Goal: Information Seeking & Learning: Stay updated

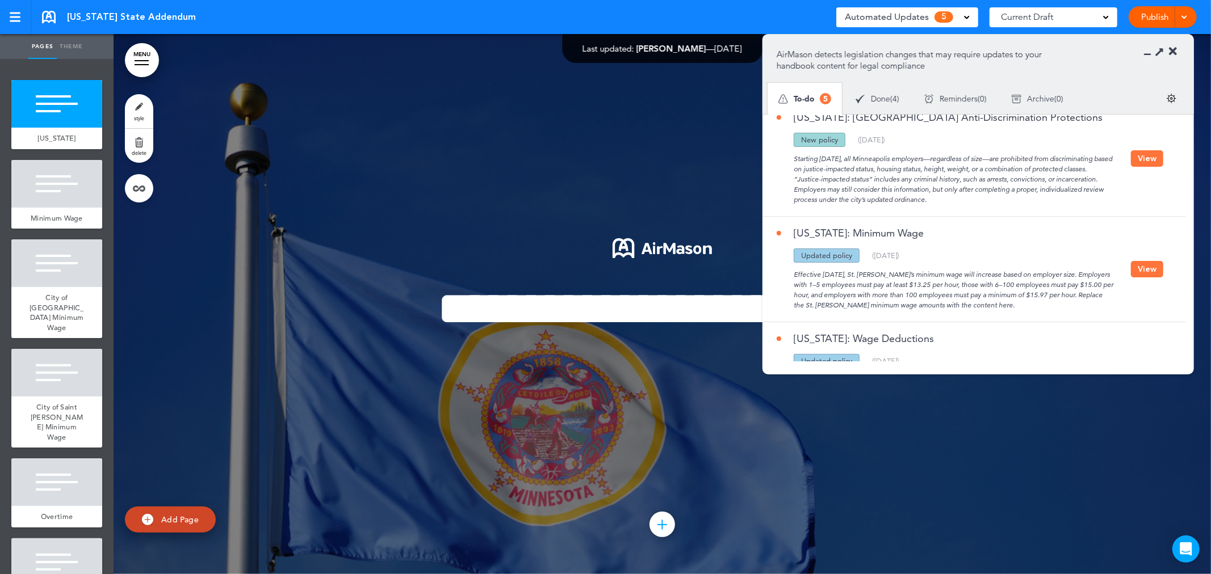
scroll to position [314, 0]
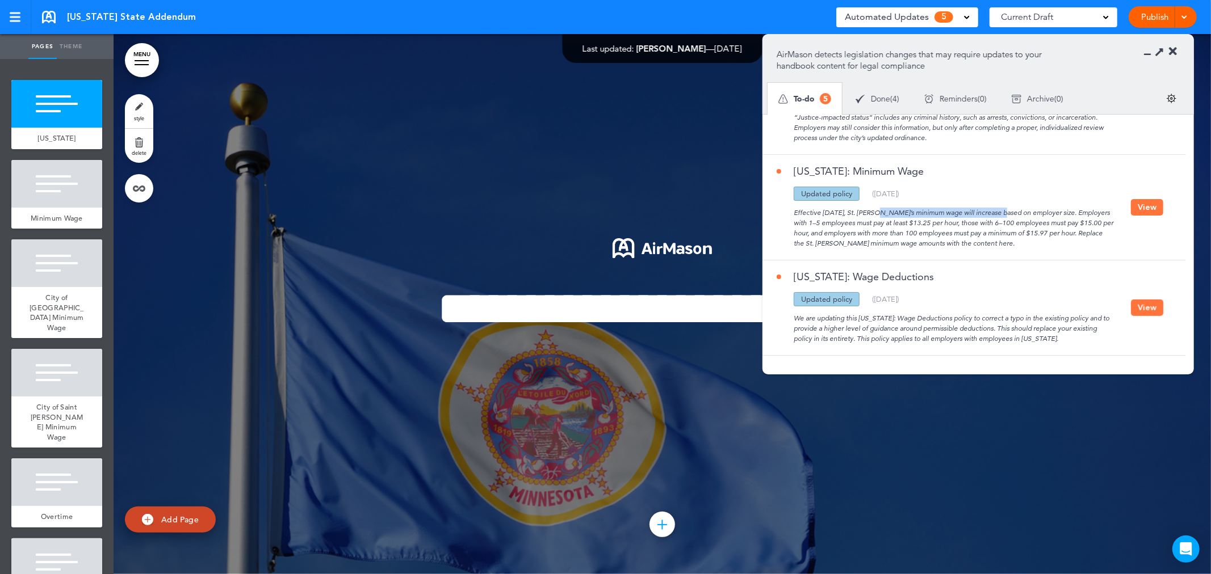
drag, startPoint x: 836, startPoint y: 215, endPoint x: 951, endPoint y: 214, distance: 115.2
click at [951, 214] on div "Effective July 1, 2025, St. Paul’s minimum wage will increase based on employer…" at bounding box center [953, 225] width 354 height 48
click at [912, 221] on div "Effective July 1, 2025, St. Paul’s minimum wage will increase based on employer…" at bounding box center [953, 225] width 354 height 48
drag, startPoint x: 922, startPoint y: 194, endPoint x: 853, endPoint y: 178, distance: 70.9
click at [853, 178] on div "Minnesota: Minimum Wage Updated policy New policy Deleted policy ( 06/05/2025 )…" at bounding box center [953, 207] width 354 height 82
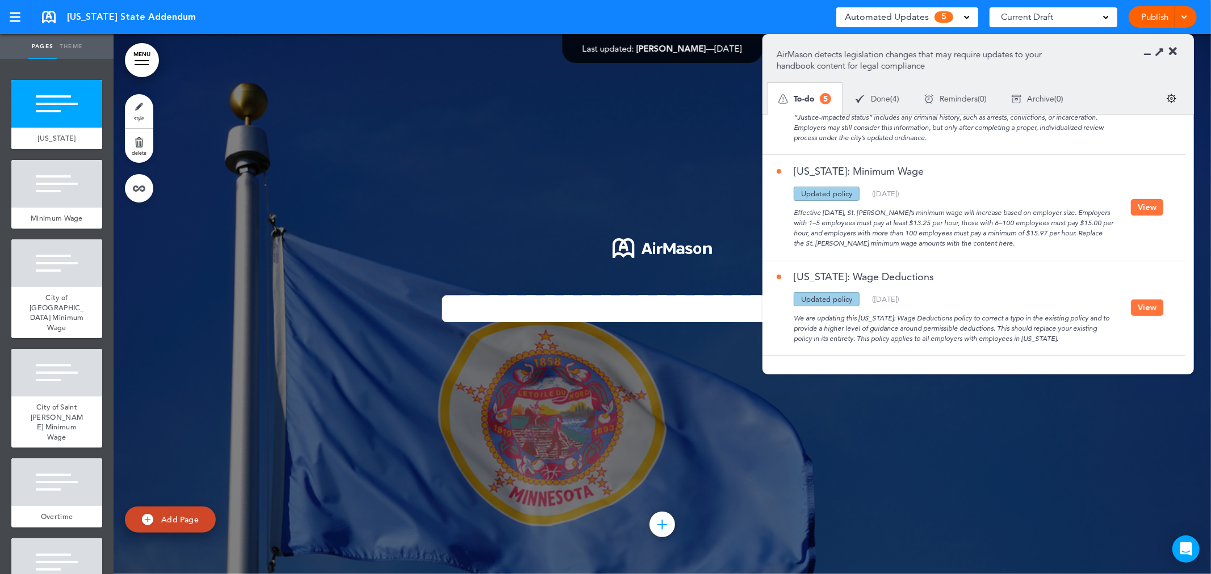
click at [872, 201] on div "Effective July 1, 2025, St. Paul’s minimum wage will increase based on employer…" at bounding box center [953, 225] width 354 height 48
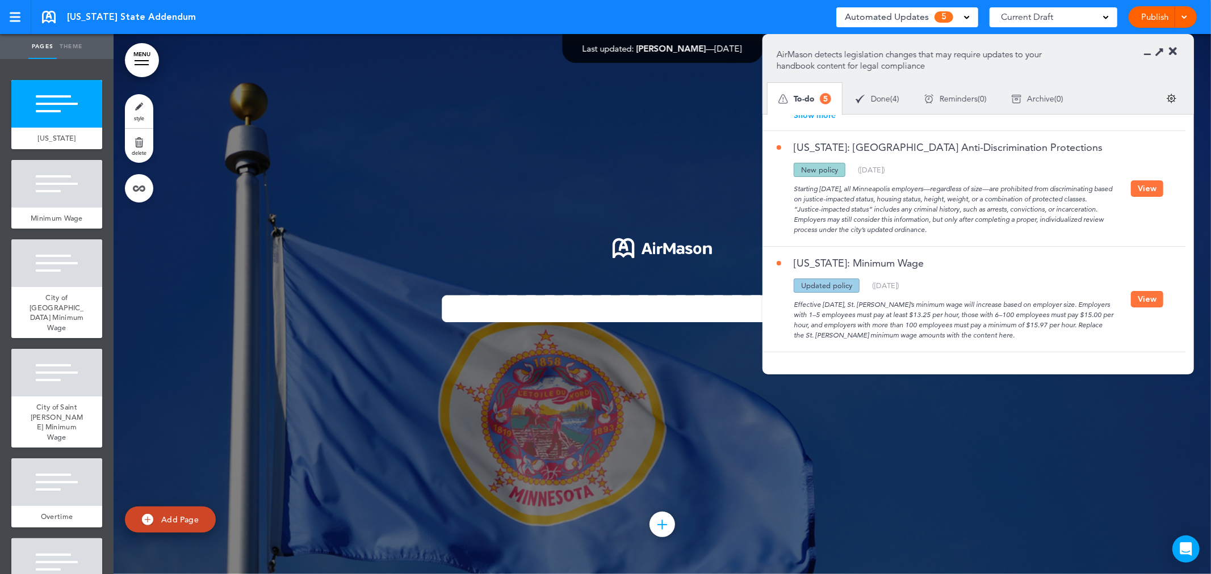
scroll to position [0, 0]
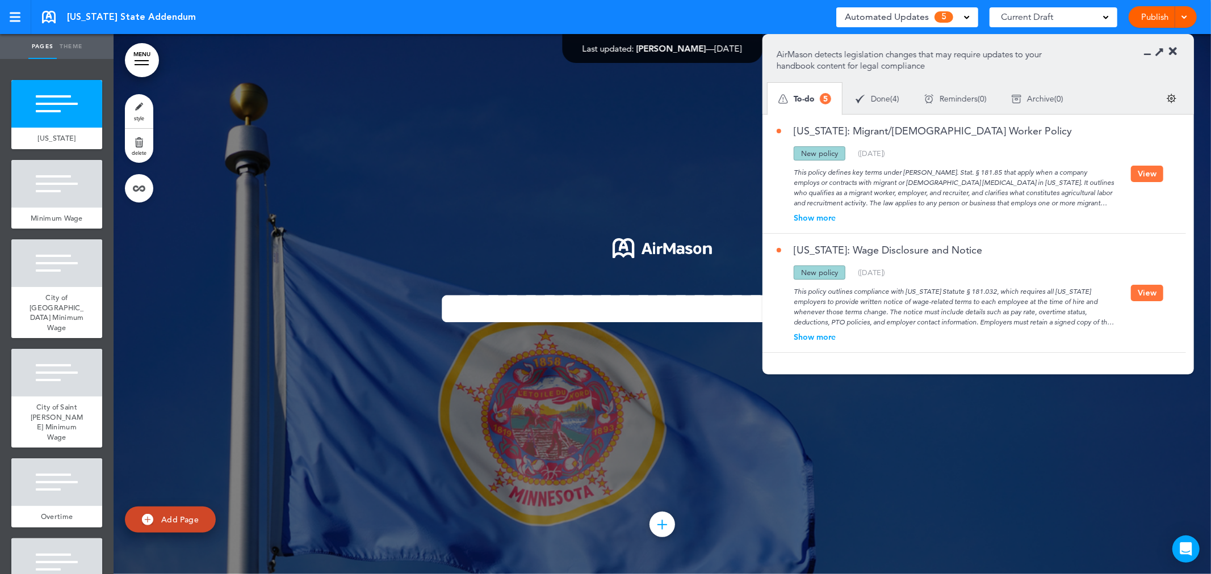
click at [824, 217] on div "Show more" at bounding box center [953, 218] width 354 height 8
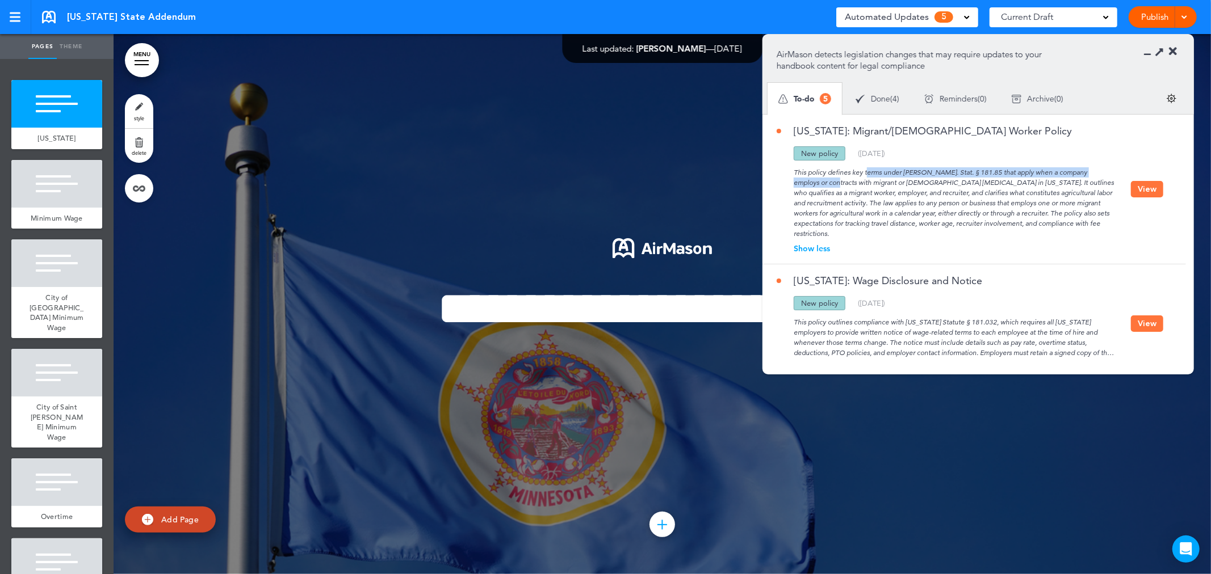
drag, startPoint x: 828, startPoint y: 170, endPoint x: 1090, endPoint y: 174, distance: 262.3
click at [1090, 174] on div "This policy defines key terms under Minn. Stat. § 181.85 that apply when a comp…" at bounding box center [953, 200] width 354 height 78
drag, startPoint x: 824, startPoint y: 182, endPoint x: 1086, endPoint y: 183, distance: 262.2
click at [1086, 183] on div "This policy defines key terms under Minn. Stat. § 181.85 that apply when a comp…" at bounding box center [953, 200] width 354 height 78
drag, startPoint x: 838, startPoint y: 190, endPoint x: 875, endPoint y: 191, distance: 36.9
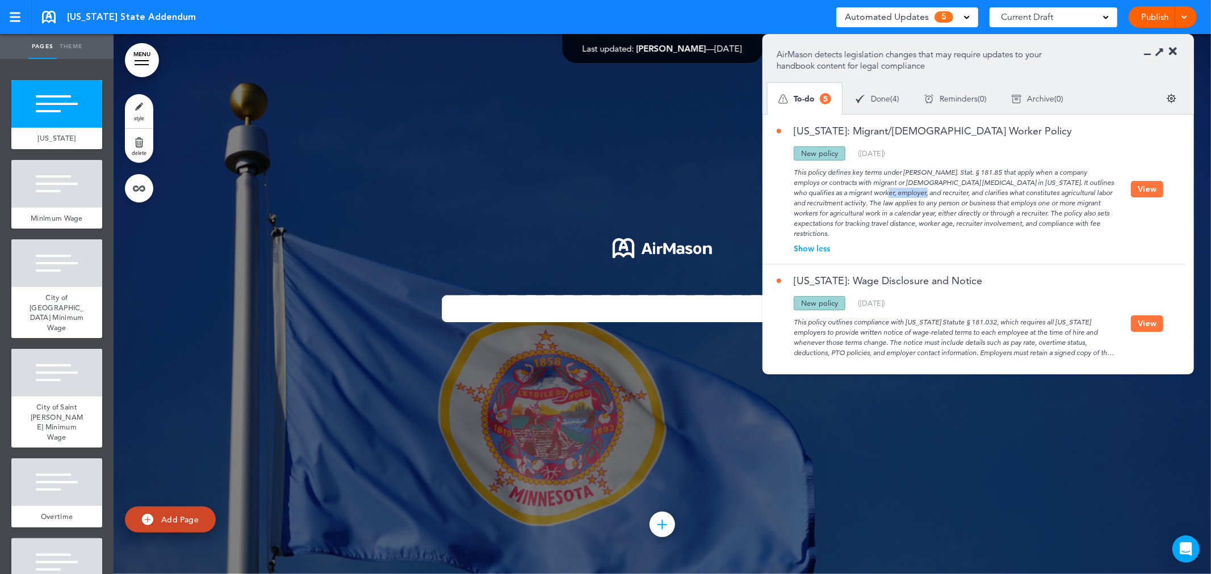
click at [875, 191] on div "This policy defines key terms under Minn. Stat. § 181.85 that apply when a comp…" at bounding box center [953, 200] width 354 height 78
click at [1085, 195] on div "This policy defines key terms under Minn. Stat. § 181.85 that apply when a comp…" at bounding box center [953, 200] width 354 height 78
drag, startPoint x: 820, startPoint y: 203, endPoint x: 1082, endPoint y: 203, distance: 262.2
click at [1082, 203] on div "This policy defines key terms under Minn. Stat. § 181.85 that apply when a comp…" at bounding box center [953, 200] width 354 height 78
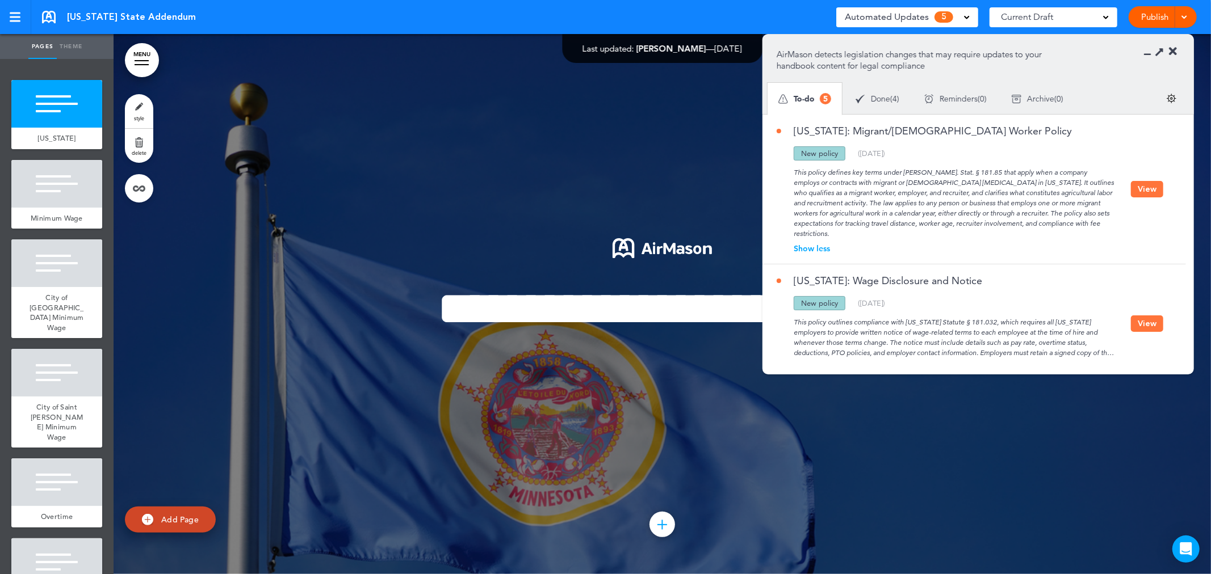
click at [881, 217] on div "This policy defines key terms under Minn. Stat. § 181.85 that apply when a comp…" at bounding box center [953, 200] width 354 height 78
click at [1142, 188] on button "View" at bounding box center [1147, 189] width 32 height 16
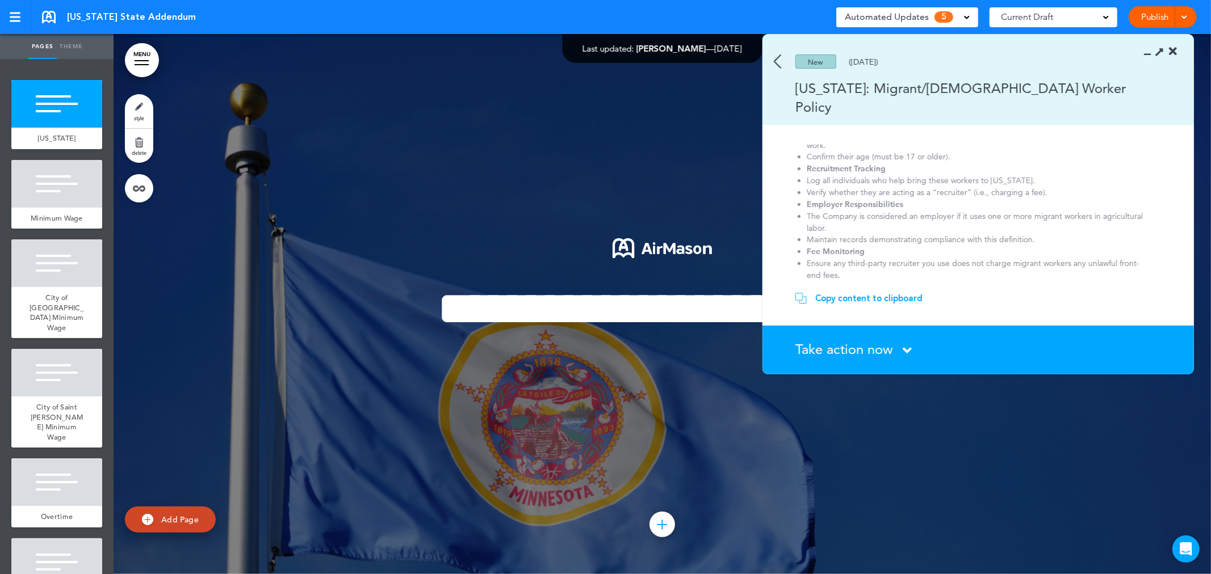
scroll to position [467, 0]
click at [782, 60] on div "New (07/24/2025)" at bounding box center [961, 61] width 398 height 14
click at [780, 60] on img at bounding box center [777, 61] width 7 height 14
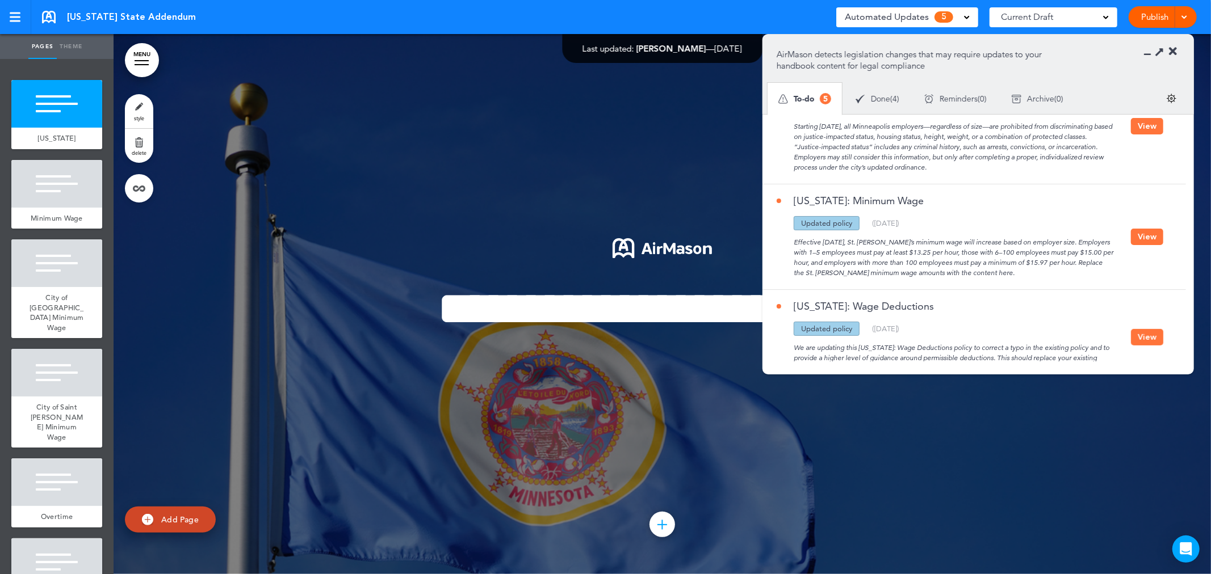
scroll to position [345, 0]
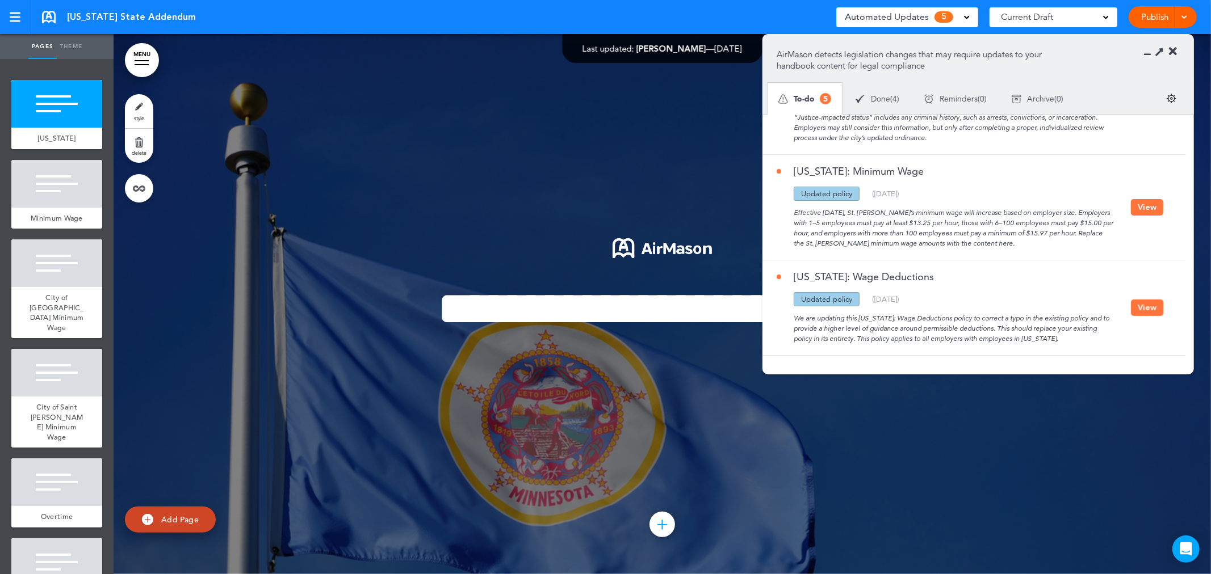
click at [817, 297] on div "Updated policy" at bounding box center [827, 299] width 66 height 14
drag, startPoint x: 870, startPoint y: 326, endPoint x: 787, endPoint y: 320, distance: 83.1
click at [787, 320] on div "We are updating this Minnesota: Wage Deductions policy to correct a typo in the…" at bounding box center [953, 325] width 354 height 37
click at [1059, 328] on div "We are updating this Minnesota: Wage Deductions policy to correct a typo in the…" at bounding box center [953, 325] width 354 height 37
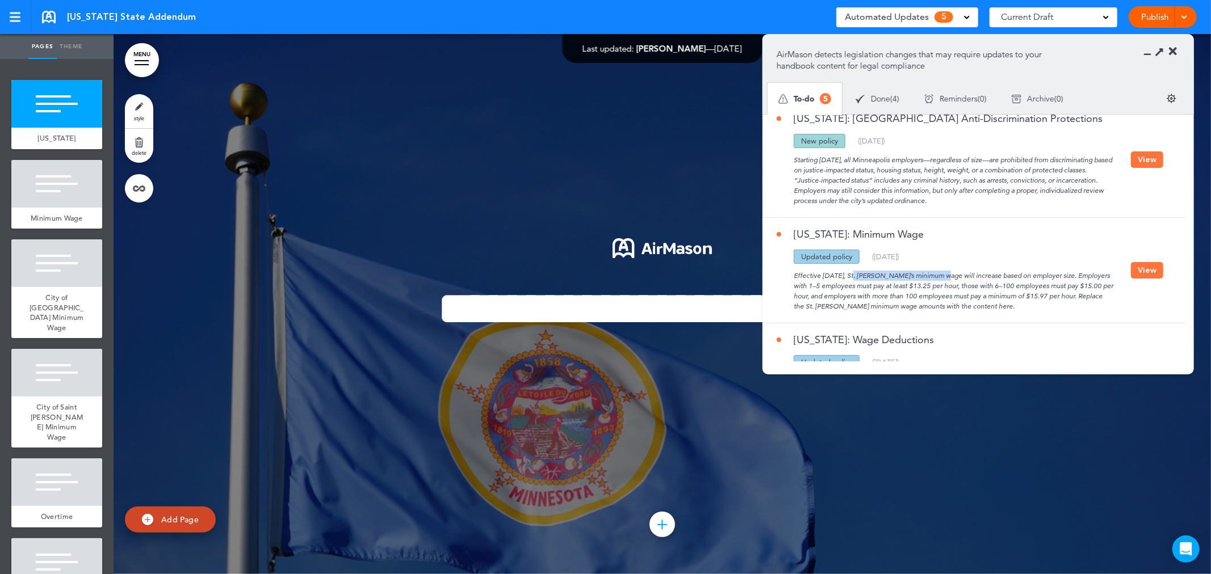
drag, startPoint x: 814, startPoint y: 273, endPoint x: 858, endPoint y: 279, distance: 44.1
click at [887, 276] on div "Effective July 1, 2025, St. Paul’s minimum wage will increase based on employer…" at bounding box center [953, 288] width 354 height 48
click at [849, 278] on div "Effective July 1, 2025, St. Paul’s minimum wage will increase based on employer…" at bounding box center [953, 288] width 354 height 48
click at [1144, 272] on button "View" at bounding box center [1147, 270] width 32 height 16
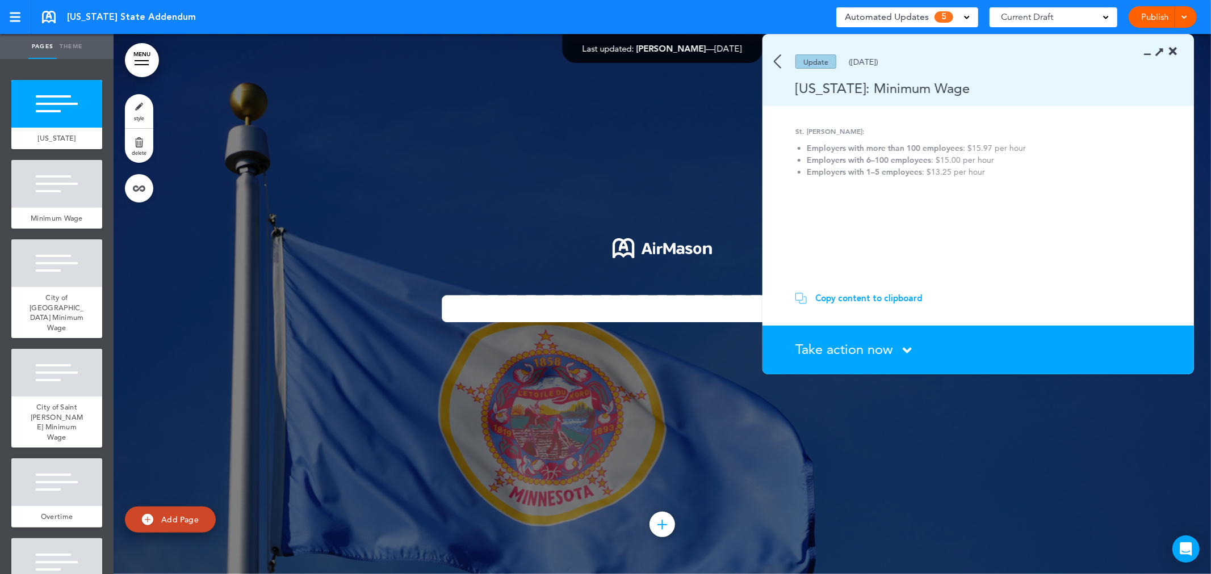
click at [780, 56] on img at bounding box center [777, 61] width 7 height 14
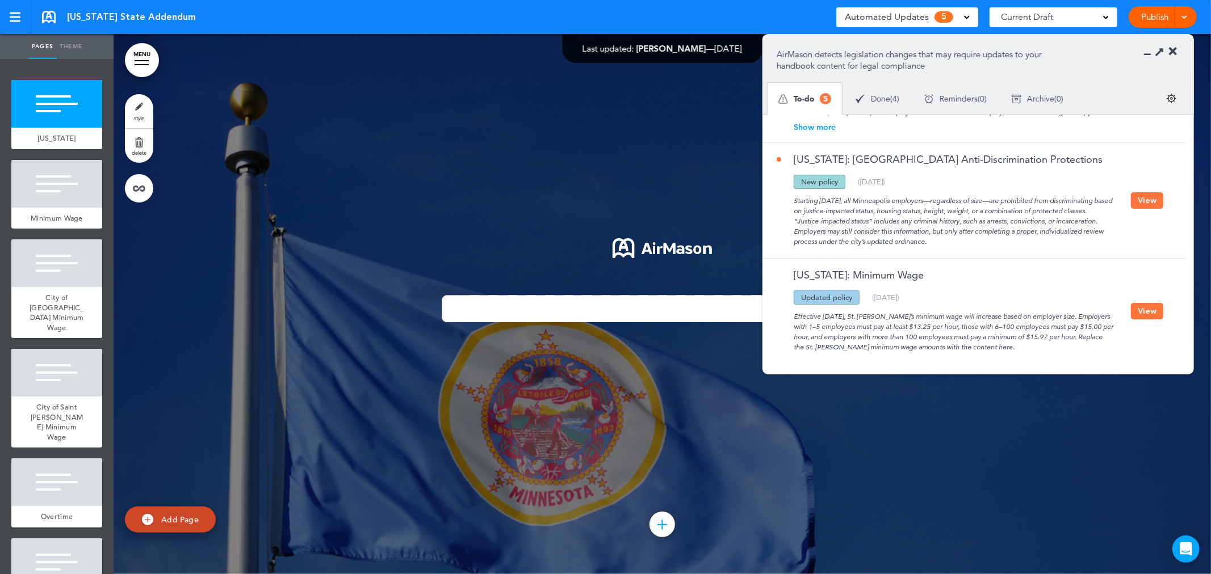
scroll to position [219, 0]
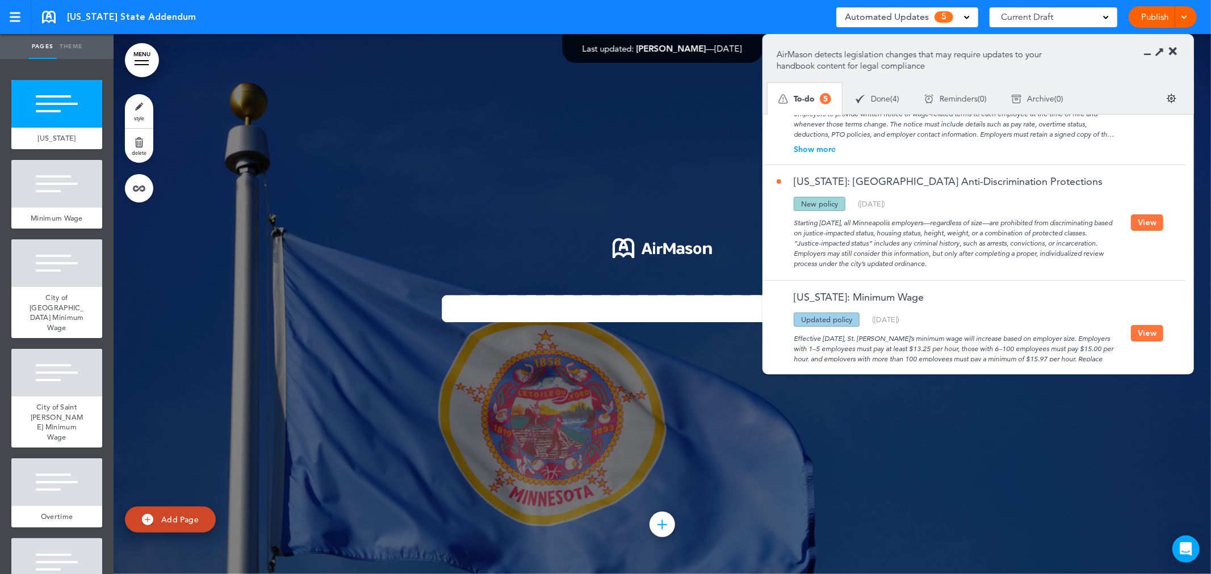
click at [901, 240] on div "Starting August 1, 2025, all Minneapolis employers—regardless of size—are prohi…" at bounding box center [953, 240] width 354 height 58
click at [913, 240] on div "Starting August 1, 2025, all Minneapolis employers—regardless of size—are prohi…" at bounding box center [953, 240] width 354 height 58
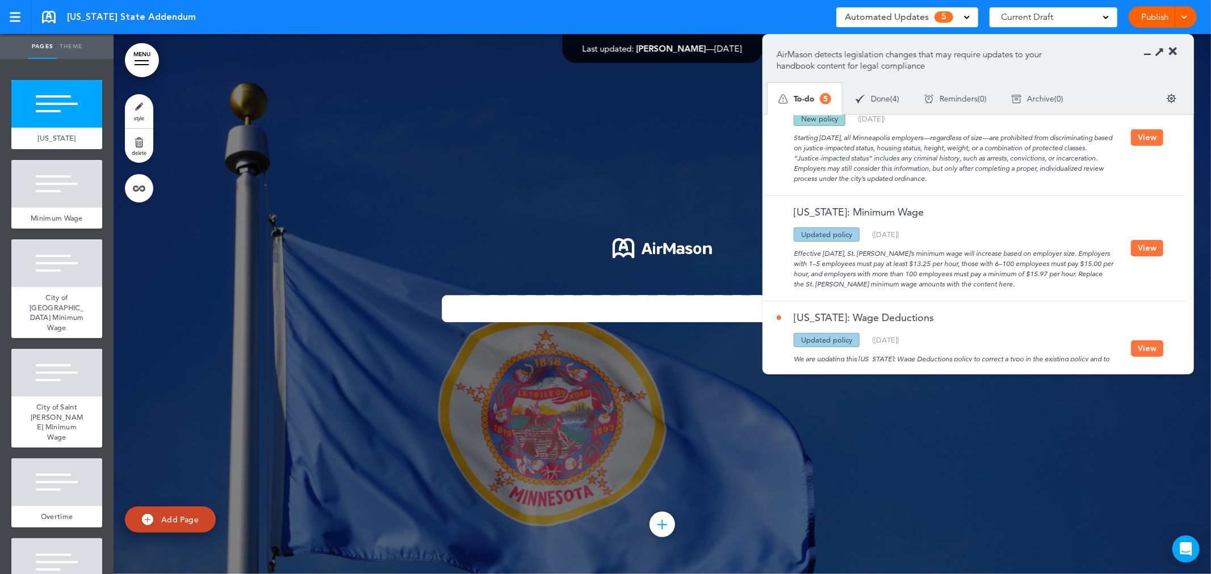
scroll to position [345, 0]
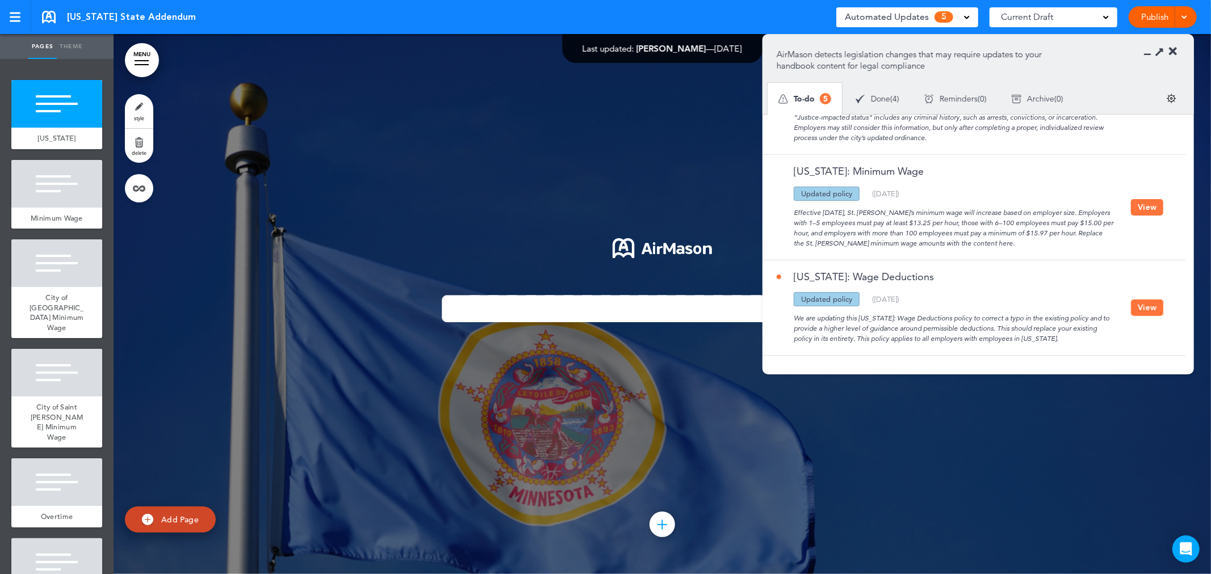
click at [596, 133] on div at bounding box center [662, 304] width 1097 height 540
click at [679, 48] on div "Last updated: Rose Lunn — Oct 2nd 2024" at bounding box center [661, 48] width 159 height 9
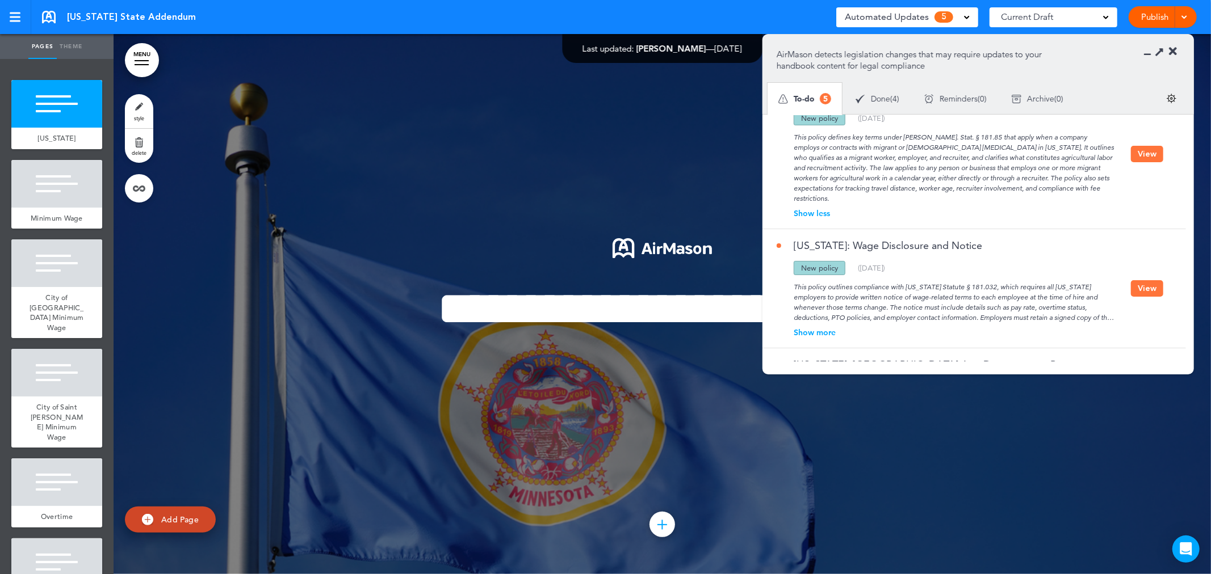
scroll to position [0, 0]
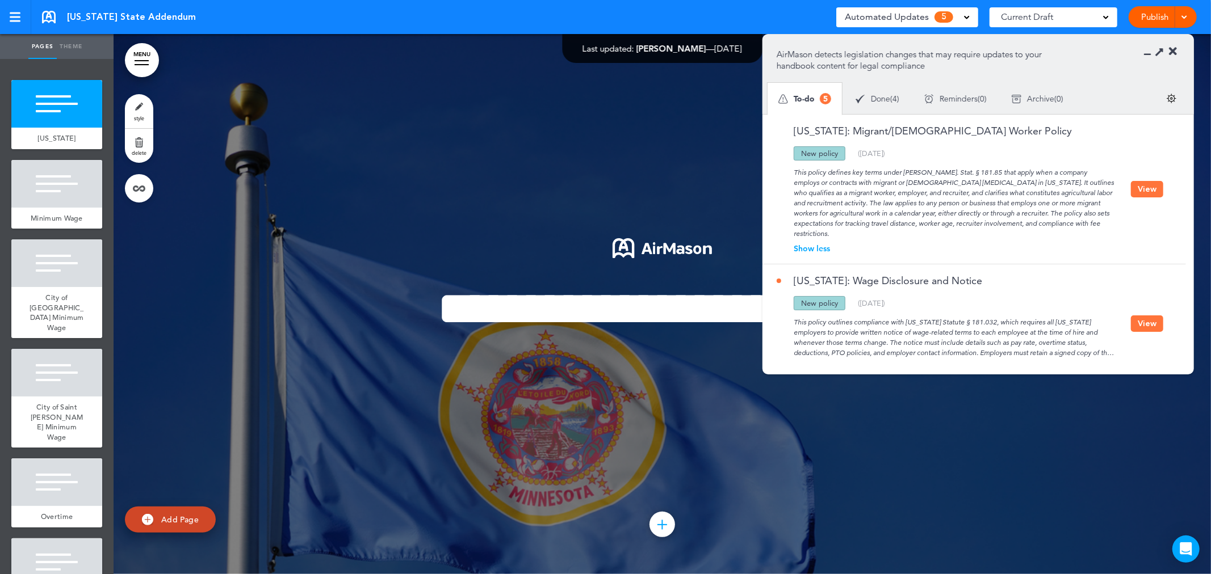
click at [47, 18] on link at bounding box center [49, 17] width 14 height 12
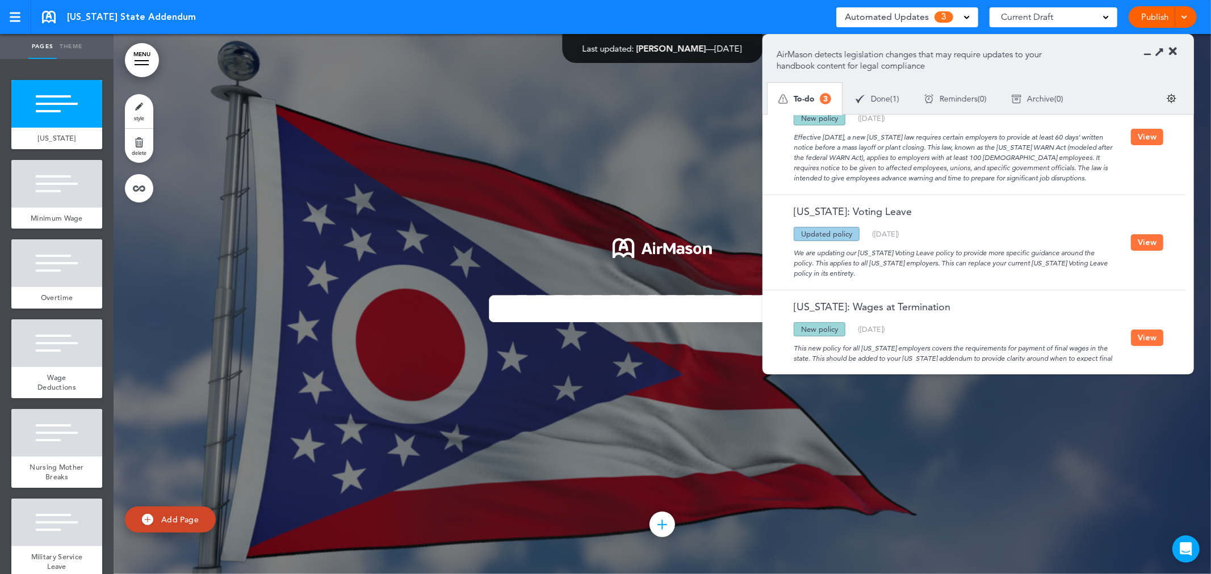
scroll to position [55, 0]
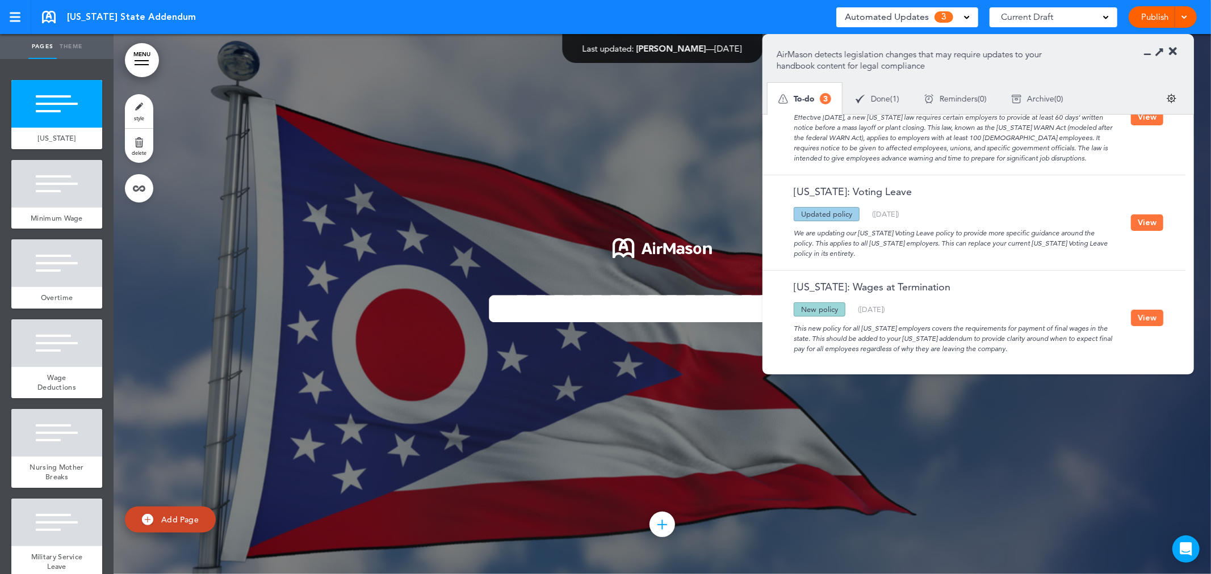
click at [1147, 310] on button "View" at bounding box center [1147, 318] width 32 height 16
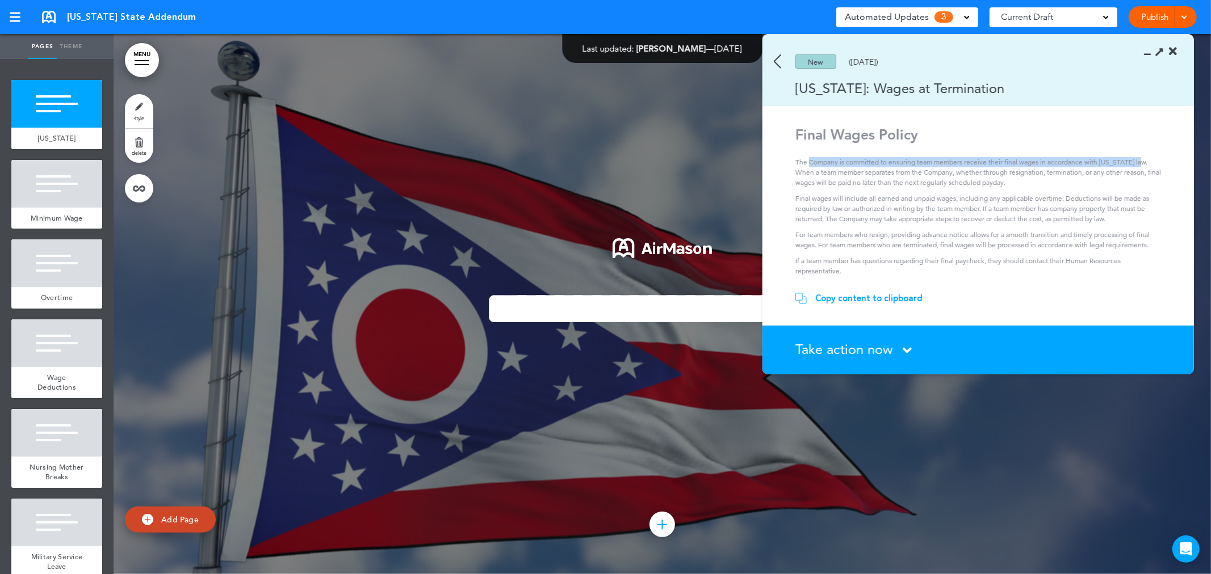
drag, startPoint x: 808, startPoint y: 163, endPoint x: 1144, endPoint y: 162, distance: 336.6
click at [1144, 162] on p "The Company is committed to ensuring team members receive their final wages in …" at bounding box center [979, 172] width 369 height 31
drag, startPoint x: 836, startPoint y: 171, endPoint x: 1124, endPoint y: 178, distance: 288.4
click at [1124, 178] on p "The Company is committed to ensuring team members receive their final wages in …" at bounding box center [979, 172] width 369 height 31
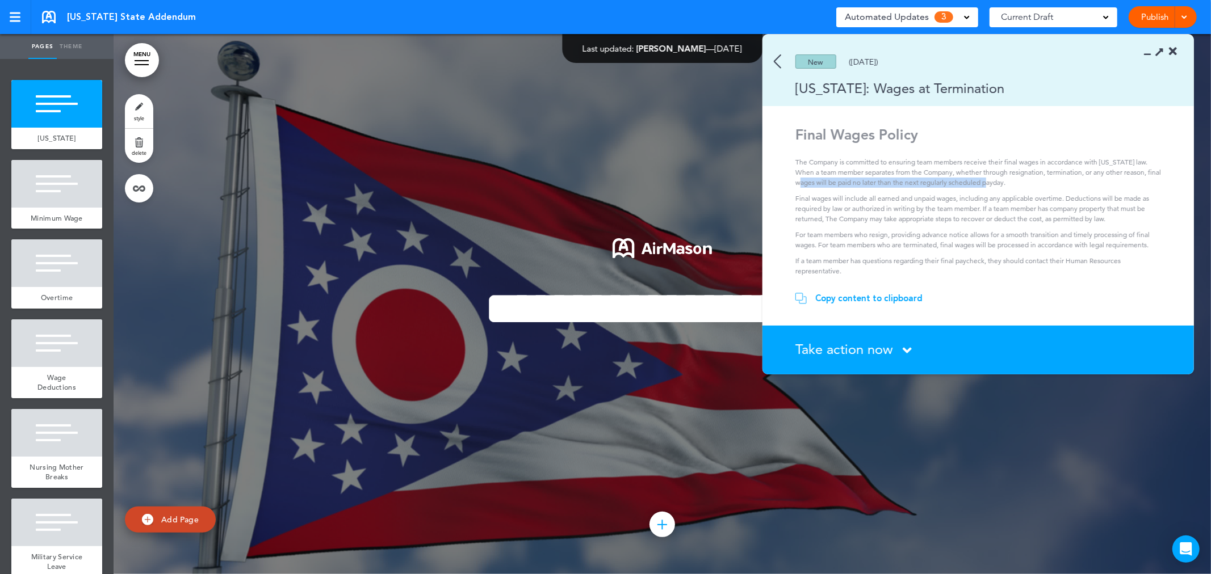
drag, startPoint x: 801, startPoint y: 186, endPoint x: 994, endPoint y: 186, distance: 193.0
click at [994, 186] on p "The Company is committed to ensuring team members receive their final wages in …" at bounding box center [979, 172] width 369 height 31
drag, startPoint x: 800, startPoint y: 206, endPoint x: 928, endPoint y: 237, distance: 131.3
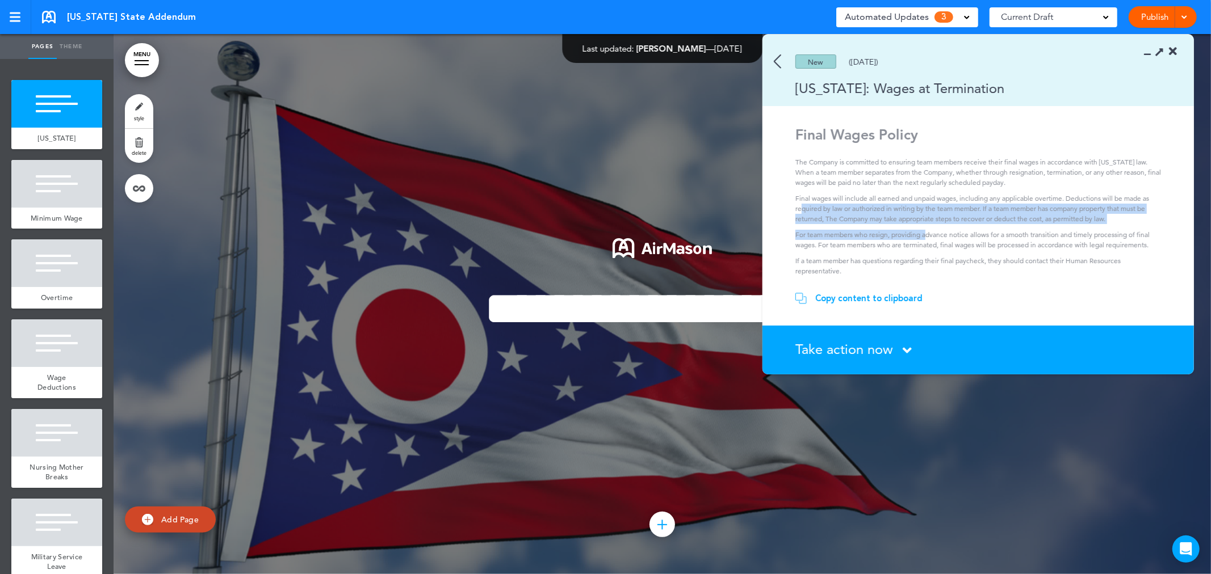
click at [928, 237] on div "Final Wages Policy The Company is committed to ensuring team members receive th…" at bounding box center [979, 201] width 369 height 150
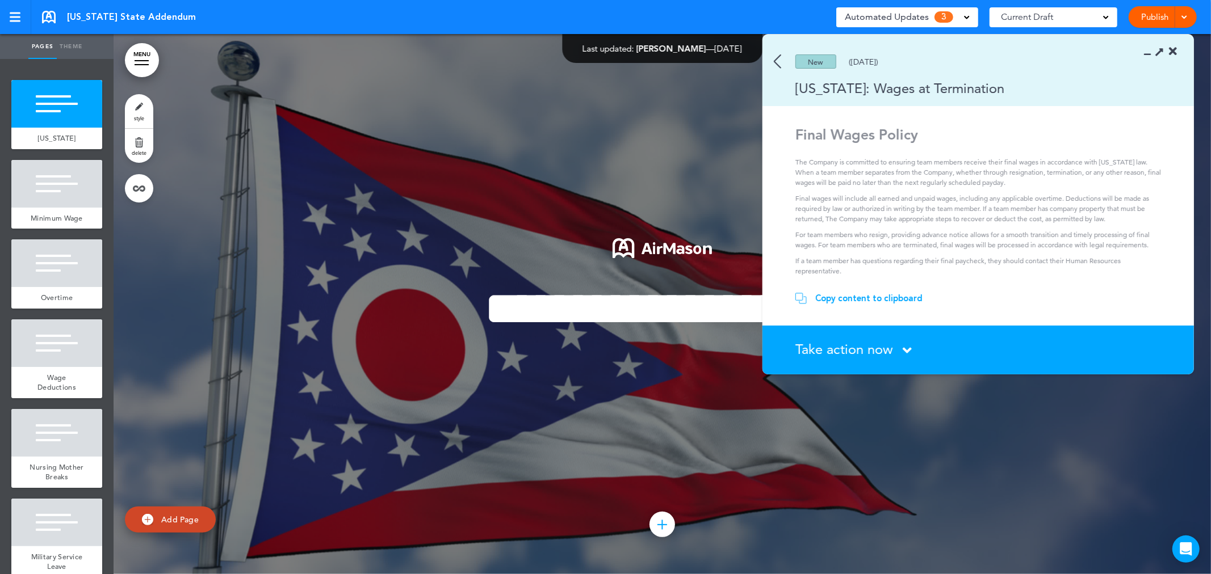
click at [780, 60] on section "New (03/15/2025) Ohio: Wages at Termination" at bounding box center [977, 71] width 431 height 72
click at [776, 61] on img at bounding box center [777, 61] width 7 height 14
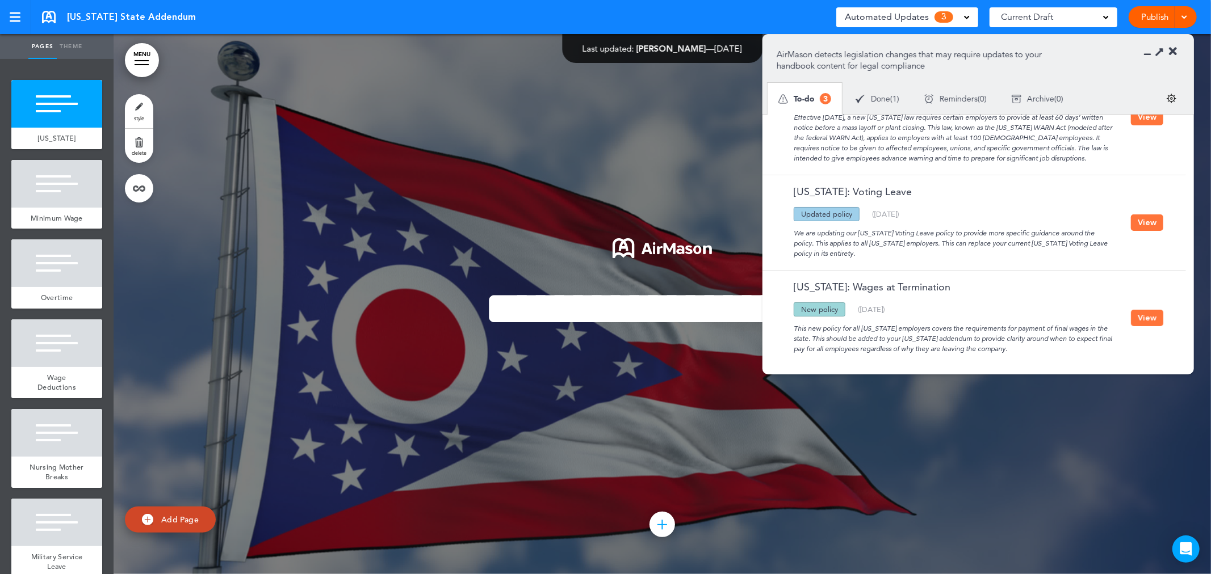
click at [1143, 220] on button "View" at bounding box center [1147, 223] width 32 height 16
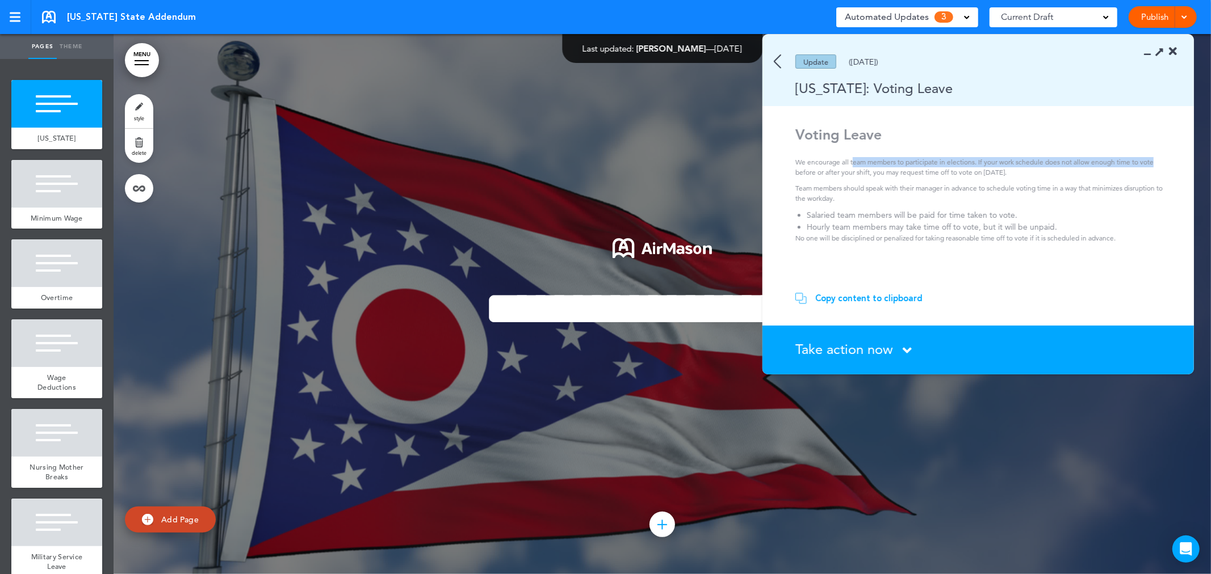
drag, startPoint x: 852, startPoint y: 163, endPoint x: 1168, endPoint y: 162, distance: 315.6
click at [1168, 162] on section "Voting Leave We encourage all team members to participate in elections. If your…" at bounding box center [973, 203] width 423 height 154
click at [944, 182] on div "Voting Leave We encourage all team members to participate in elections. If your…" at bounding box center [979, 184] width 369 height 117
click at [778, 65] on img at bounding box center [777, 61] width 7 height 14
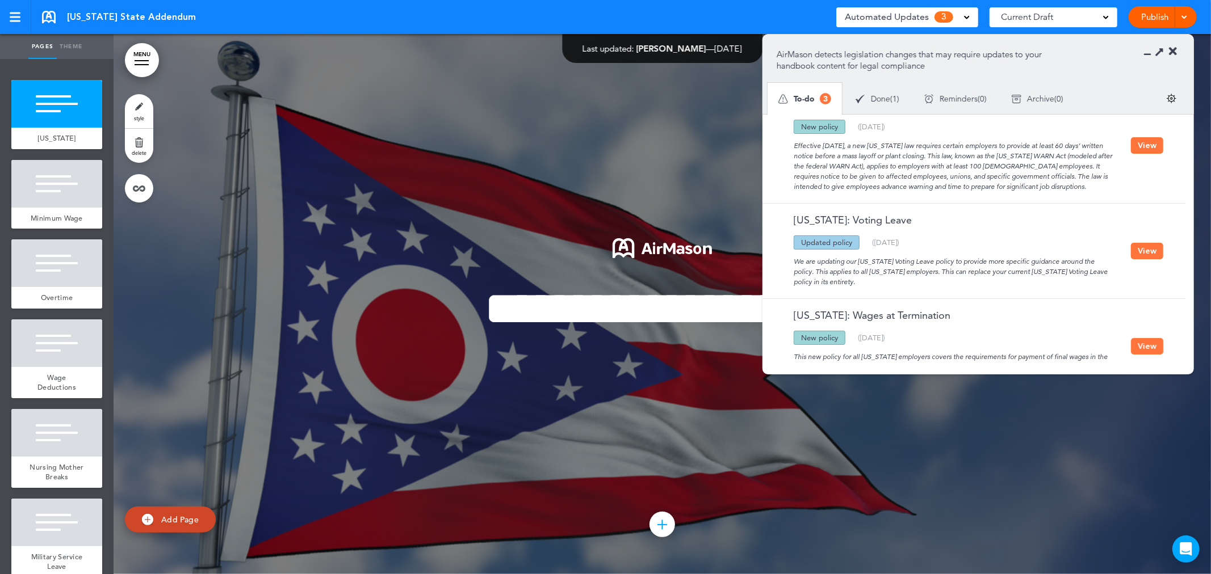
scroll to position [0, 0]
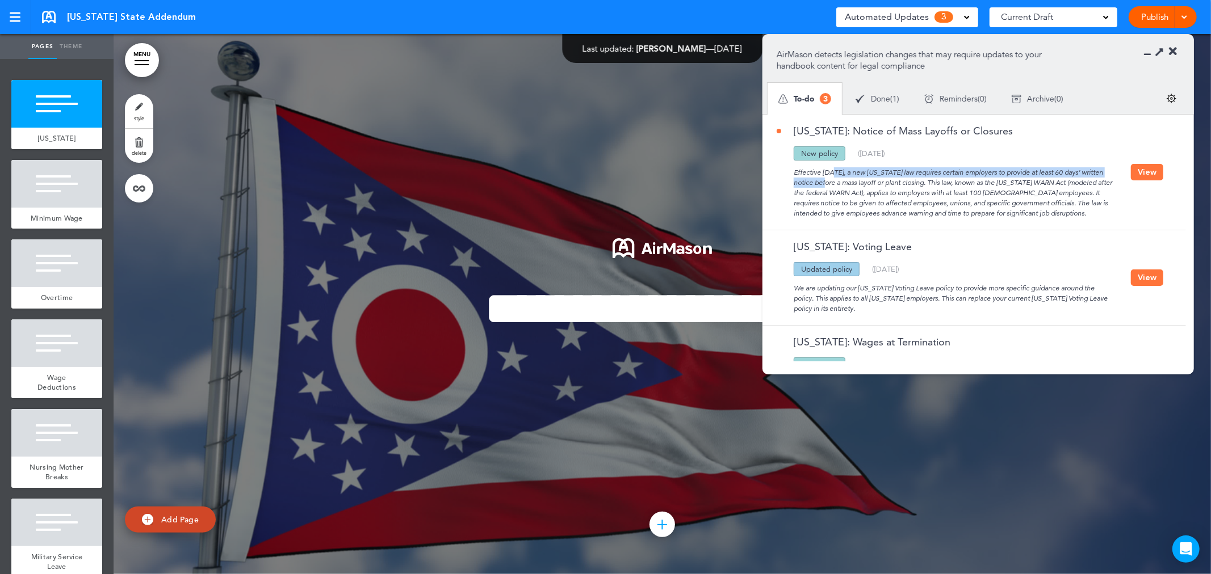
drag, startPoint x: 793, startPoint y: 171, endPoint x: 1109, endPoint y: 169, distance: 316.2
click at [1109, 169] on div "Effective [DATE], a new [US_STATE] law requires certain employers to provide at…" at bounding box center [953, 190] width 354 height 58
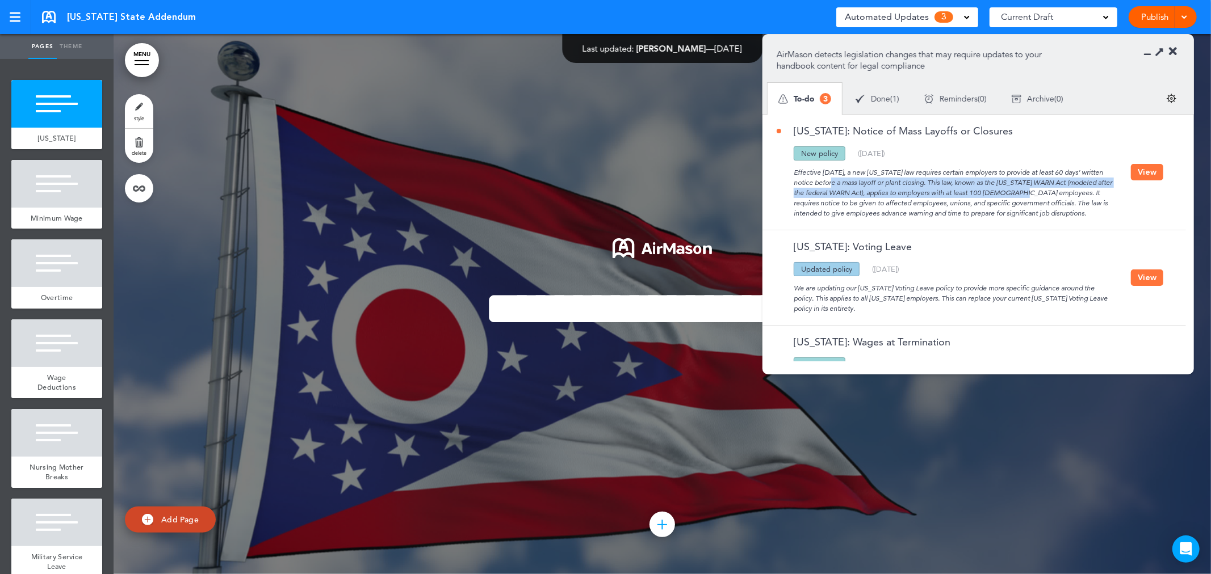
drag, startPoint x: 798, startPoint y: 184, endPoint x: 997, endPoint y: 197, distance: 199.1
click at [997, 197] on div "Effective [DATE], a new [US_STATE] law requires certain employers to provide at…" at bounding box center [953, 190] width 354 height 58
click at [109, 15] on span "[US_STATE] State Addendum" at bounding box center [131, 17] width 129 height 12
click at [46, 20] on link at bounding box center [49, 17] width 14 height 12
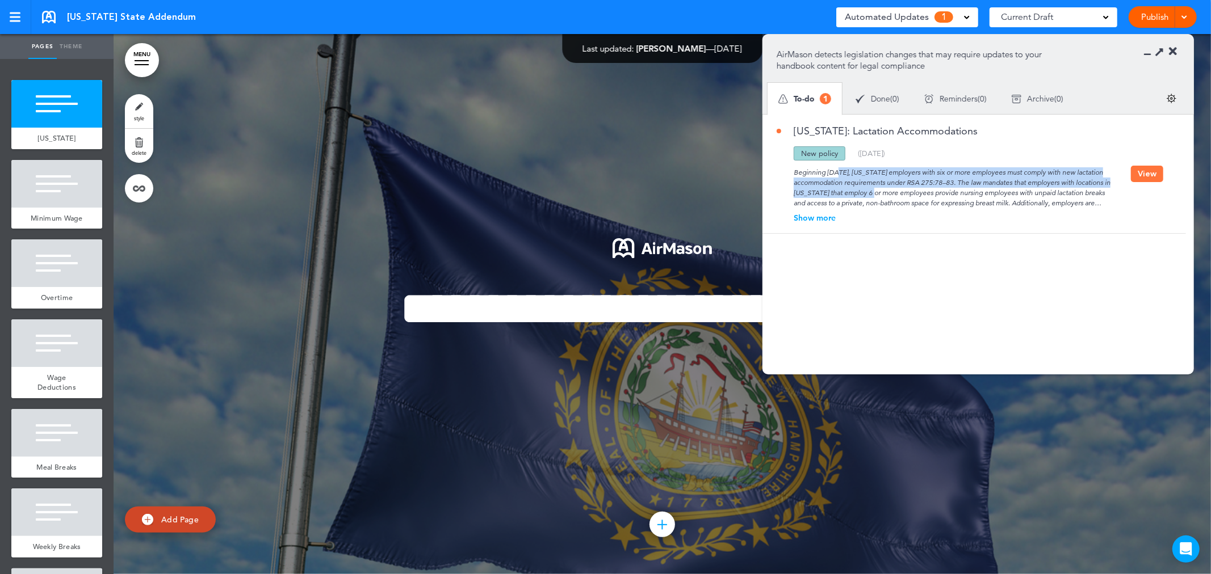
drag, startPoint x: 792, startPoint y: 174, endPoint x: 843, endPoint y: 193, distance: 54.6
click at [843, 193] on div "Beginning July 1, 2025, New Hampshire employers with six or more employees must…" at bounding box center [953, 185] width 354 height 48
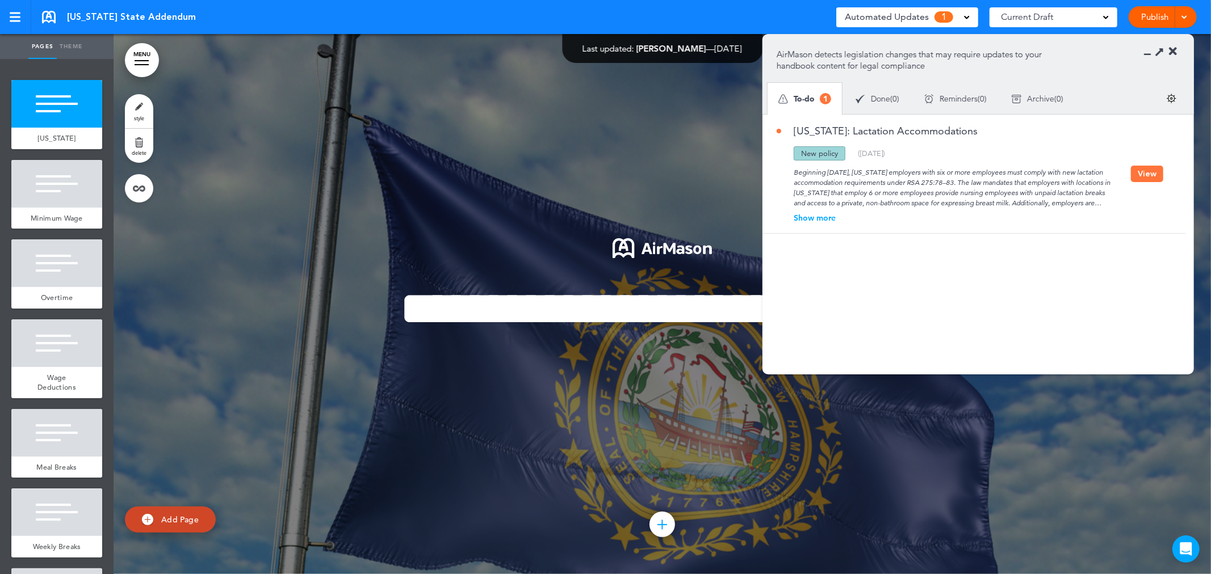
click at [804, 217] on div "Show more" at bounding box center [953, 218] width 354 height 8
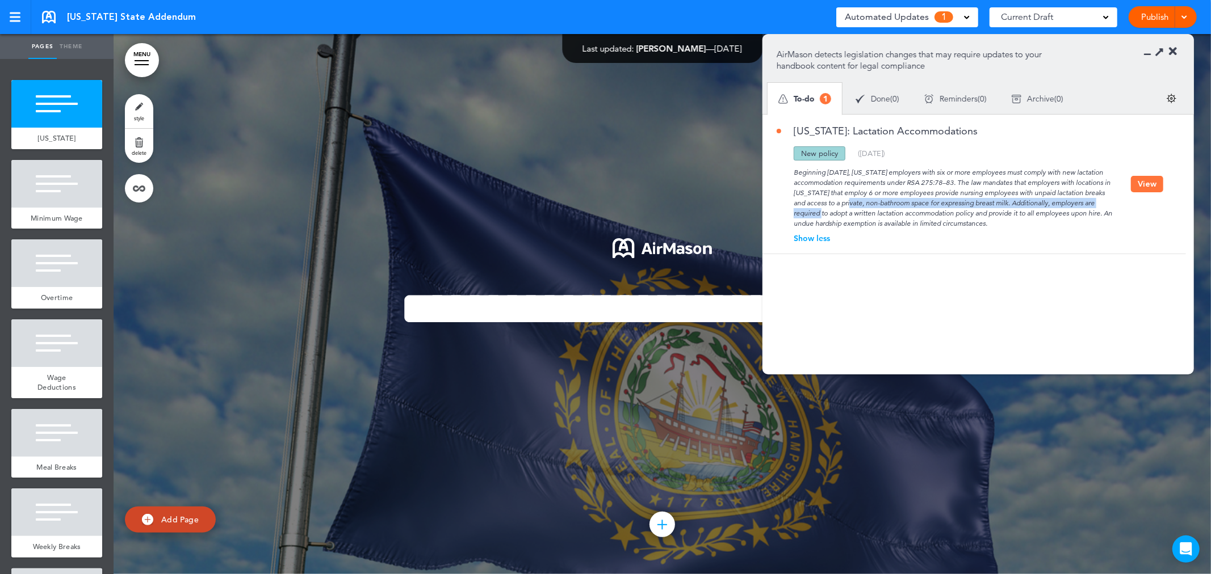
drag, startPoint x: 827, startPoint y: 202, endPoint x: 1102, endPoint y: 207, distance: 275.3
click at [1102, 207] on div "Beginning July 1, 2025, New Hampshire employers with six or more employees must…" at bounding box center [953, 195] width 354 height 68
click at [983, 240] on div "Show less" at bounding box center [953, 238] width 354 height 8
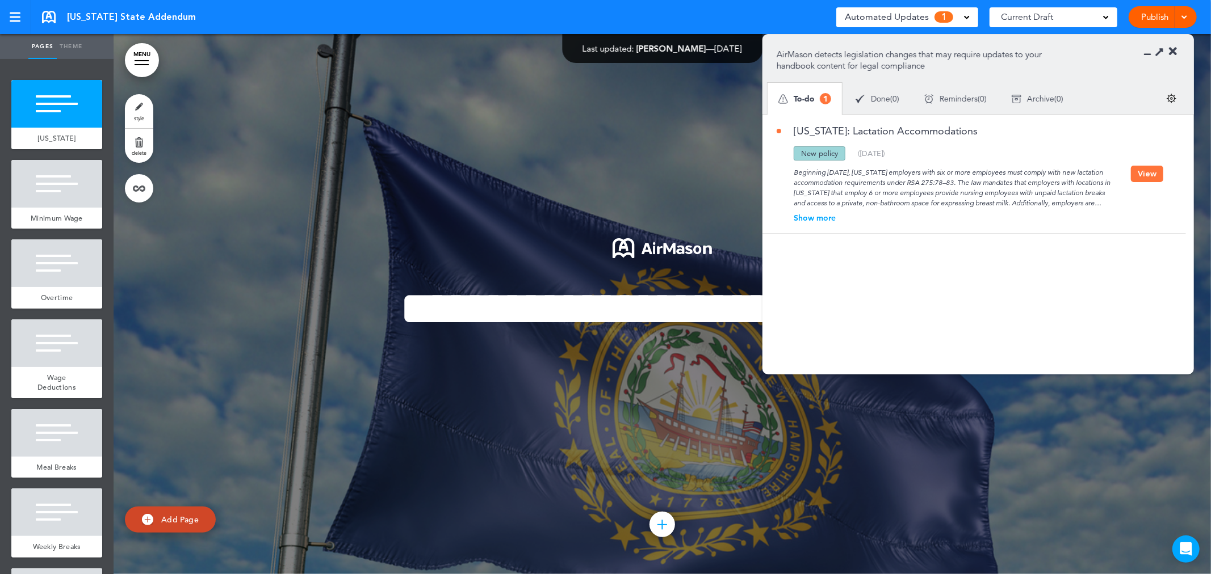
click at [1151, 50] on icon at bounding box center [1151, 51] width 0 height 11
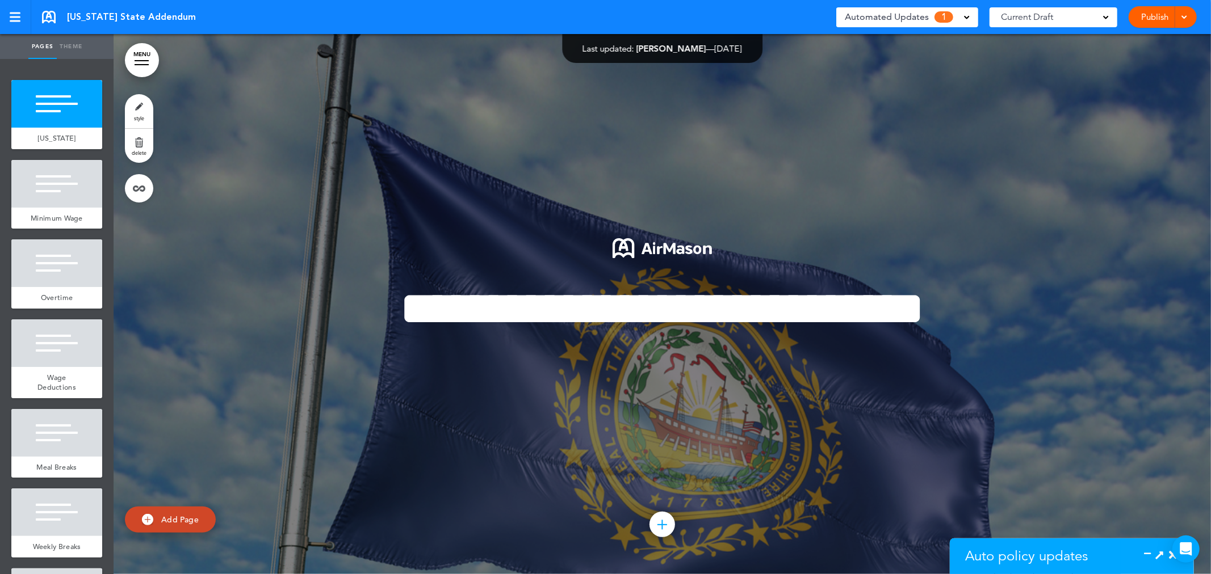
click at [1118, 560] on div "Auto policy updates" at bounding box center [1035, 557] width 171 height 36
click at [1052, 557] on span "Auto policy updates" at bounding box center [1026, 556] width 123 height 17
click at [1172, 559] on body "Checking url availability This handbook Preview Settings Signatures Collaborato…" at bounding box center [605, 287] width 1211 height 574
click at [1169, 559] on icon at bounding box center [1173, 555] width 8 height 11
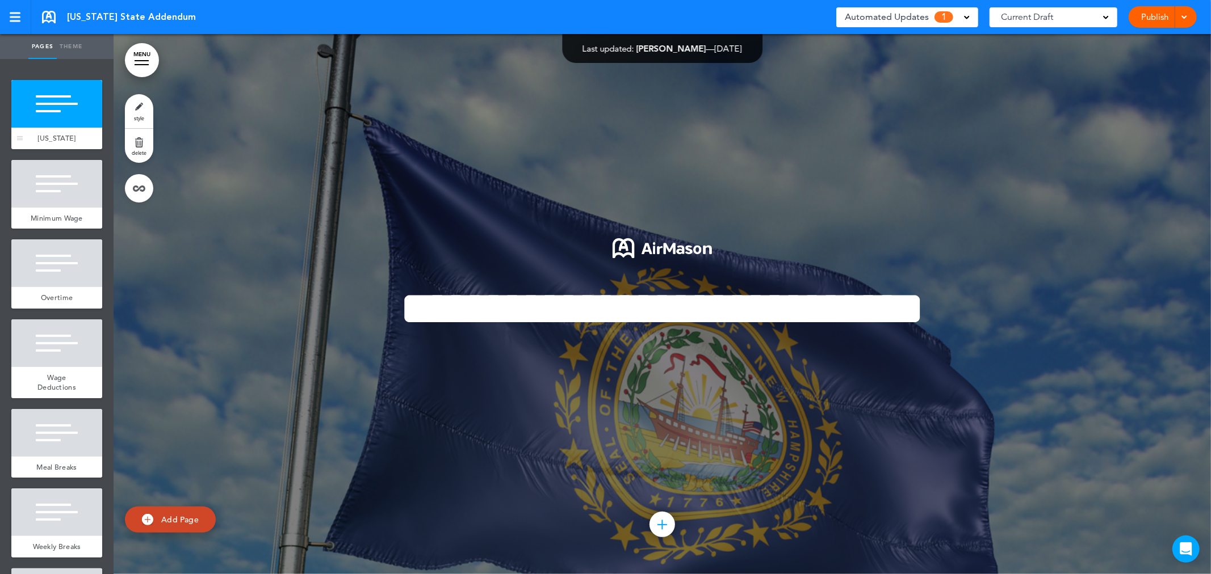
click at [66, 108] on div at bounding box center [56, 104] width 91 height 48
click at [917, 12] on span "Automated Updates" at bounding box center [887, 17] width 84 height 16
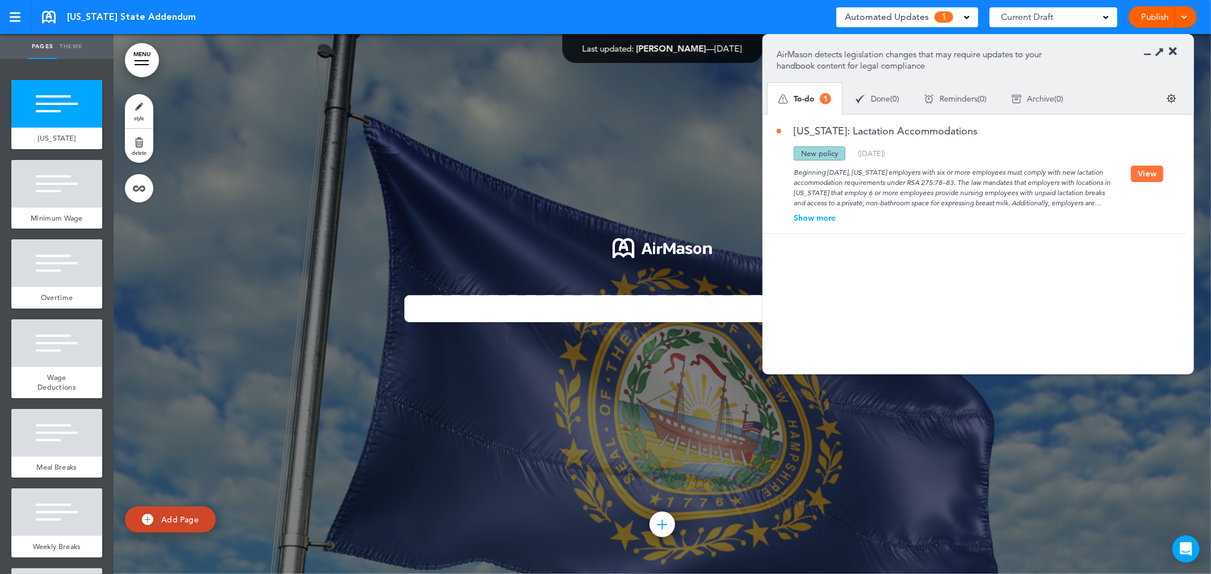
click at [950, 10] on div "Automated Updates 1" at bounding box center [907, 17] width 125 height 16
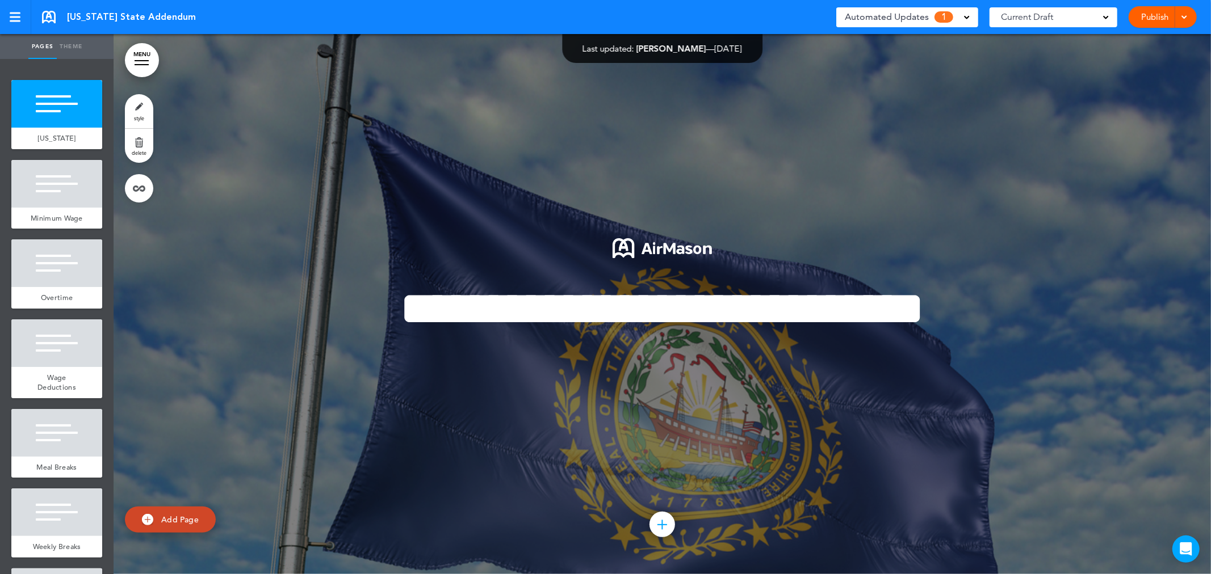
click at [947, 7] on div "Automated Updates 1" at bounding box center [907, 17] width 142 height 20
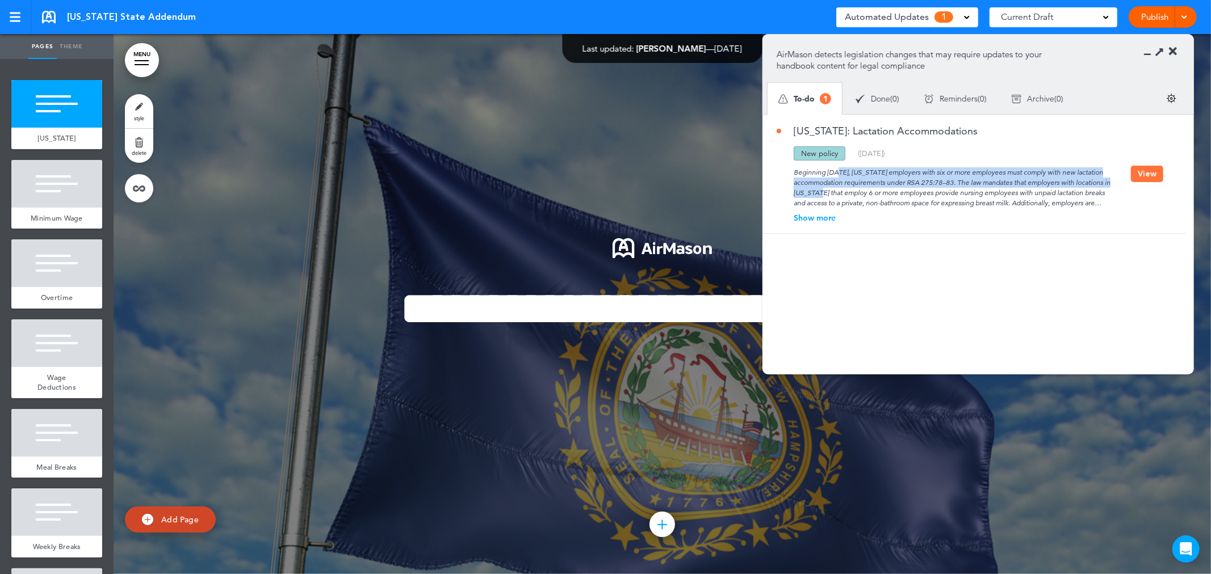
drag, startPoint x: 792, startPoint y: 170, endPoint x: 1105, endPoint y: 182, distance: 313.5
click at [1105, 182] on div "Beginning July 1, 2025, New Hampshire employers with six or more employees must…" at bounding box center [953, 185] width 354 height 48
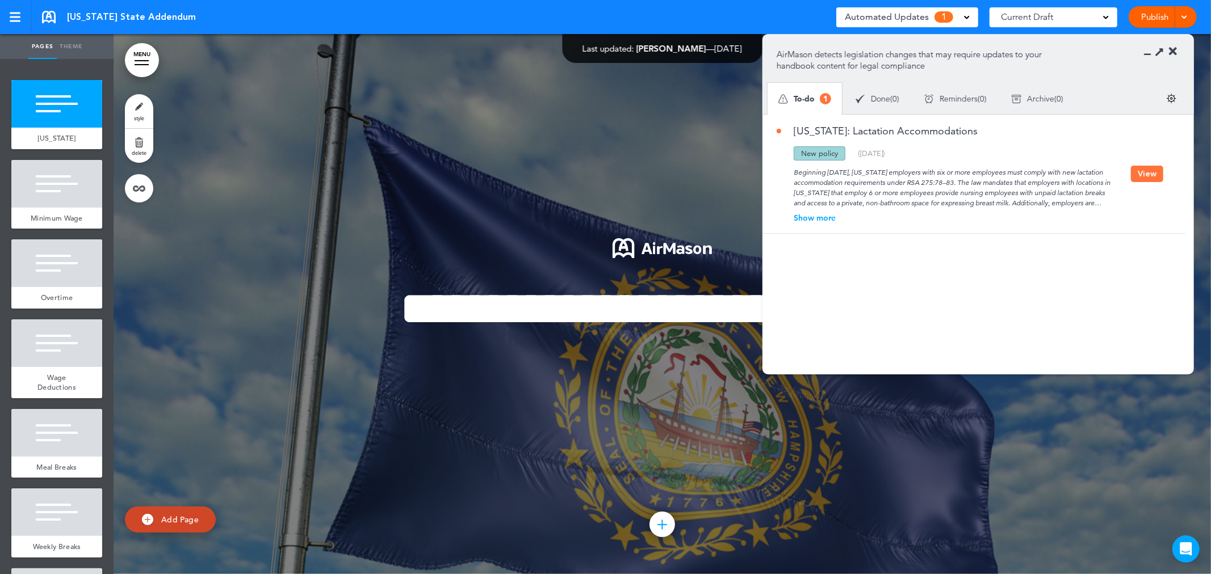
click at [1014, 199] on div "Beginning July 1, 2025, New Hampshire employers with six or more employees must…" at bounding box center [953, 185] width 354 height 48
click at [824, 219] on div "Show more" at bounding box center [953, 218] width 354 height 8
drag, startPoint x: 1065, startPoint y: 220, endPoint x: 775, endPoint y: 166, distance: 295.1
click at [775, 166] on div "New Hampshire: Lactation Accommodations Updated policy New policy Deleted polic…" at bounding box center [971, 184] width 418 height 139
click at [661, 98] on div at bounding box center [662, 304] width 1097 height 540
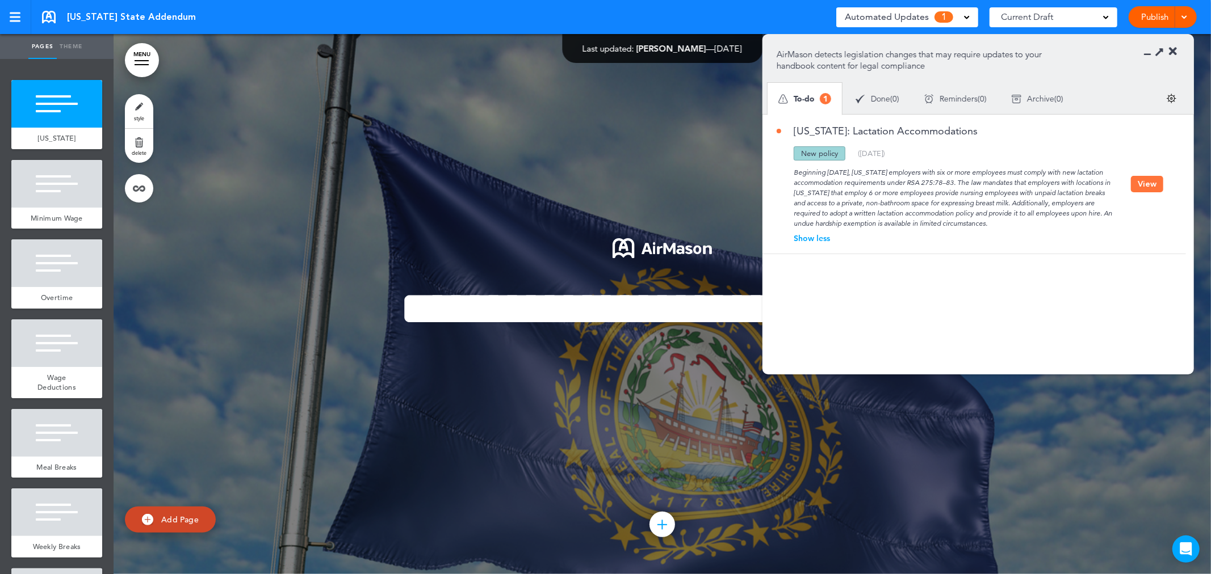
click at [965, 11] on div "Automated Updates 1" at bounding box center [907, 17] width 125 height 16
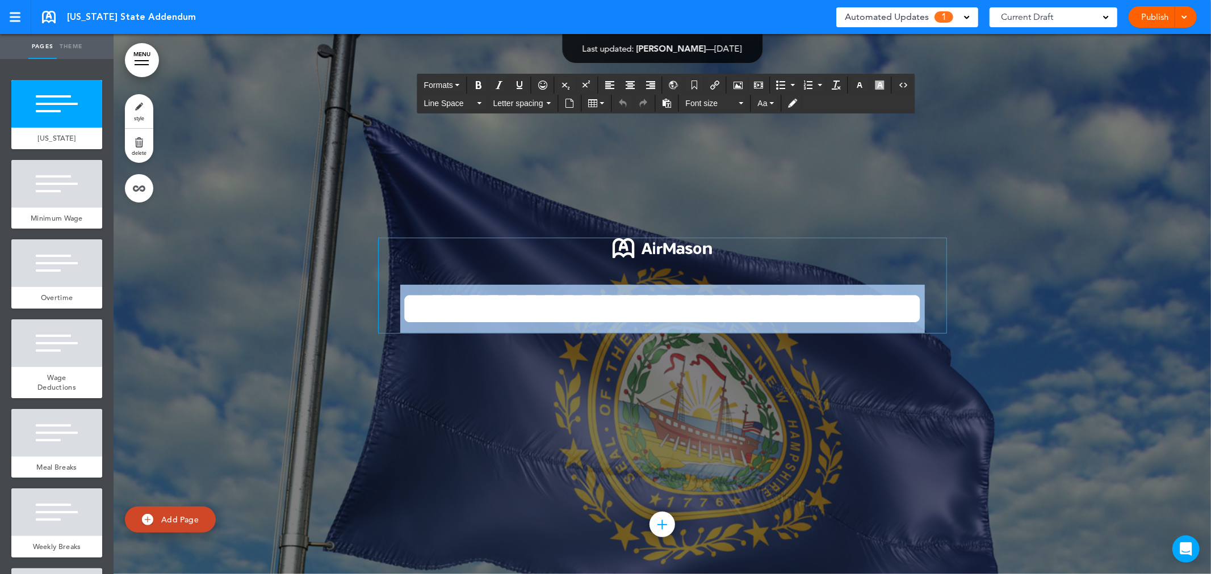
drag, startPoint x: 805, startPoint y: 339, endPoint x: 288, endPoint y: 263, distance: 522.1
click at [288, 263] on div "**********" at bounding box center [662, 304] width 1097 height 540
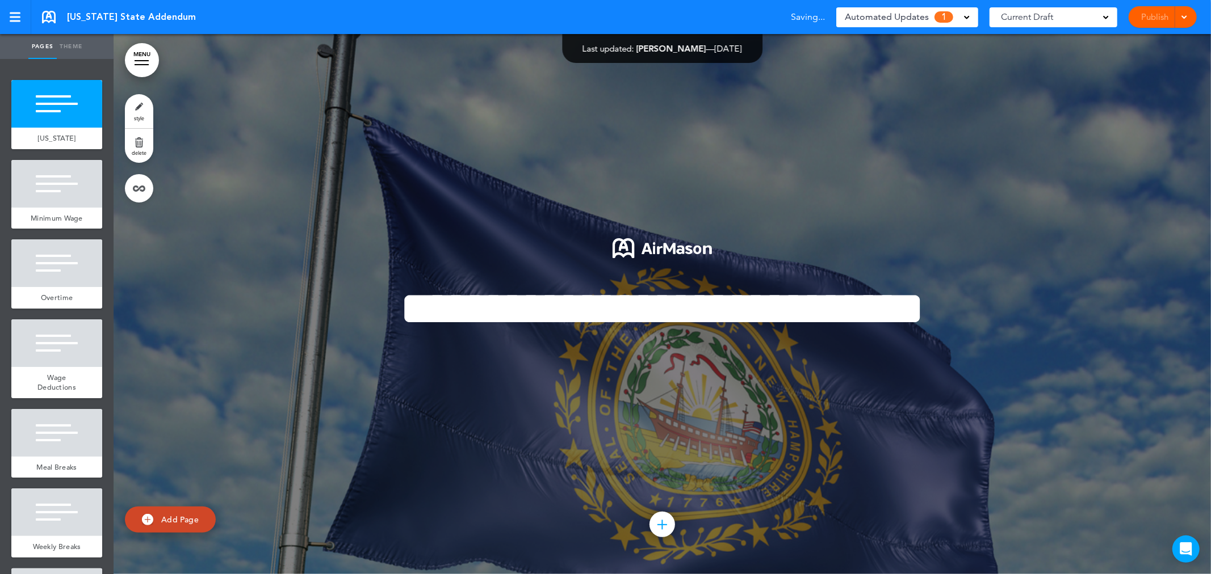
click at [380, 370] on div "**********" at bounding box center [663, 304] width 568 height 217
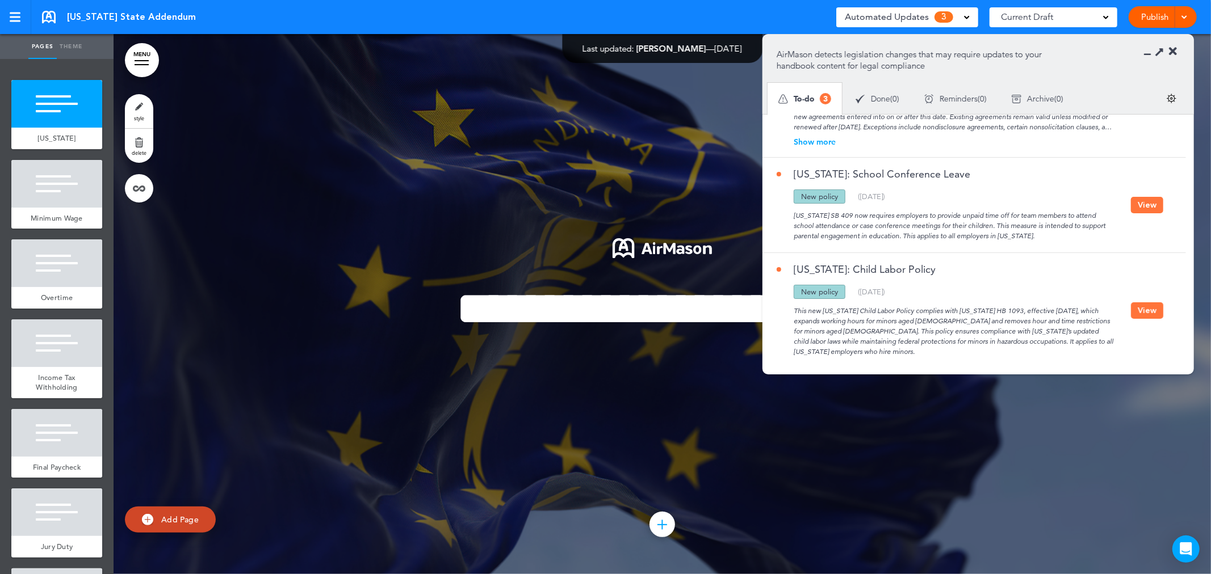
scroll to position [79, 0]
click at [409, 179] on div at bounding box center [662, 304] width 1097 height 540
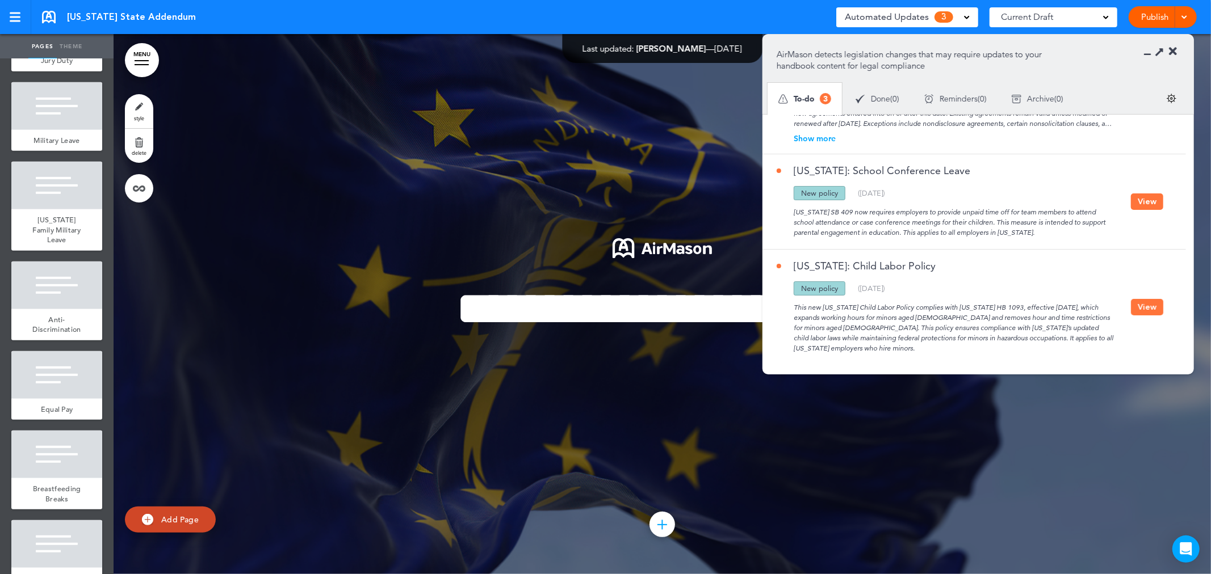
scroll to position [0, 0]
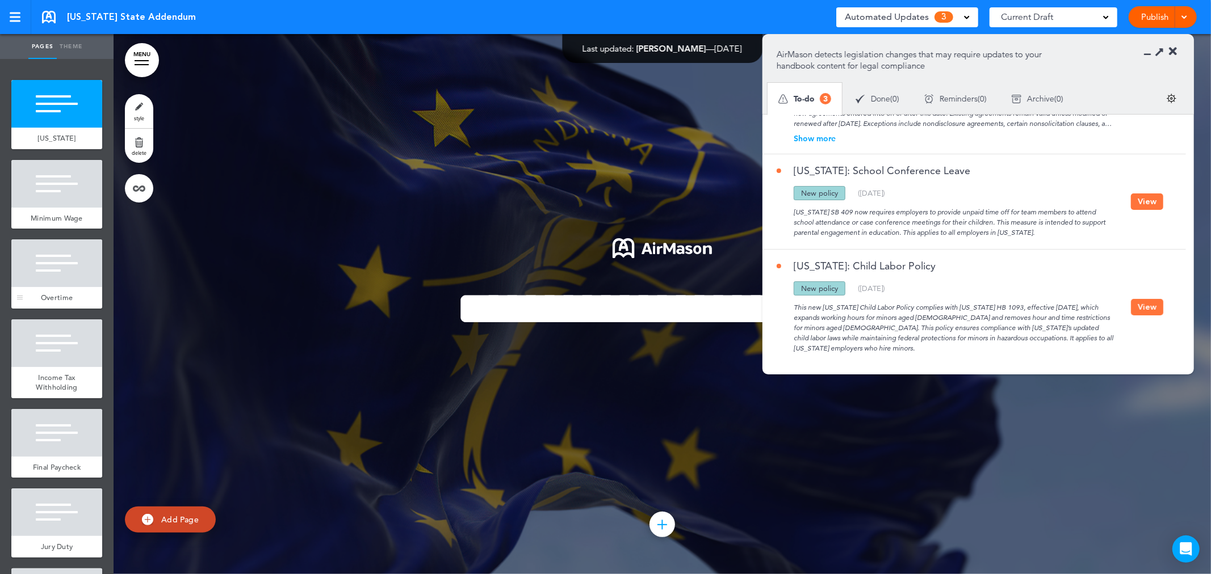
click at [61, 303] on span "Overtime" at bounding box center [57, 298] width 32 height 10
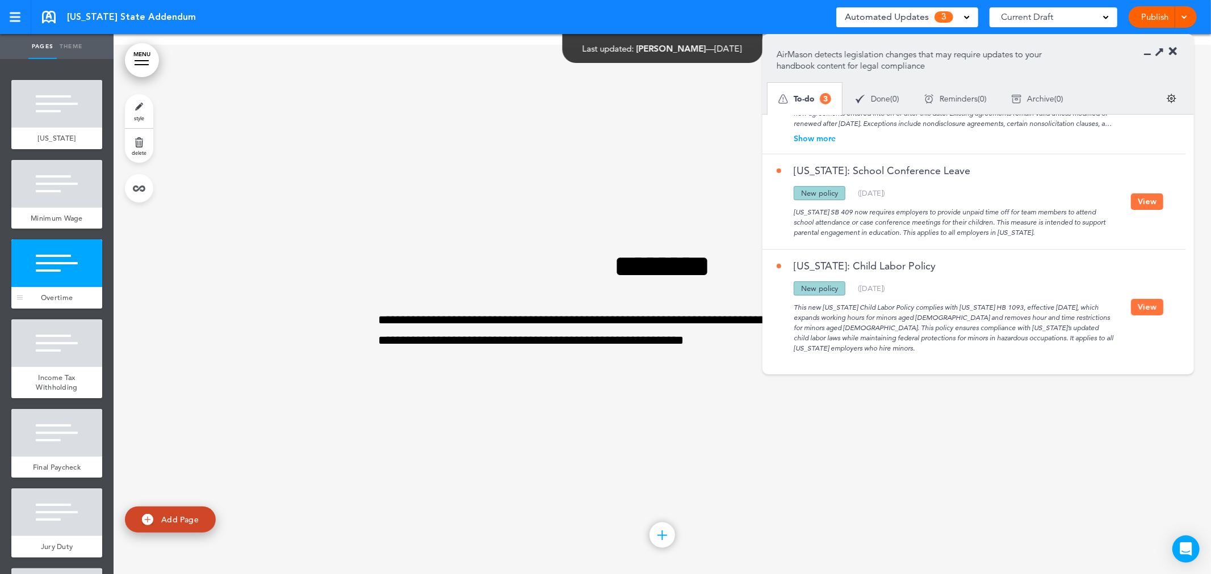
scroll to position [1081, 0]
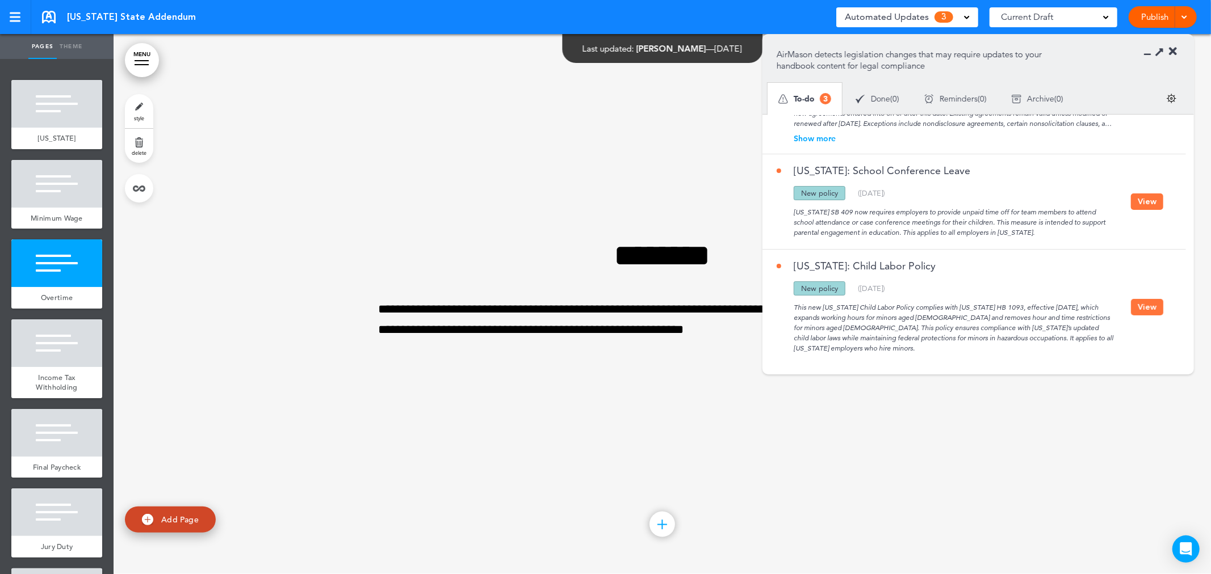
click at [1131, 304] on button "View" at bounding box center [1147, 307] width 32 height 16
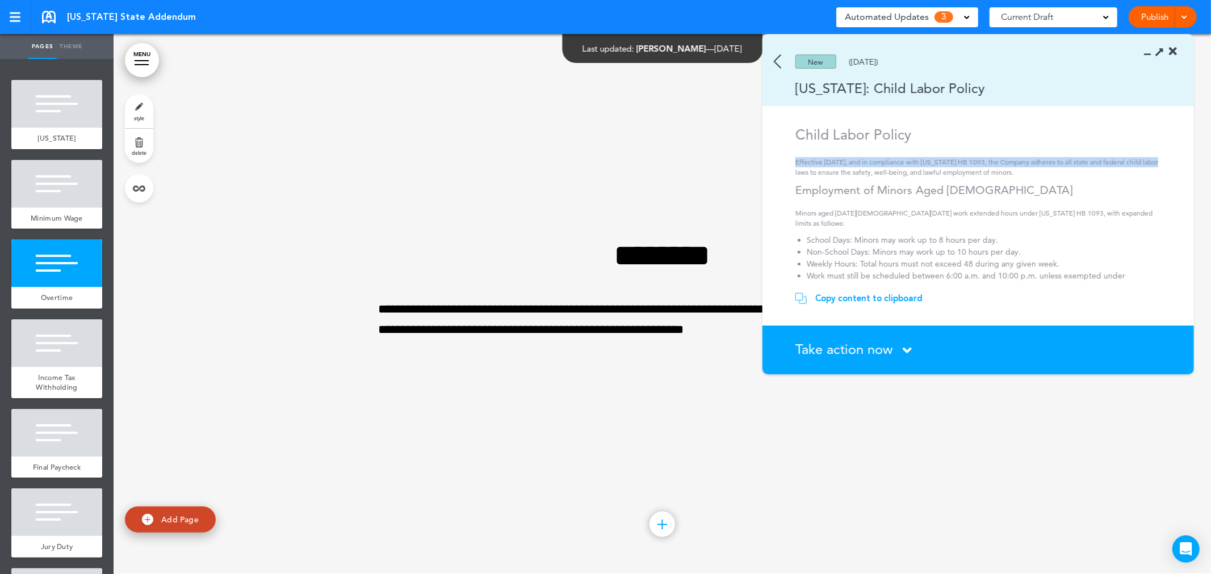
drag, startPoint x: 797, startPoint y: 162, endPoint x: 1157, endPoint y: 162, distance: 359.9
click at [1157, 162] on p "Effective January 1, 2025, and in compliance with Indiana HB 1093, the Company …" at bounding box center [979, 167] width 369 height 20
drag, startPoint x: 810, startPoint y: 174, endPoint x: 872, endPoint y: 174, distance: 61.9
click at [872, 174] on p "Effective January 1, 2025, and in compliance with Indiana HB 1093, the Company …" at bounding box center [979, 167] width 369 height 20
click at [911, 174] on p "Effective January 1, 2025, and in compliance with Indiana HB 1093, the Company …" at bounding box center [979, 167] width 369 height 20
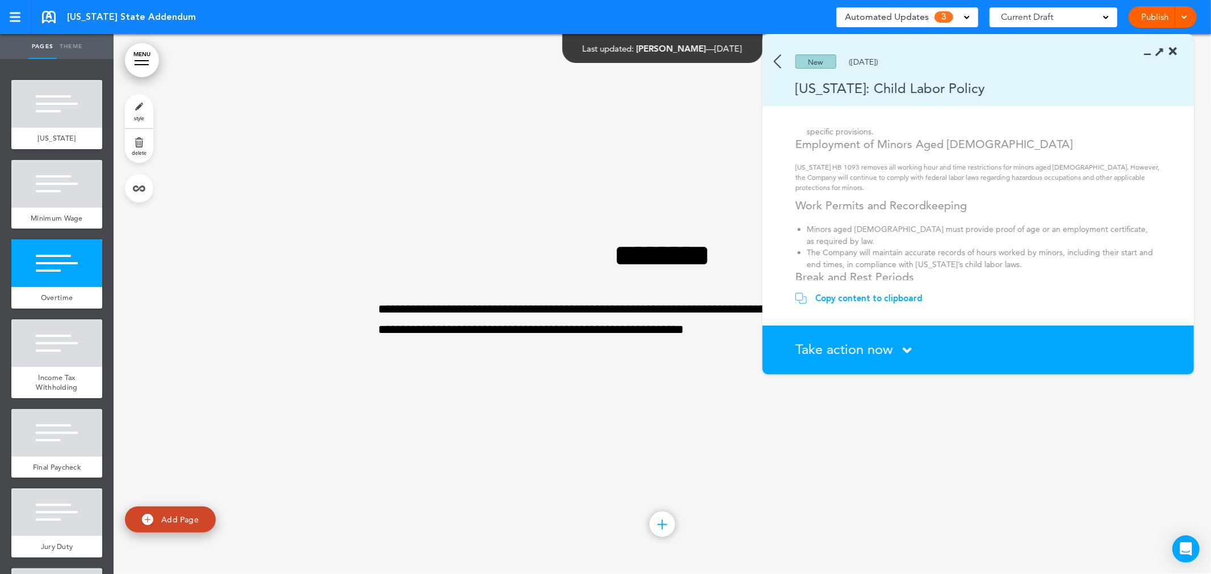
scroll to position [309, 0]
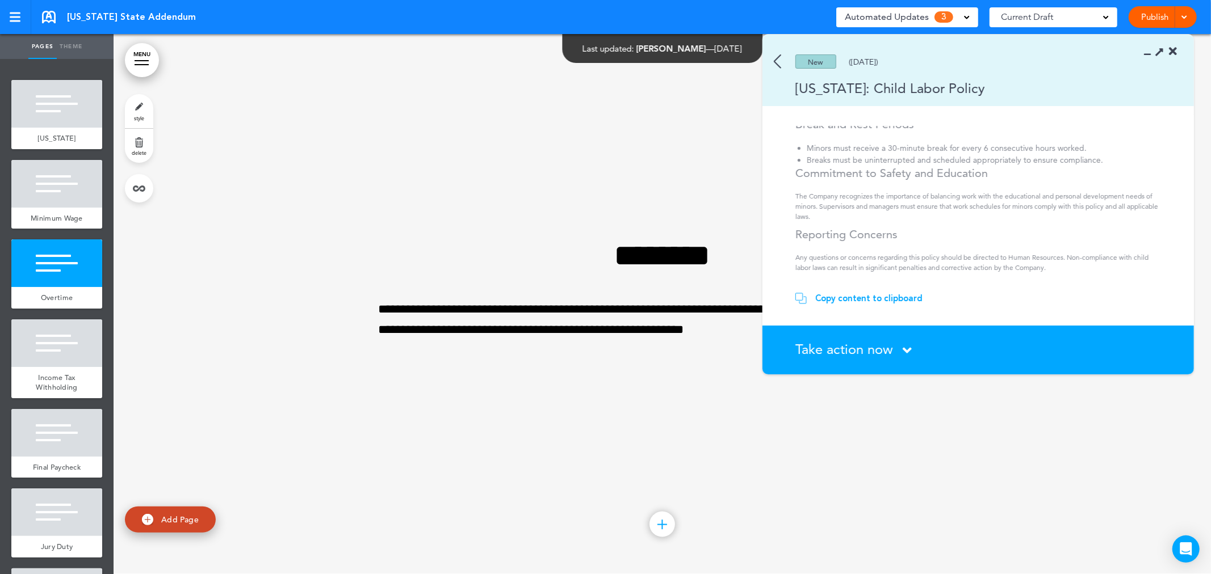
click at [770, 59] on div "New (12/03/2024)" at bounding box center [961, 61] width 398 height 14
click at [776, 61] on img at bounding box center [777, 61] width 7 height 14
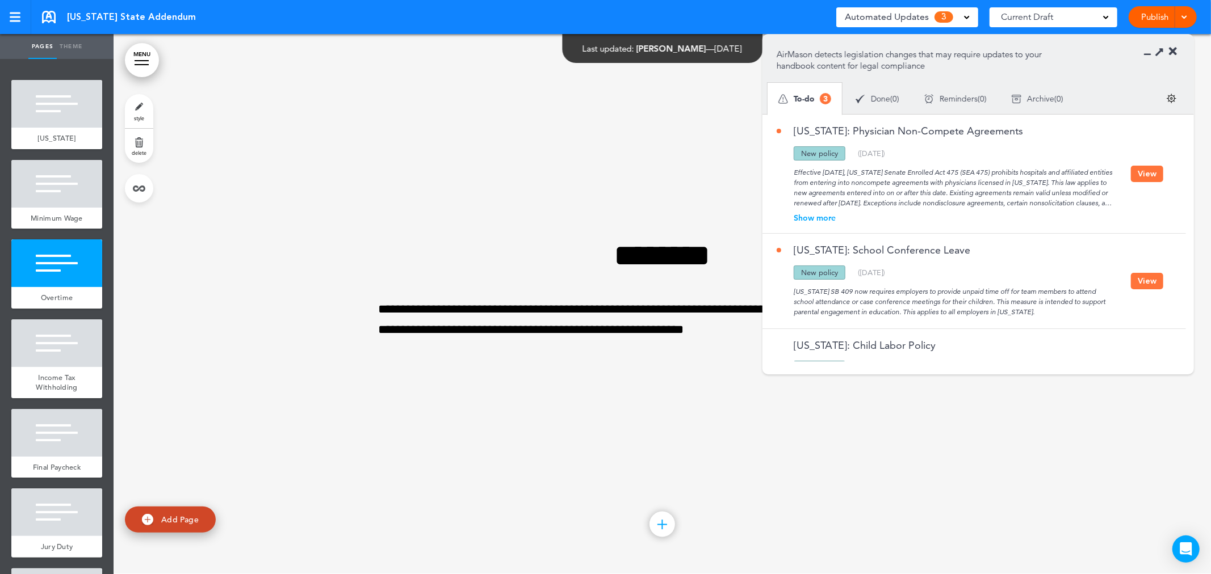
click at [54, 16] on link at bounding box center [49, 17] width 14 height 12
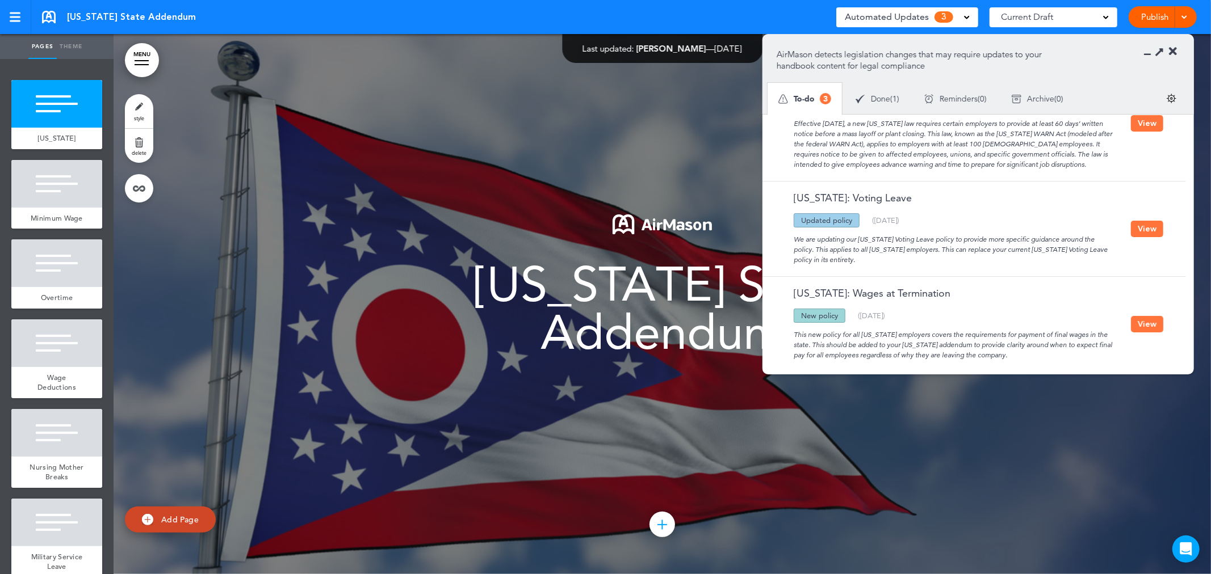
scroll to position [55, 0]
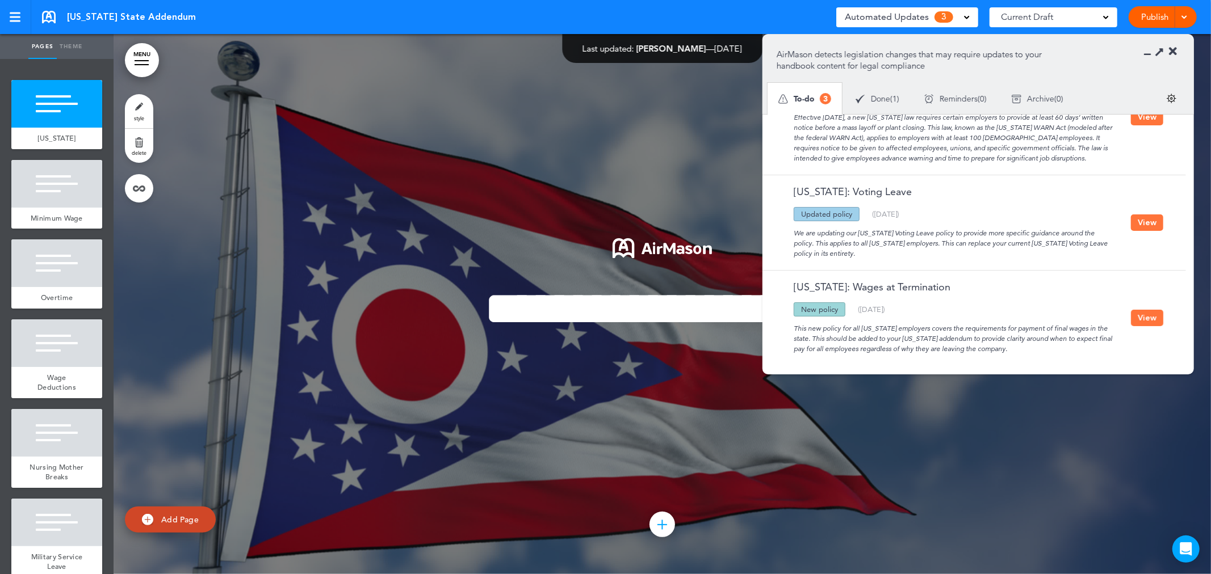
drag, startPoint x: 901, startPoint y: 305, endPoint x: 837, endPoint y: 296, distance: 64.9
click at [837, 303] on div "Updated policy New policy Deleted policy ( [DATE] )" at bounding box center [953, 310] width 354 height 14
click at [904, 337] on div "This new policy for all [US_STATE] employers covers the requirements for paymen…" at bounding box center [953, 335] width 354 height 37
click at [1137, 310] on button "View" at bounding box center [1147, 318] width 32 height 16
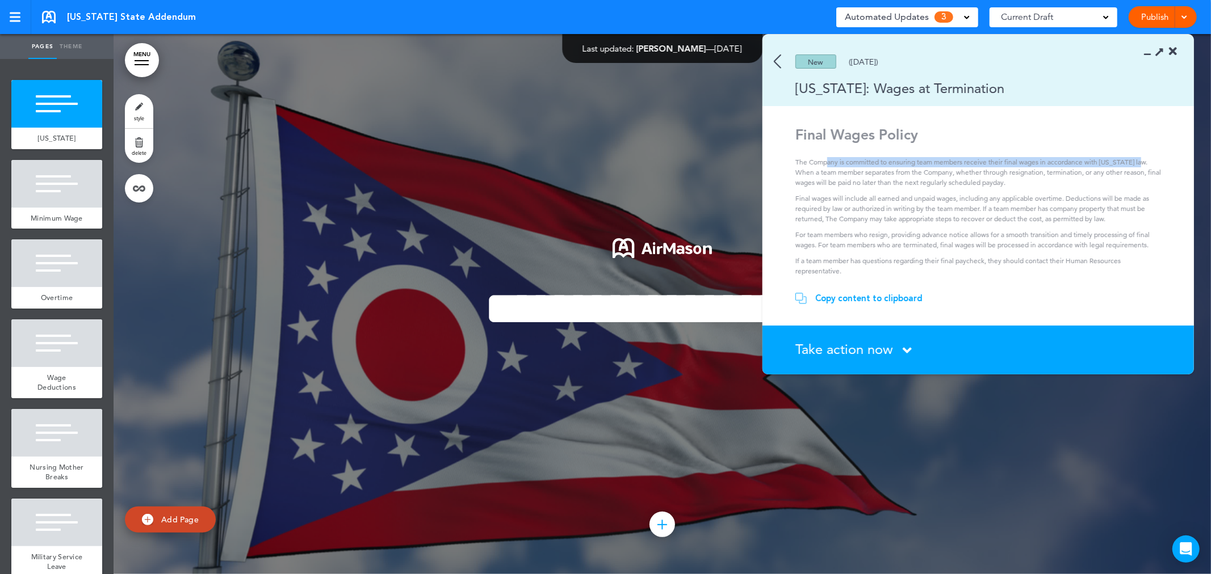
drag, startPoint x: 826, startPoint y: 163, endPoint x: 1143, endPoint y: 163, distance: 316.7
click at [1143, 163] on p "The Company is committed to ensuring team members receive their final wages in …" at bounding box center [979, 172] width 369 height 31
drag, startPoint x: 795, startPoint y: 174, endPoint x: 1161, endPoint y: 174, distance: 365.5
click at [1161, 174] on p "The Company is committed to ensuring team members receive their final wages in …" at bounding box center [979, 172] width 369 height 31
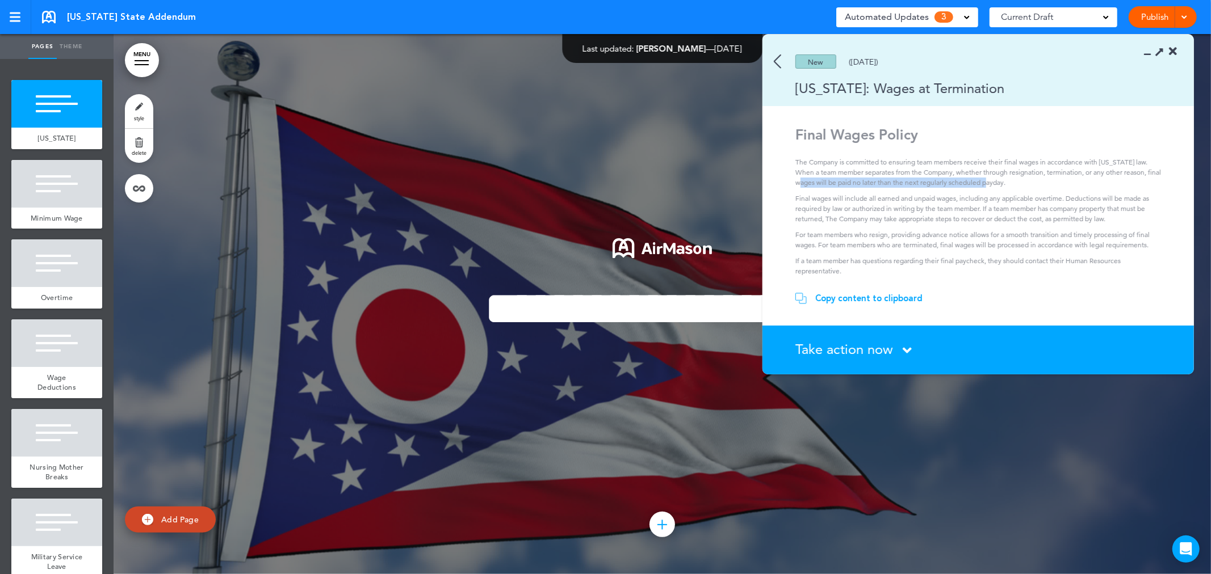
drag, startPoint x: 800, startPoint y: 183, endPoint x: 988, endPoint y: 184, distance: 187.3
click at [988, 184] on p "The Company is committed to ensuring team members receive their final wages in …" at bounding box center [979, 172] width 369 height 31
click at [990, 184] on p "The Company is committed to ensuring team members receive their final wages in …" at bounding box center [979, 172] width 369 height 31
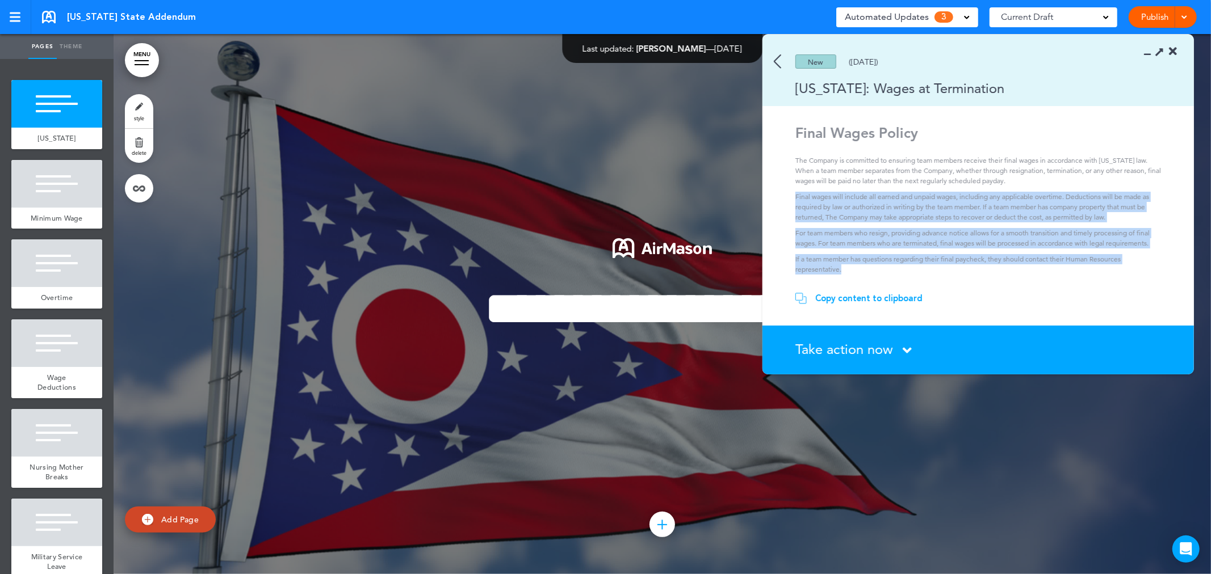
drag, startPoint x: 795, startPoint y: 199, endPoint x: 1139, endPoint y: 276, distance: 351.8
click at [1139, 276] on section "Final Wages Policy The Company is committed to ensuring team members receive th…" at bounding box center [973, 203] width 423 height 154
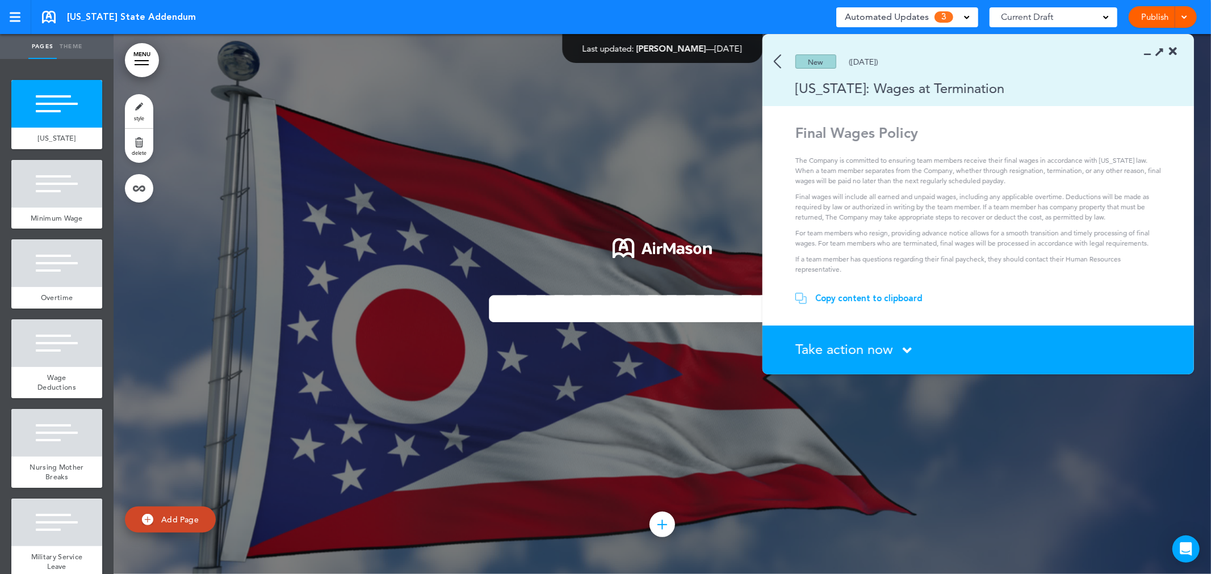
click at [683, 159] on div at bounding box center [662, 304] width 1097 height 540
click at [780, 65] on img at bounding box center [777, 61] width 7 height 14
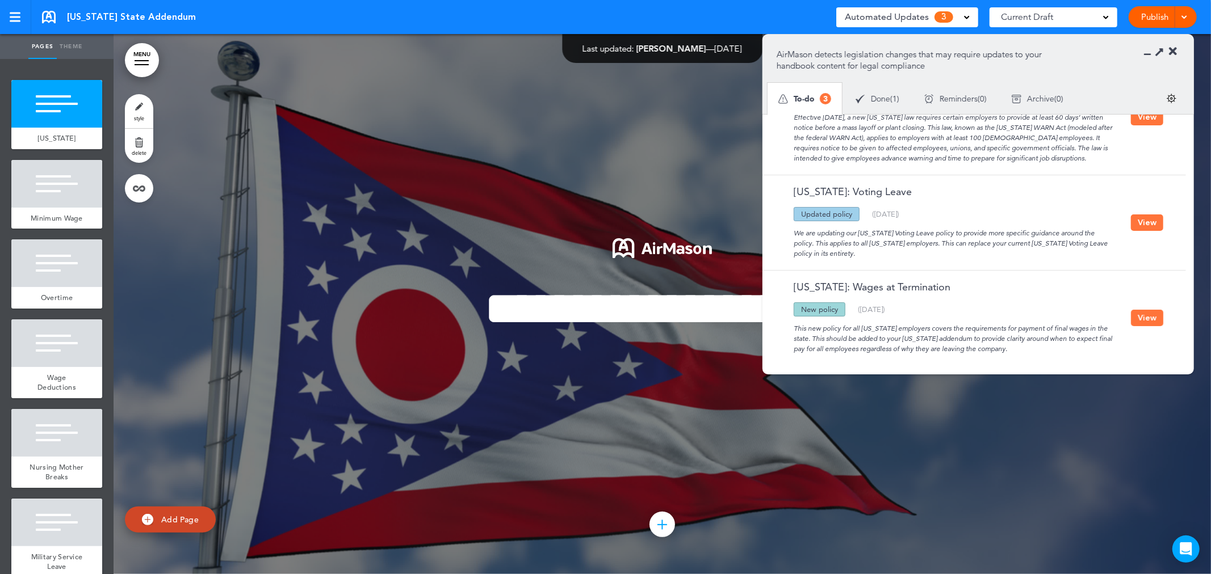
scroll to position [0, 0]
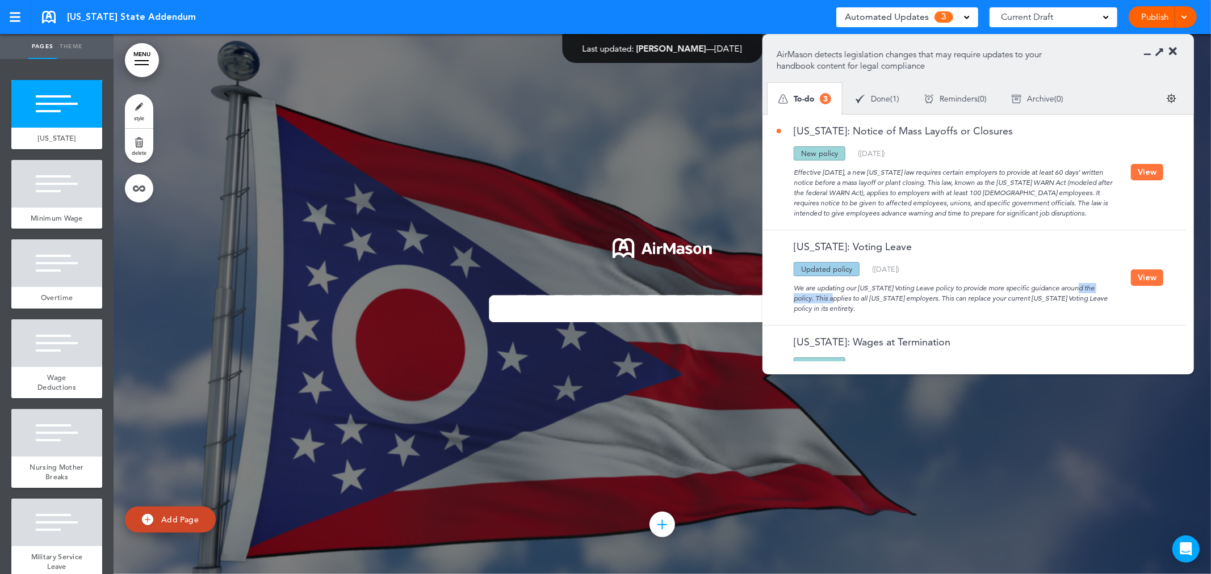
drag, startPoint x: 1065, startPoint y: 288, endPoint x: 1125, endPoint y: 291, distance: 60.2
click at [1126, 291] on div "We are updating our Ohio Voting Leave policy to provide more specific guidance …" at bounding box center [953, 294] width 354 height 37
drag, startPoint x: 795, startPoint y: 170, endPoint x: 1068, endPoint y: 211, distance: 275.5
click at [1068, 211] on div "Effective September 29, 2025, a new Ohio law requires certain employers to prov…" at bounding box center [953, 190] width 354 height 58
click at [837, 174] on div "Effective September 29, 2025, a new Ohio law requires certain employers to prov…" at bounding box center [953, 190] width 354 height 58
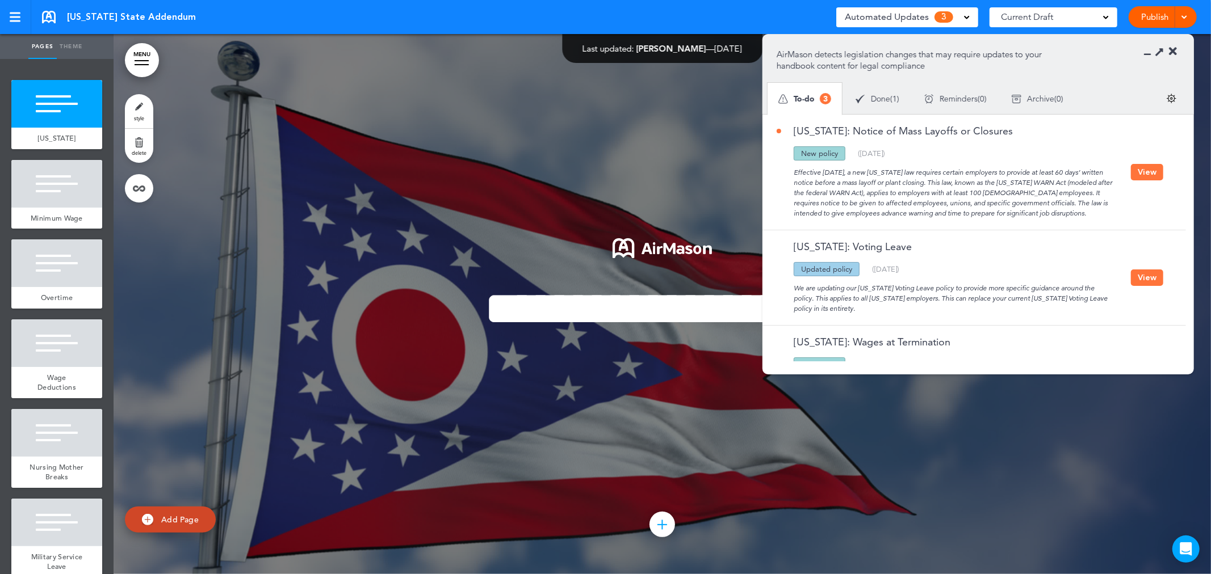
click at [872, 95] on span "Done" at bounding box center [880, 99] width 19 height 8
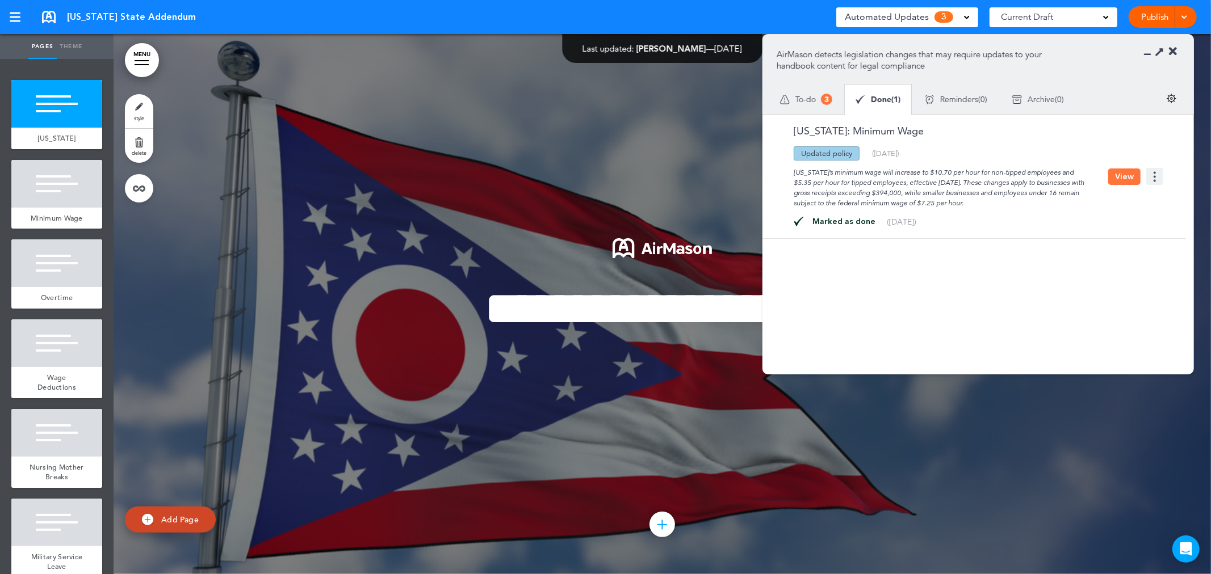
click at [819, 94] on div "To-do 3" at bounding box center [805, 99] width 77 height 32
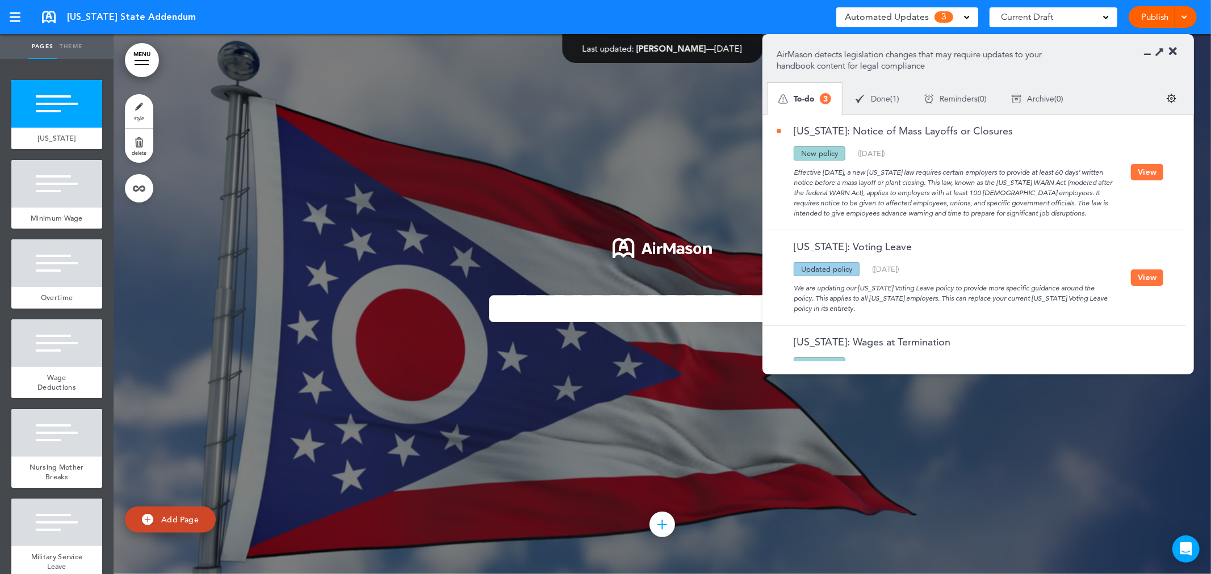
click at [694, 90] on div at bounding box center [662, 304] width 1097 height 540
click at [1151, 53] on icon at bounding box center [1151, 51] width 0 height 11
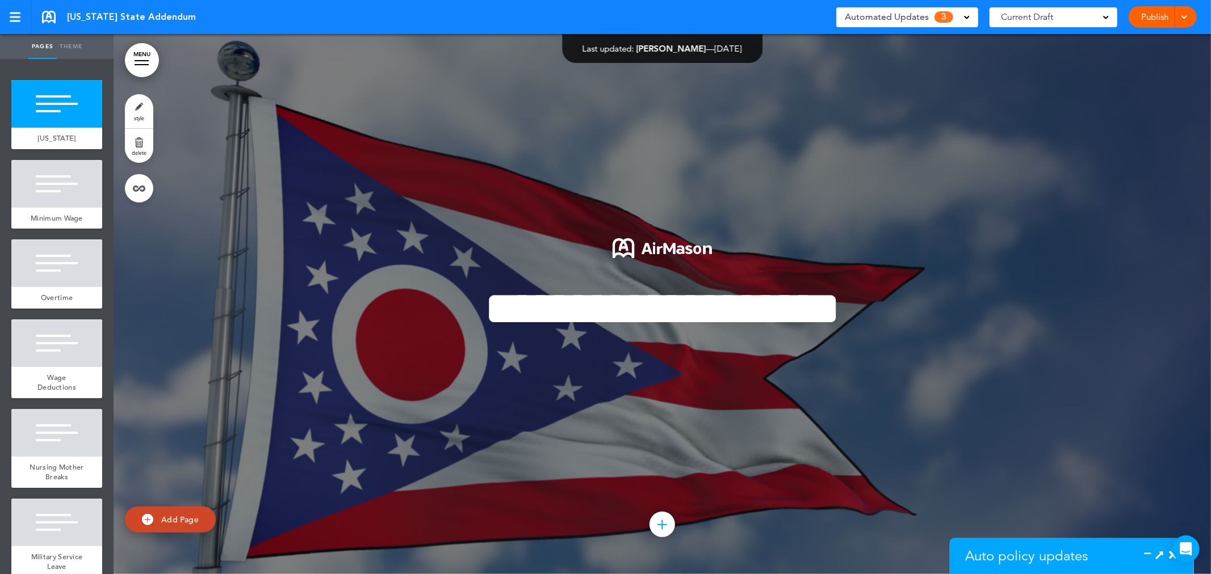
click at [651, 520] on div at bounding box center [662, 525] width 26 height 26
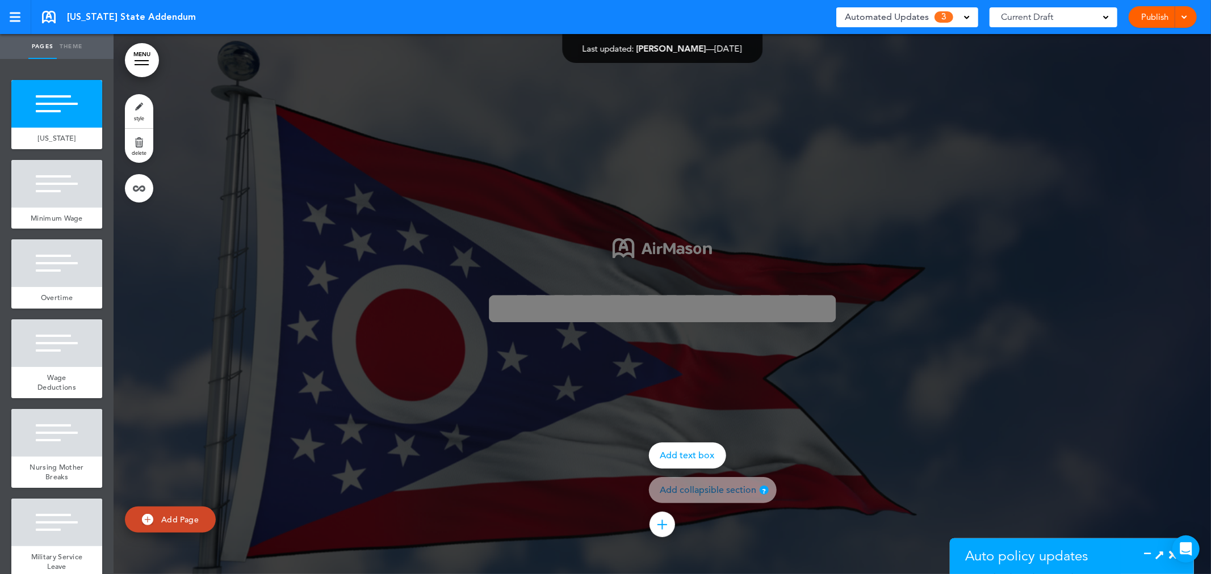
click at [869, 366] on div at bounding box center [719, 287] width 1211 height 574
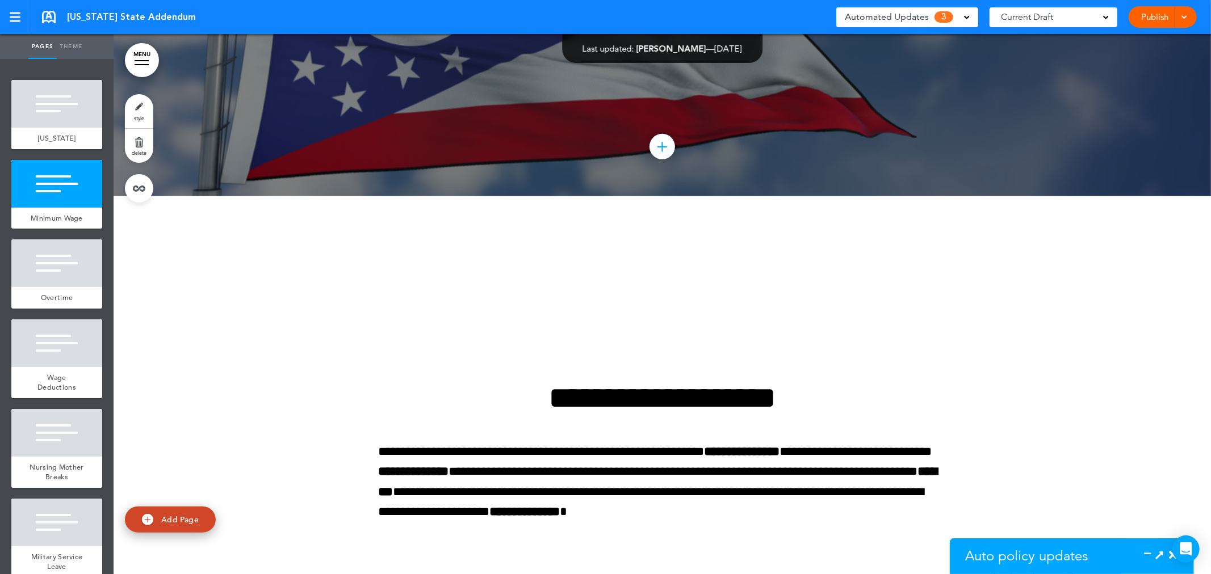
scroll to position [883, 0]
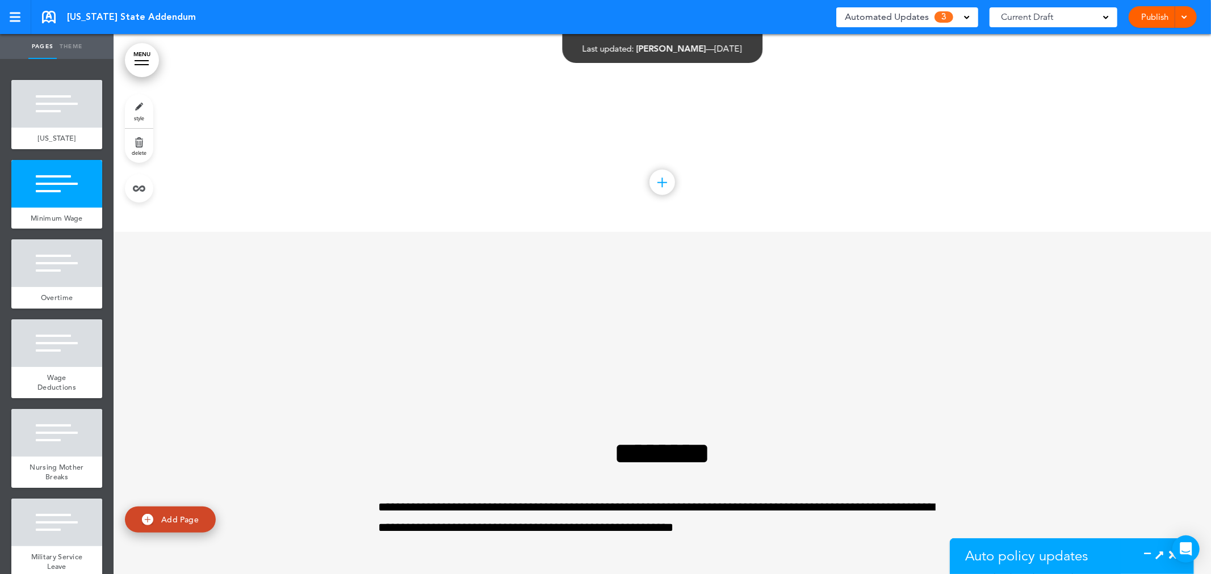
click at [661, 192] on div at bounding box center [662, 183] width 26 height 26
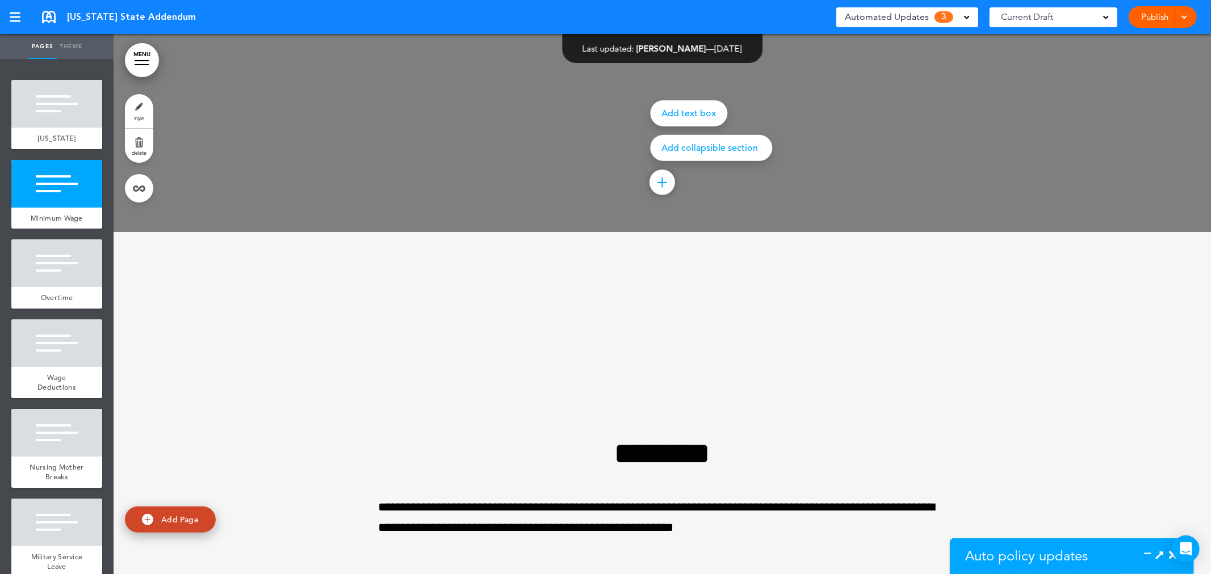
click at [678, 222] on div at bounding box center [719, 287] width 1211 height 574
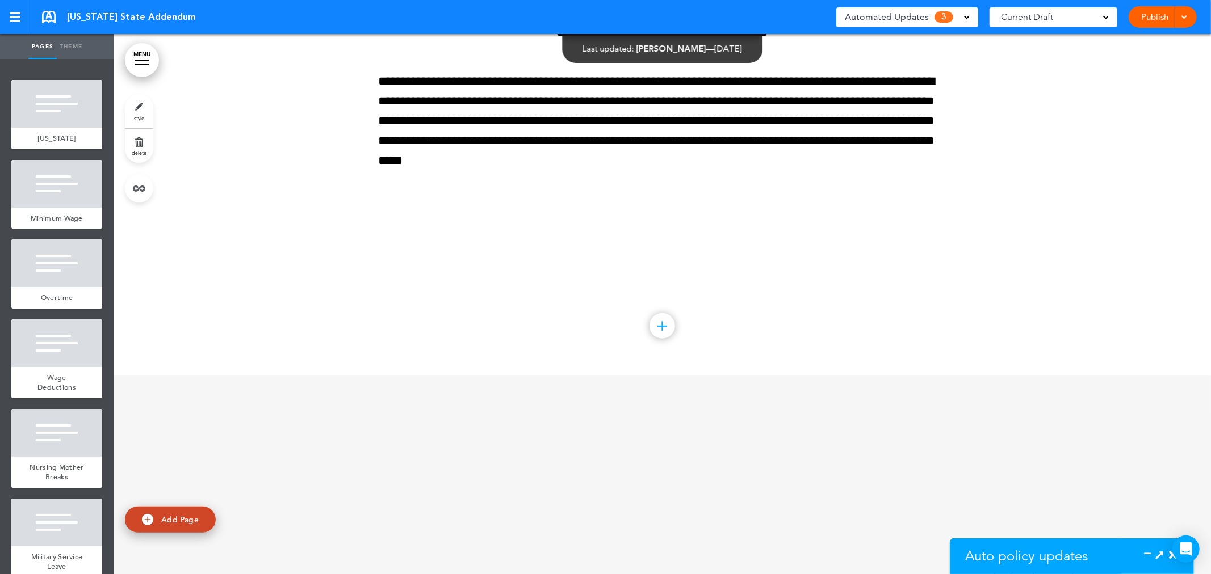
scroll to position [3855, 0]
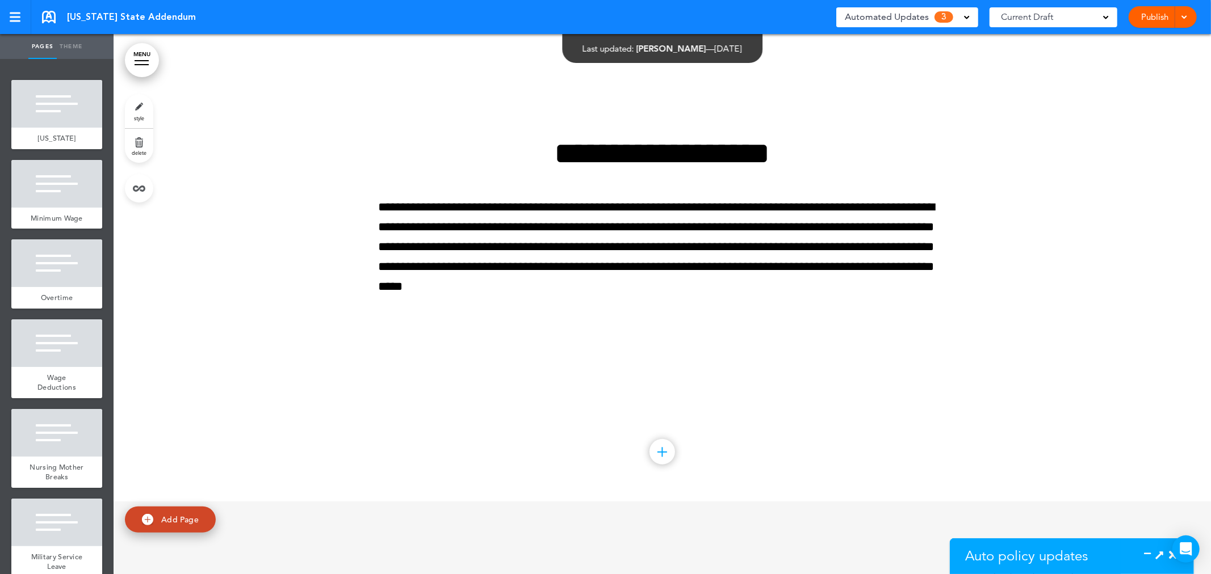
click at [57, 6] on div "Ohio State Addendum Saved! Automated Updates 3 Auto policy updates AirMason det…" at bounding box center [605, 17] width 1211 height 34
click at [49, 12] on link at bounding box center [49, 17] width 14 height 12
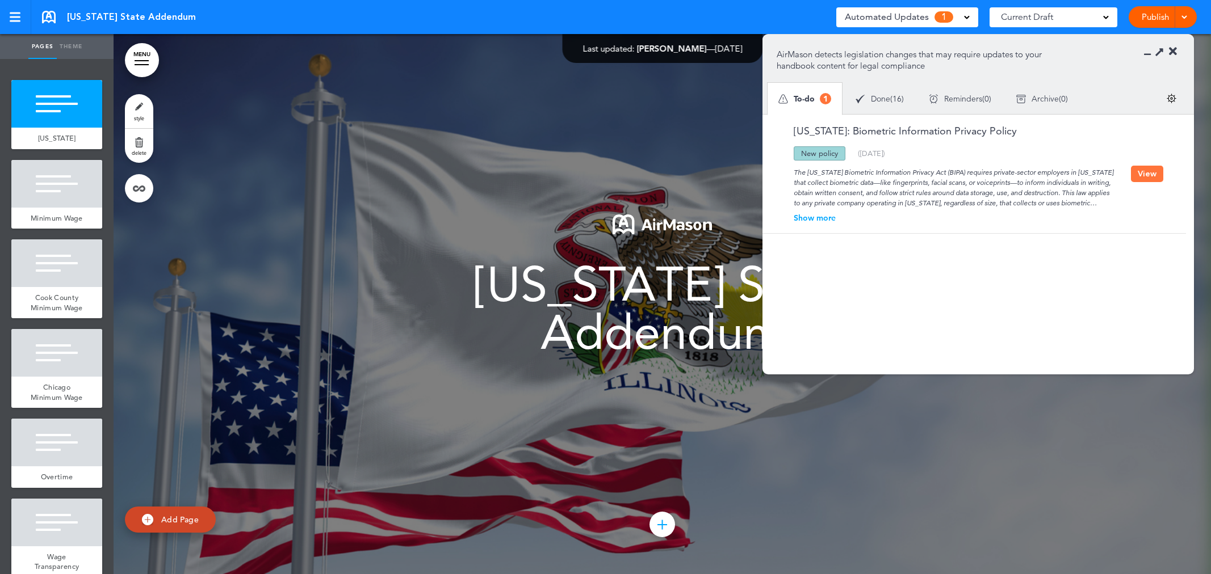
click at [952, 11] on div "Automated Updates 1" at bounding box center [907, 17] width 125 height 16
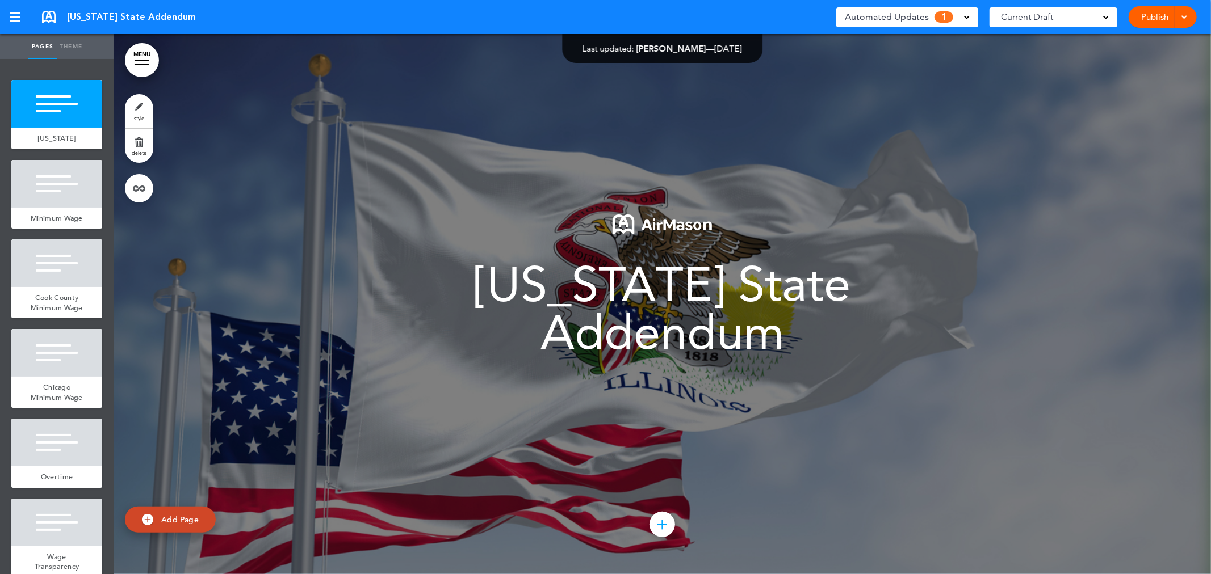
click at [952, 11] on div "Automated Updates 1" at bounding box center [907, 17] width 125 height 16
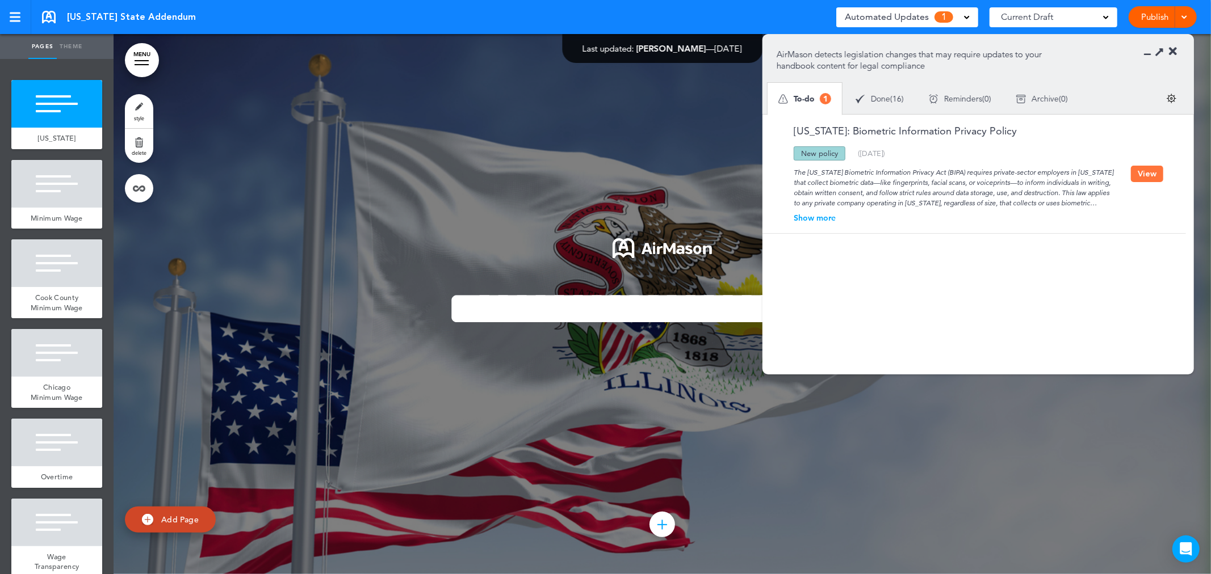
click at [52, 15] on link at bounding box center [49, 17] width 14 height 12
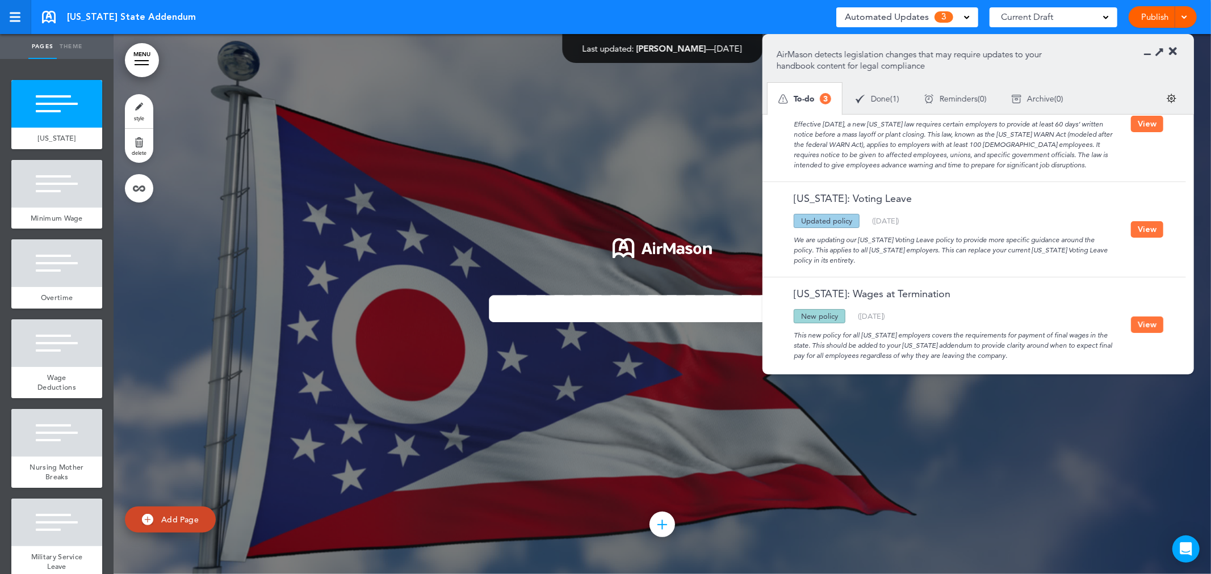
scroll to position [55, 0]
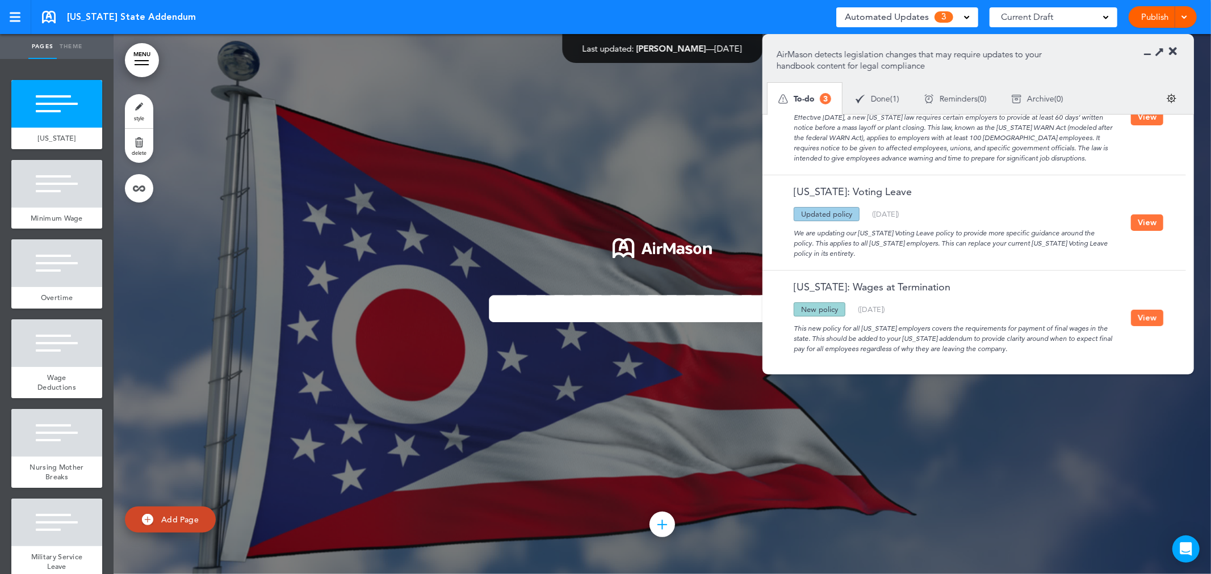
click at [54, 20] on link at bounding box center [49, 17] width 14 height 12
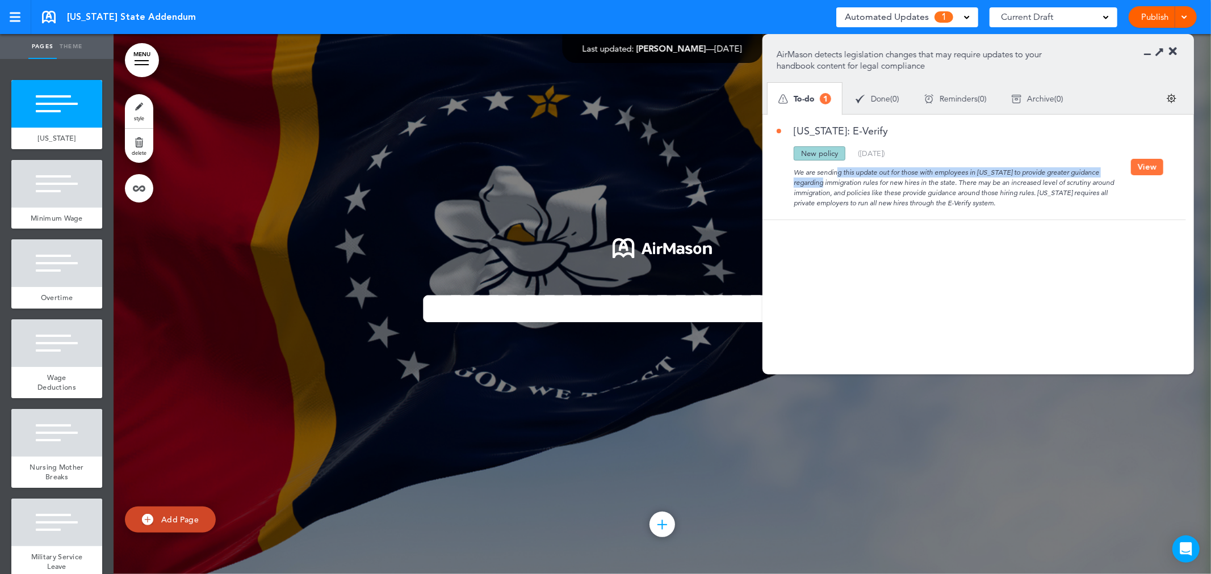
drag, startPoint x: 796, startPoint y: 169, endPoint x: 1085, endPoint y: 173, distance: 288.9
click at [1085, 173] on div "We are sending this update out for those with employees in [US_STATE] to provid…" at bounding box center [953, 185] width 354 height 48
drag, startPoint x: 837, startPoint y: 184, endPoint x: 965, endPoint y: 185, distance: 127.7
click at [965, 185] on div "We are sending this update out for those with employees in Mississippi to provi…" at bounding box center [953, 185] width 354 height 48
click at [1043, 205] on div "We are sending this update out for those with employees in Mississippi to provi…" at bounding box center [953, 185] width 354 height 48
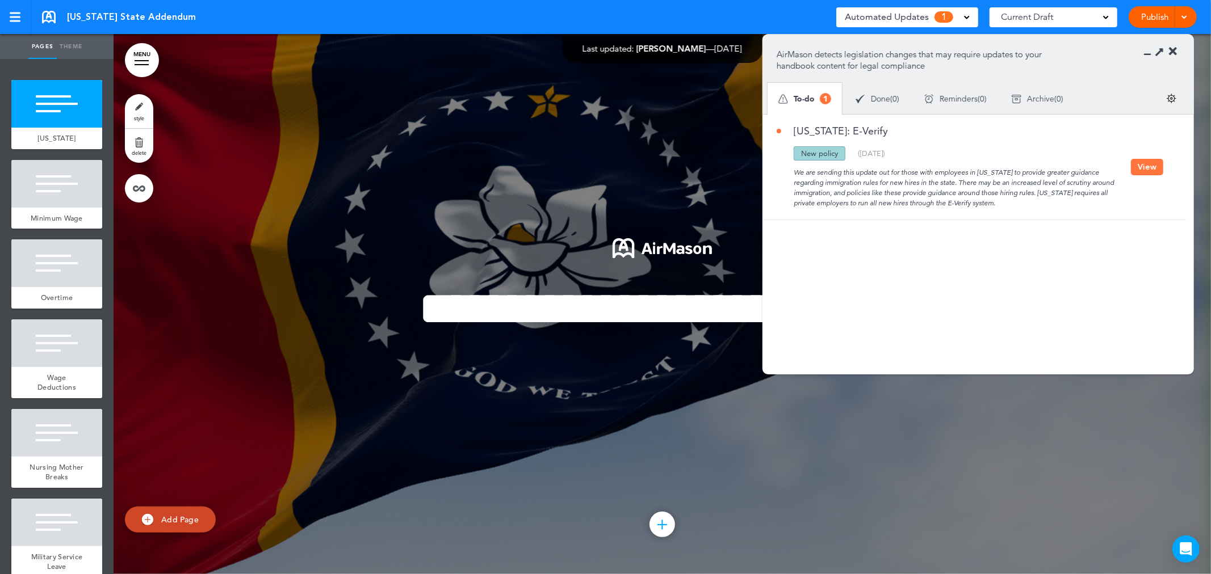
click at [1151, 54] on icon at bounding box center [1151, 51] width 0 height 11
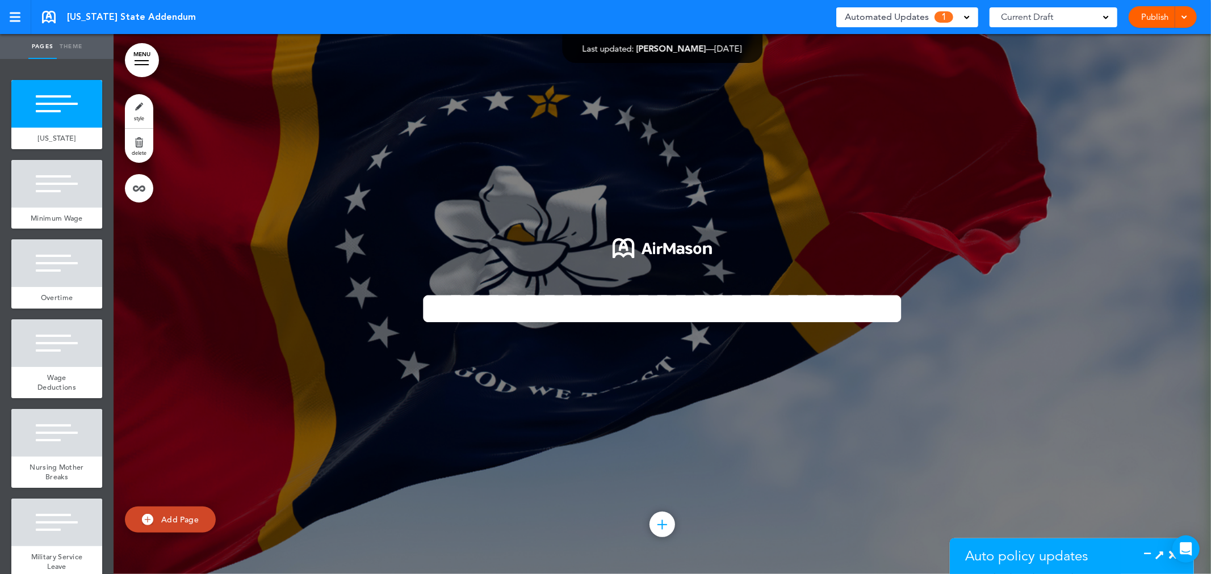
click at [47, 12] on link at bounding box center [49, 17] width 14 height 12
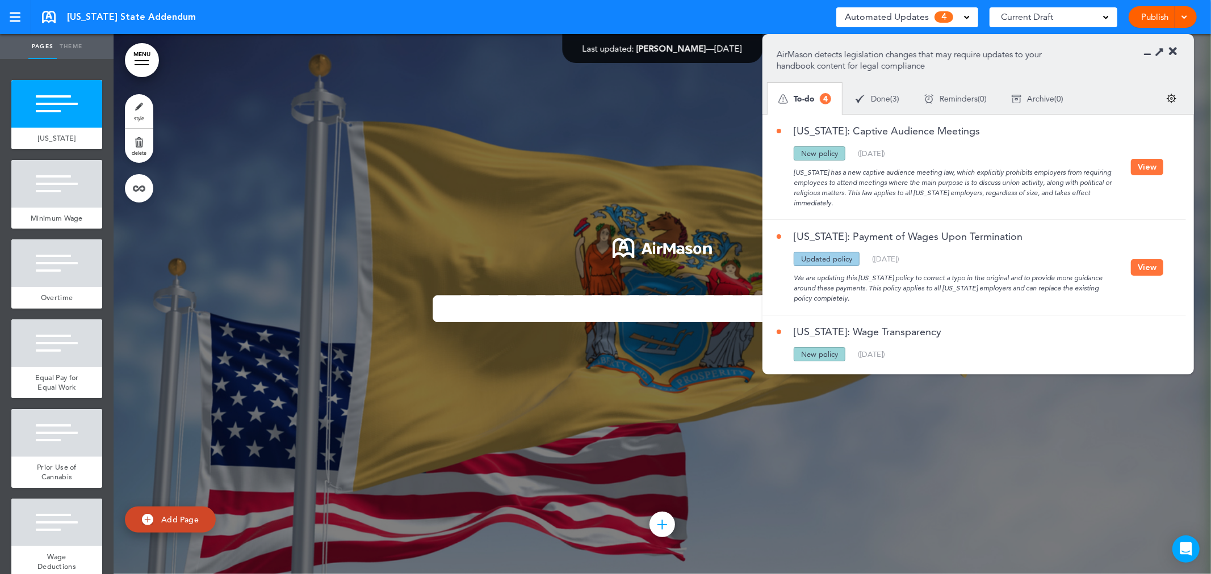
click at [870, 180] on div "[US_STATE] has a new captive audience meeting law, which explicitly prohibits e…" at bounding box center [953, 185] width 354 height 48
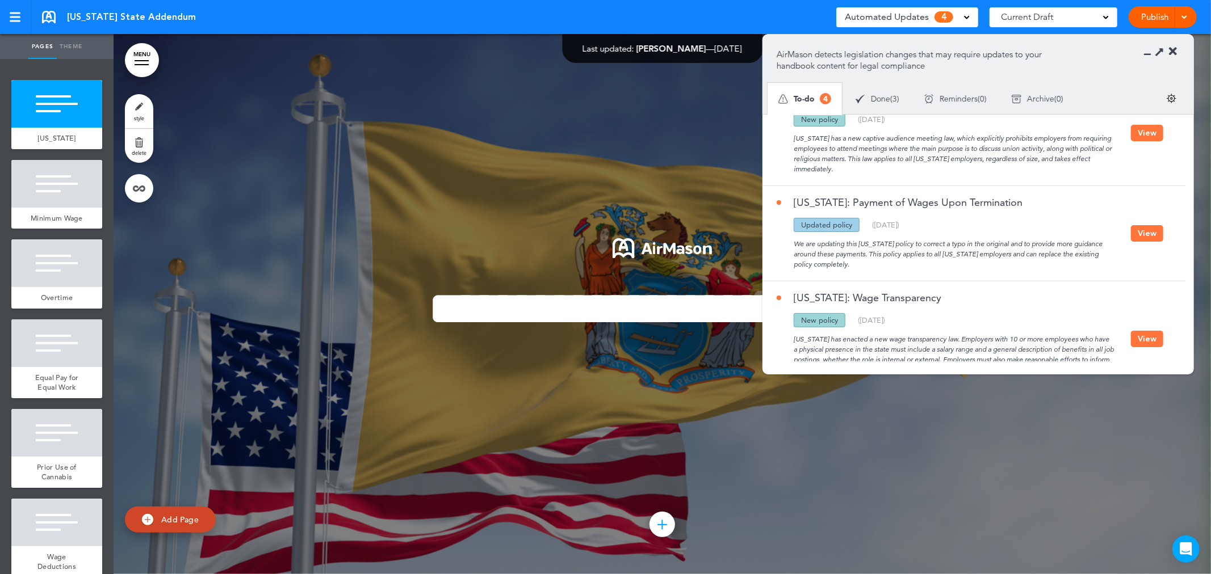
scroll to position [63, 0]
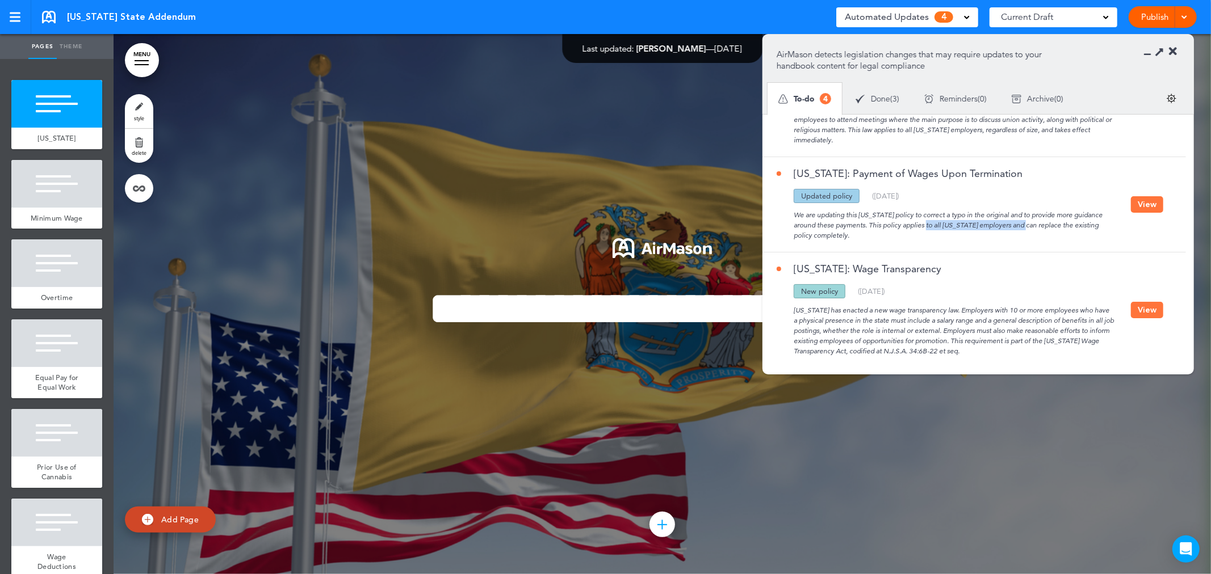
drag, startPoint x: 891, startPoint y: 228, endPoint x: 984, endPoint y: 228, distance: 93.1
click at [984, 228] on div "We are updating this [US_STATE] policy to correct a typo in the original and to…" at bounding box center [953, 221] width 354 height 37
click at [1147, 201] on button "View" at bounding box center [1147, 204] width 32 height 16
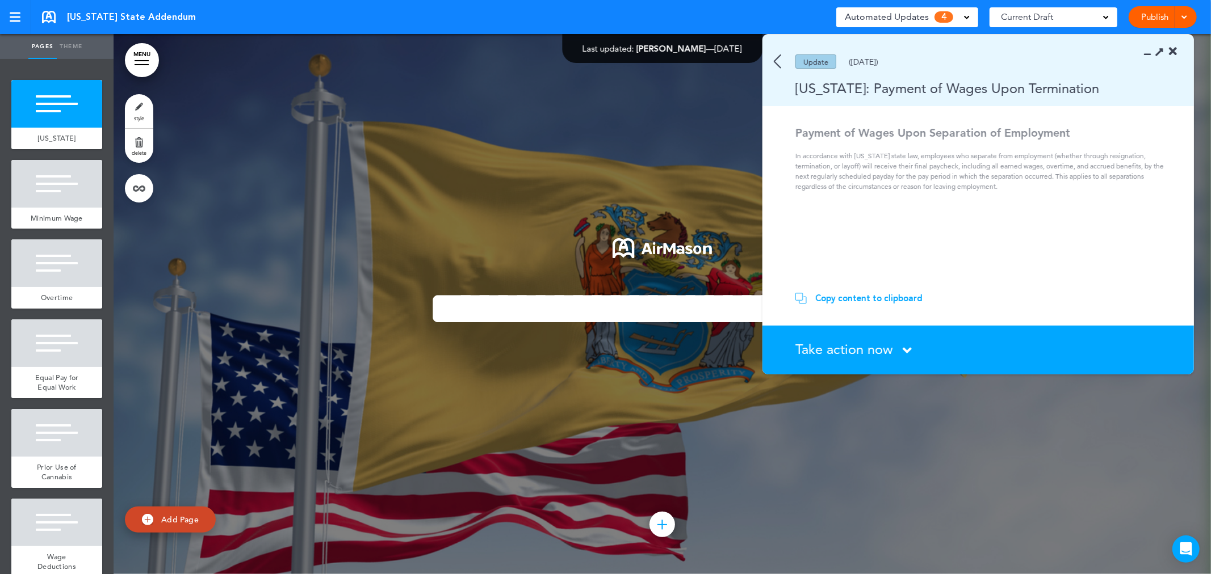
click at [783, 58] on div "Update ([DATE])" at bounding box center [961, 61] width 398 height 14
click at [780, 58] on img at bounding box center [777, 61] width 7 height 14
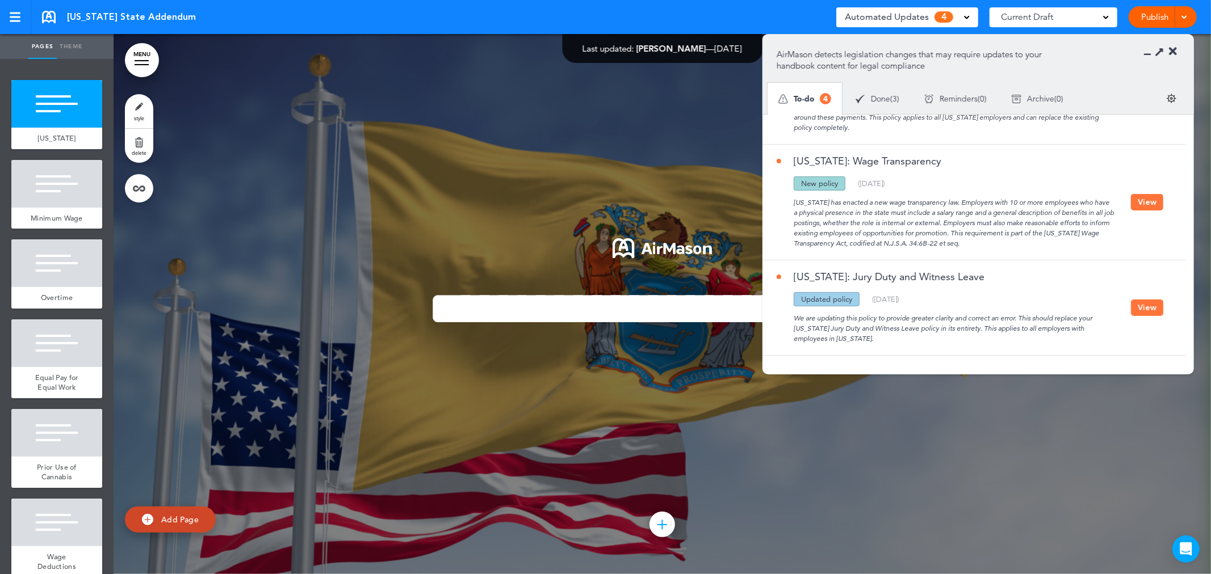
scroll to position [171, 0]
drag, startPoint x: 827, startPoint y: 207, endPoint x: 975, endPoint y: 205, distance: 147.6
click at [975, 205] on div "[US_STATE] has enacted a new wage transparency law. Employers with 10 or more e…" at bounding box center [953, 220] width 354 height 58
click at [931, 322] on div "We are updating this policy to provide greater clarity and correct an error. Th…" at bounding box center [953, 325] width 354 height 37
click at [1153, 52] on div at bounding box center [1164, 51] width 26 height 11
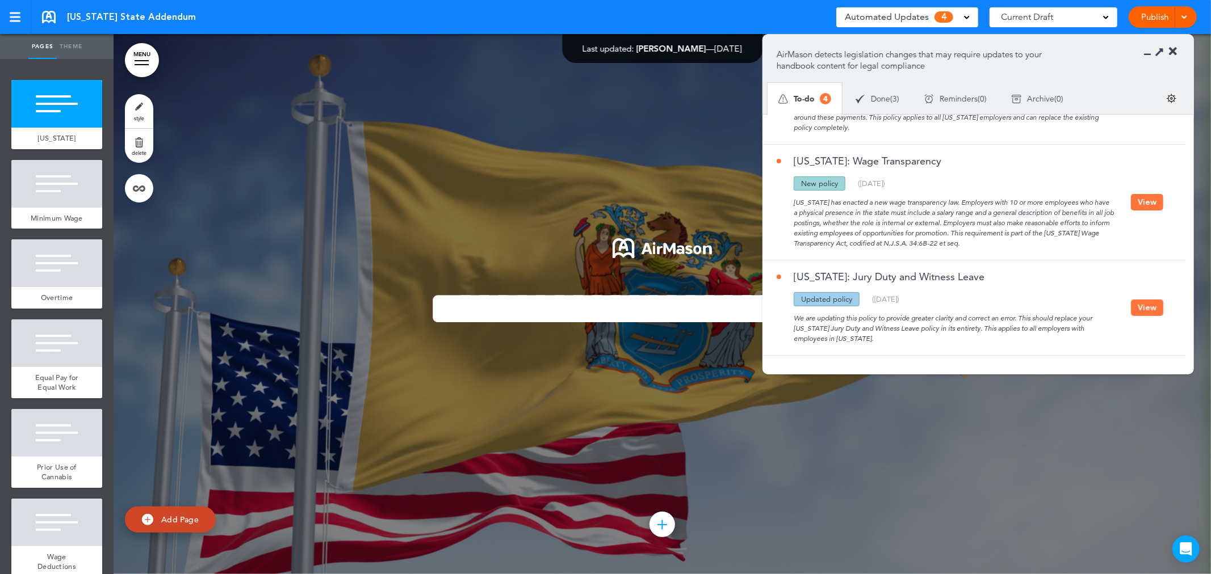
click at [1151, 52] on icon at bounding box center [1151, 51] width 0 height 11
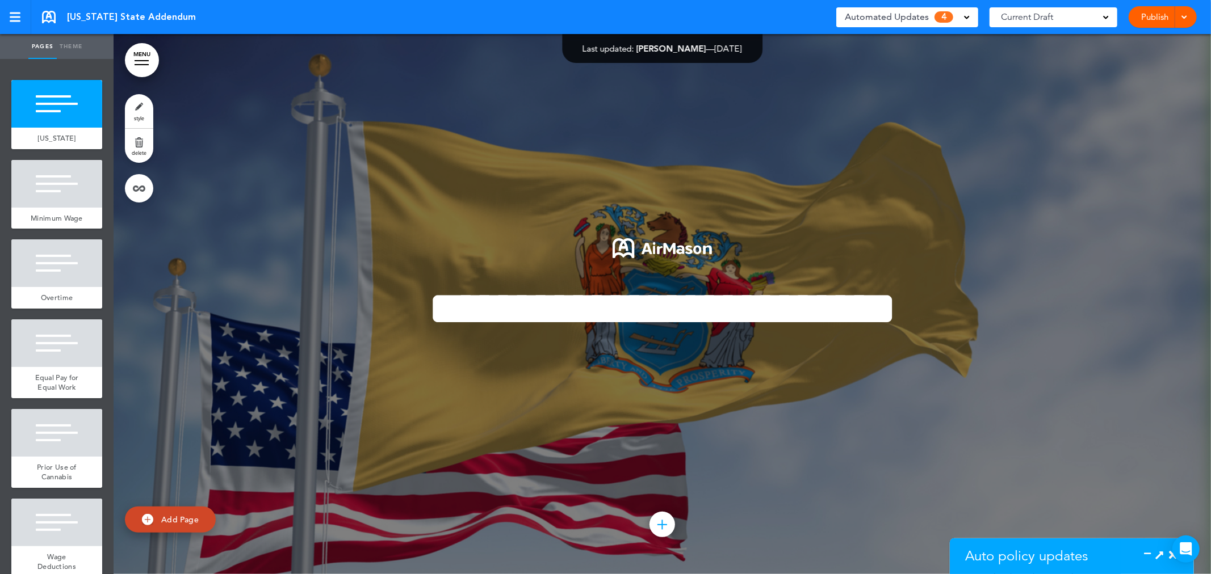
scroll to position [242, 0]
click at [1169, 559] on icon at bounding box center [1173, 555] width 8 height 11
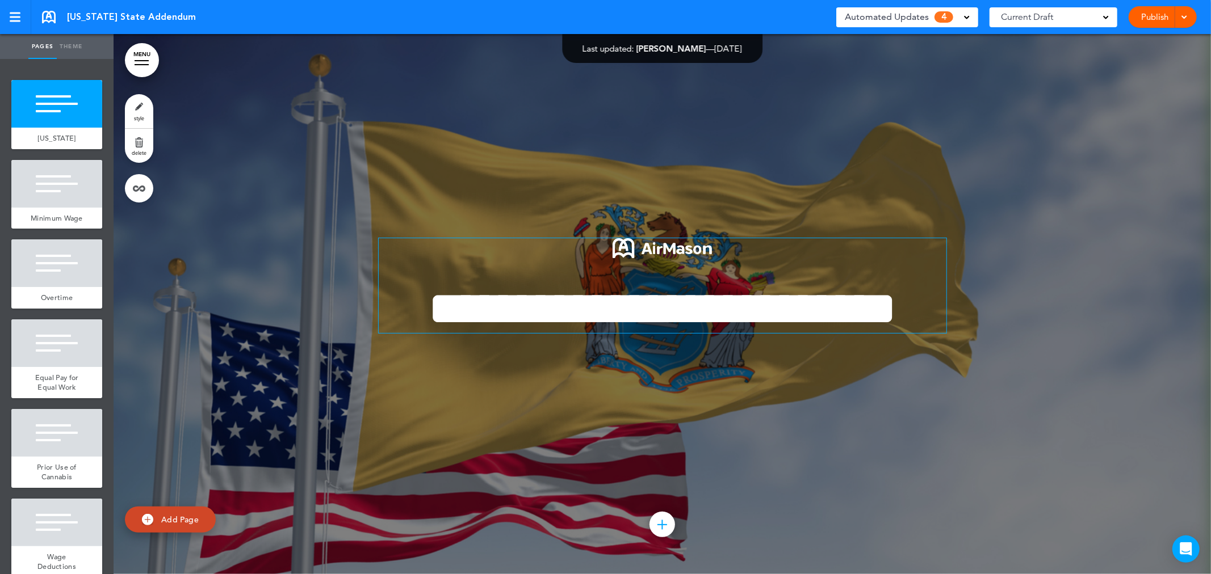
click at [826, 333] on h1 "**********" at bounding box center [663, 309] width 568 height 48
click at [988, 366] on div at bounding box center [662, 304] width 1097 height 540
click at [895, 14] on span "Automated Updates" at bounding box center [887, 17] width 84 height 16
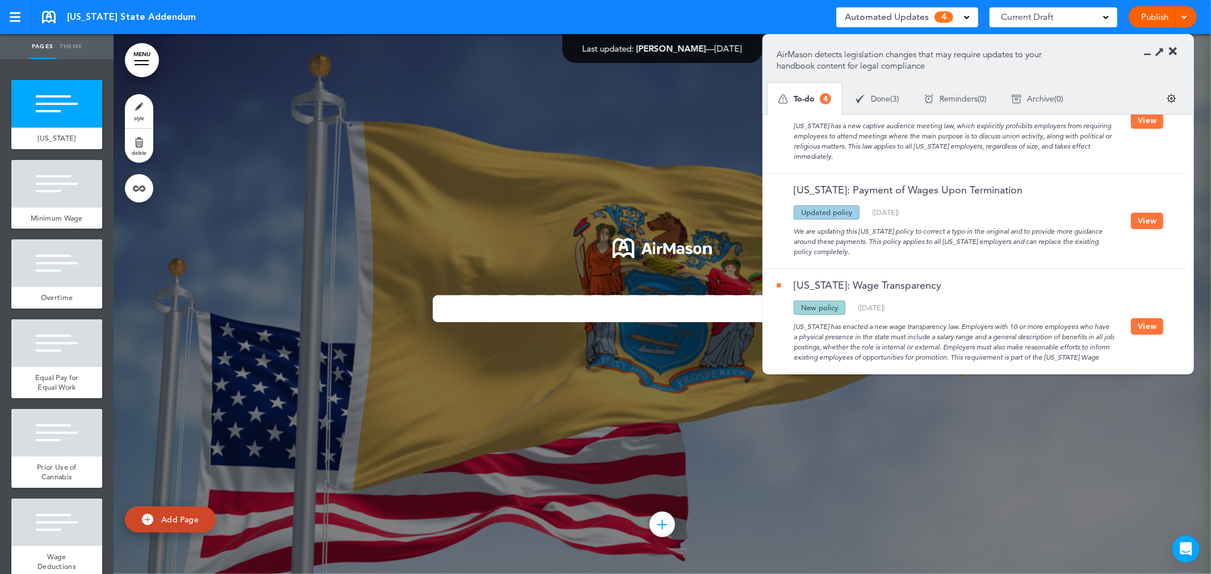
scroll to position [0, 0]
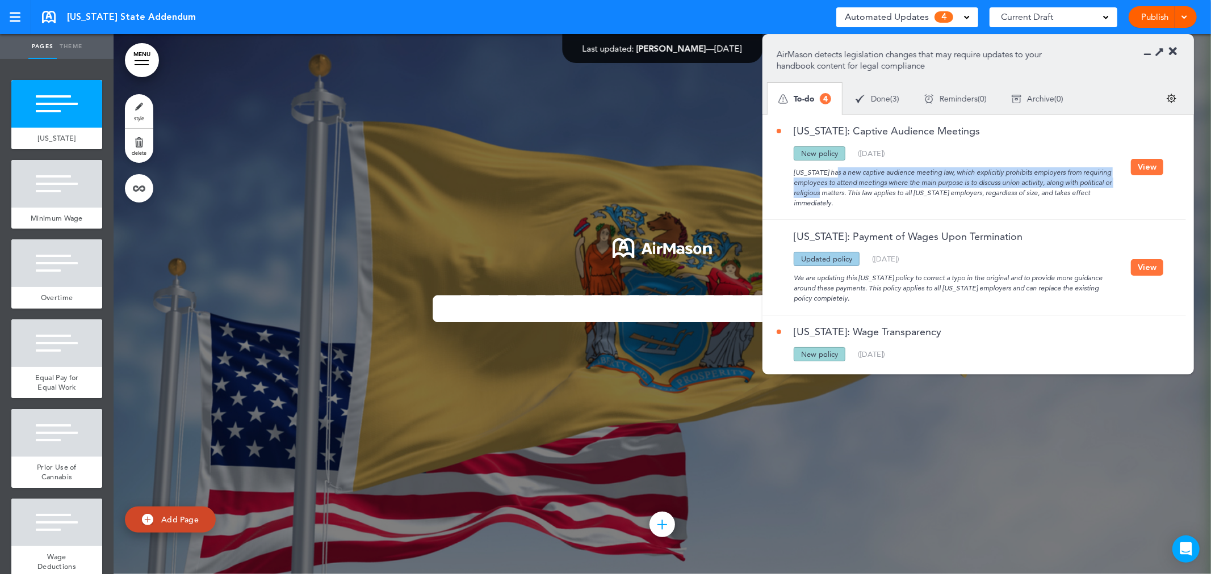
drag, startPoint x: 790, startPoint y: 171, endPoint x: 1109, endPoint y: 183, distance: 319.2
click at [1109, 183] on div "[US_STATE] has a new captive audience meeting law, which explicitly prohibits e…" at bounding box center [953, 185] width 354 height 48
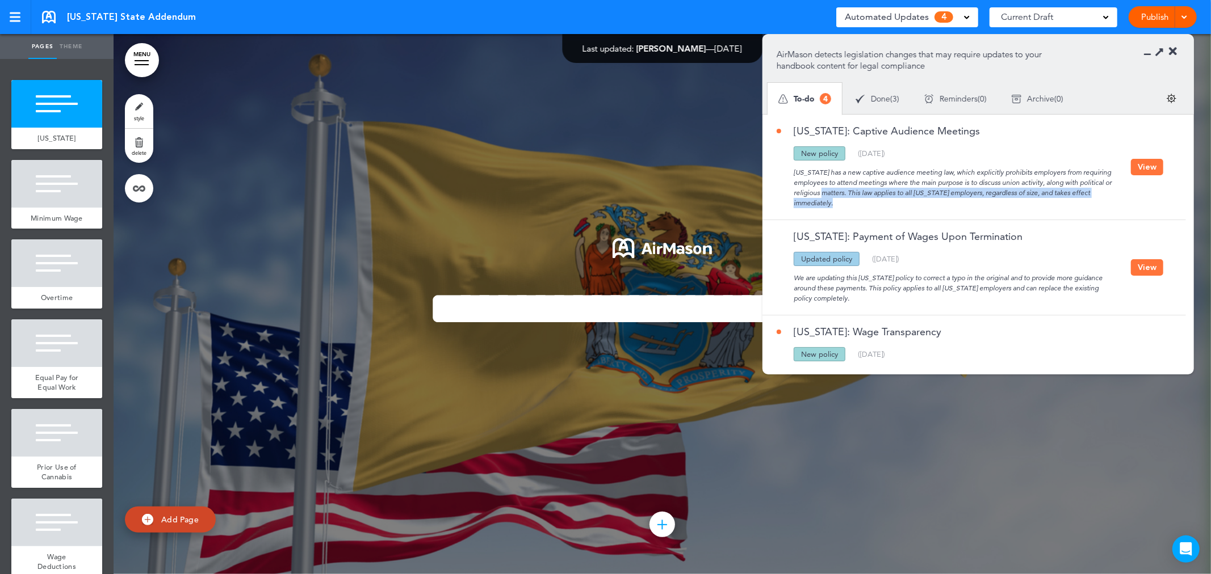
drag, startPoint x: 789, startPoint y: 194, endPoint x: 1126, endPoint y: 194, distance: 337.2
click at [1126, 194] on div "[US_STATE] has a new captive audience meeting law, which explicitly prohibits e…" at bounding box center [953, 185] width 354 height 48
drag, startPoint x: 843, startPoint y: 207, endPoint x: 791, endPoint y: 172, distance: 62.2
click at [791, 172] on div "[US_STATE] has a new captive audience meeting law, which explicitly prohibits e…" at bounding box center [953, 185] width 354 height 48
drag, startPoint x: 860, startPoint y: 294, endPoint x: 781, endPoint y: 273, distance: 81.6
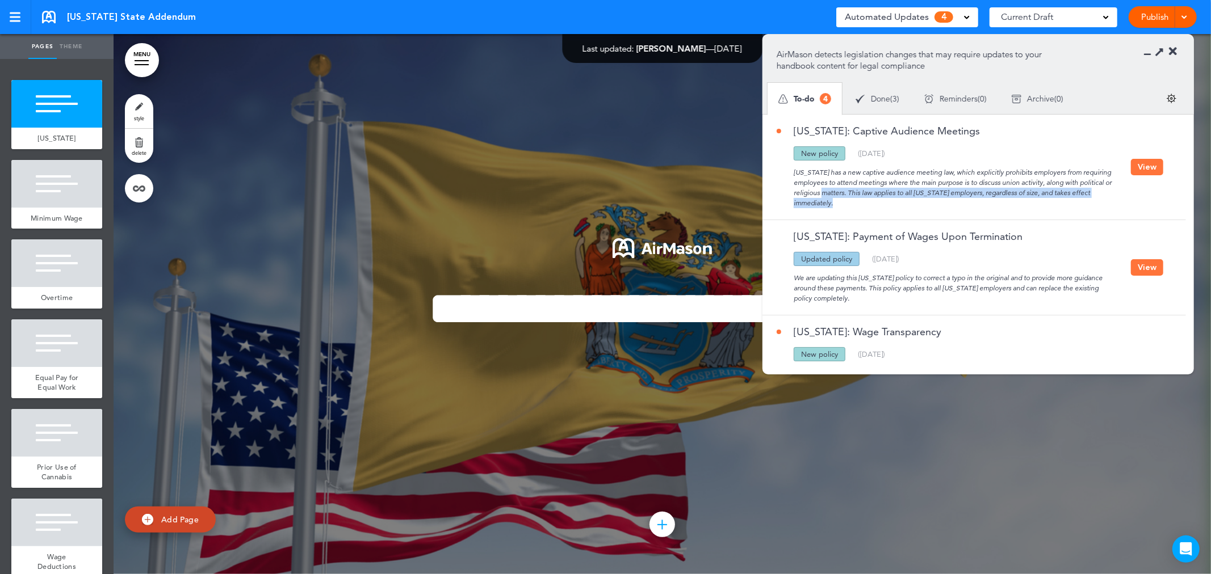
click at [781, 273] on div "We are updating this [US_STATE] policy to correct a typo in the original and to…" at bounding box center [953, 284] width 354 height 37
click at [530, 99] on div at bounding box center [662, 304] width 1097 height 540
click at [48, 19] on link at bounding box center [49, 17] width 14 height 12
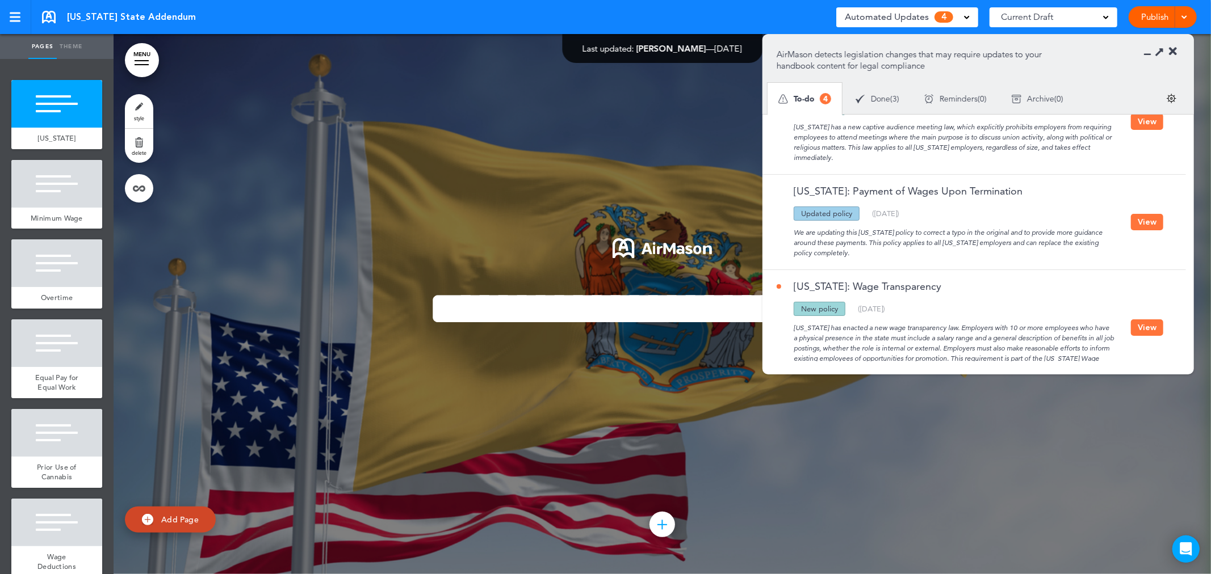
scroll to position [108, 0]
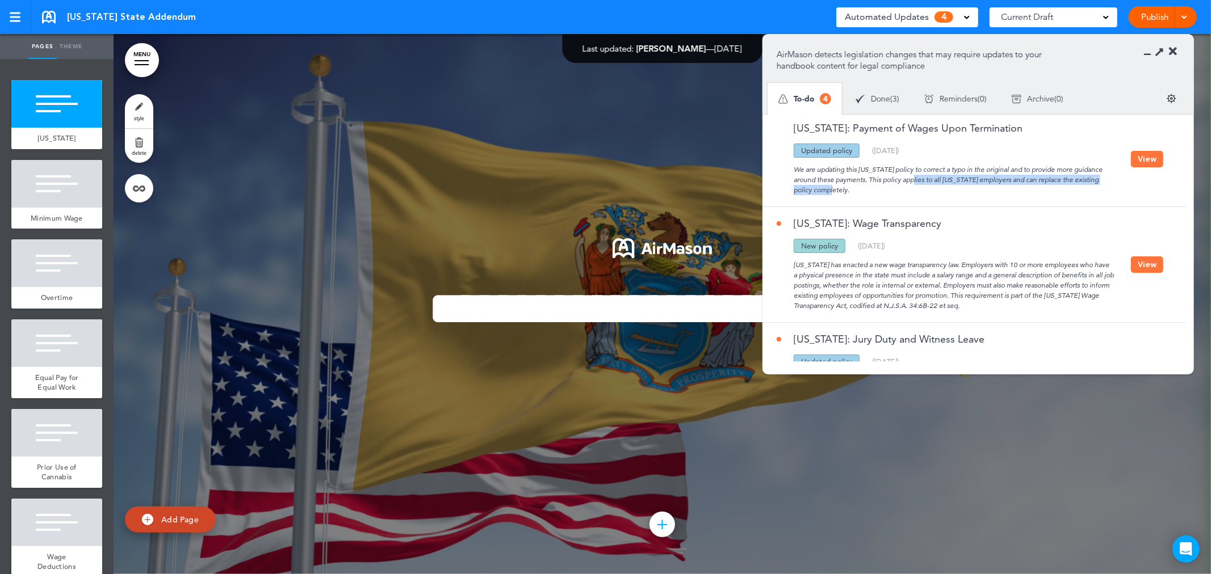
drag, startPoint x: 877, startPoint y: 182, endPoint x: 1114, endPoint y: 182, distance: 236.7
click at [1114, 182] on div "We are updating this [US_STATE] policy to correct a typo in the original and to…" at bounding box center [953, 176] width 354 height 37
click at [933, 188] on div "We are updating this [US_STATE] policy to correct a typo in the original and to…" at bounding box center [953, 176] width 354 height 37
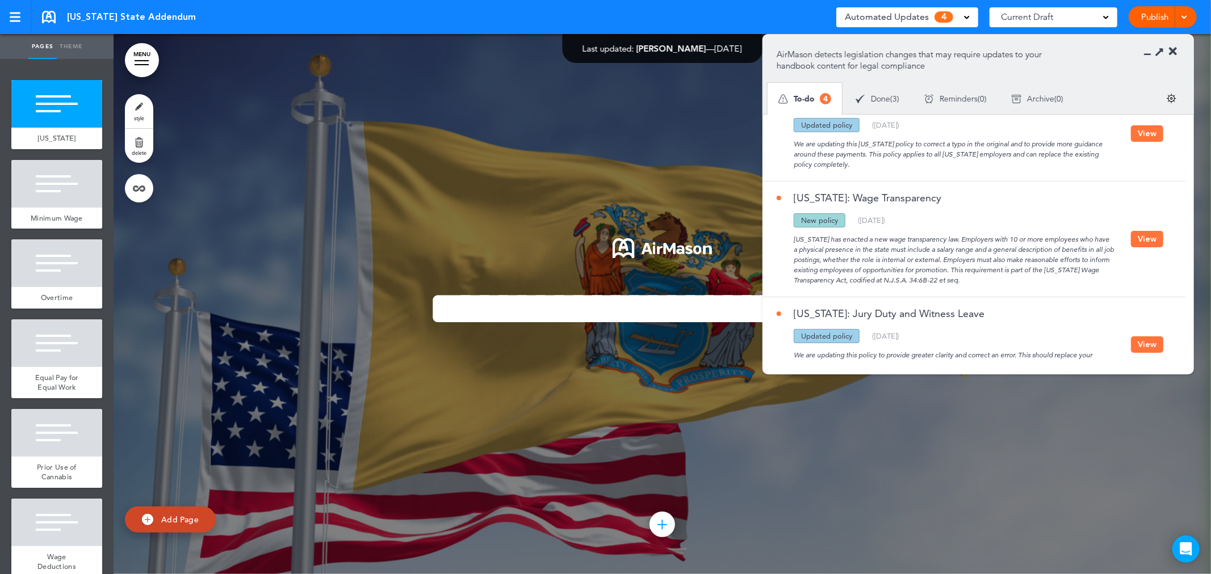
scroll to position [171, 0]
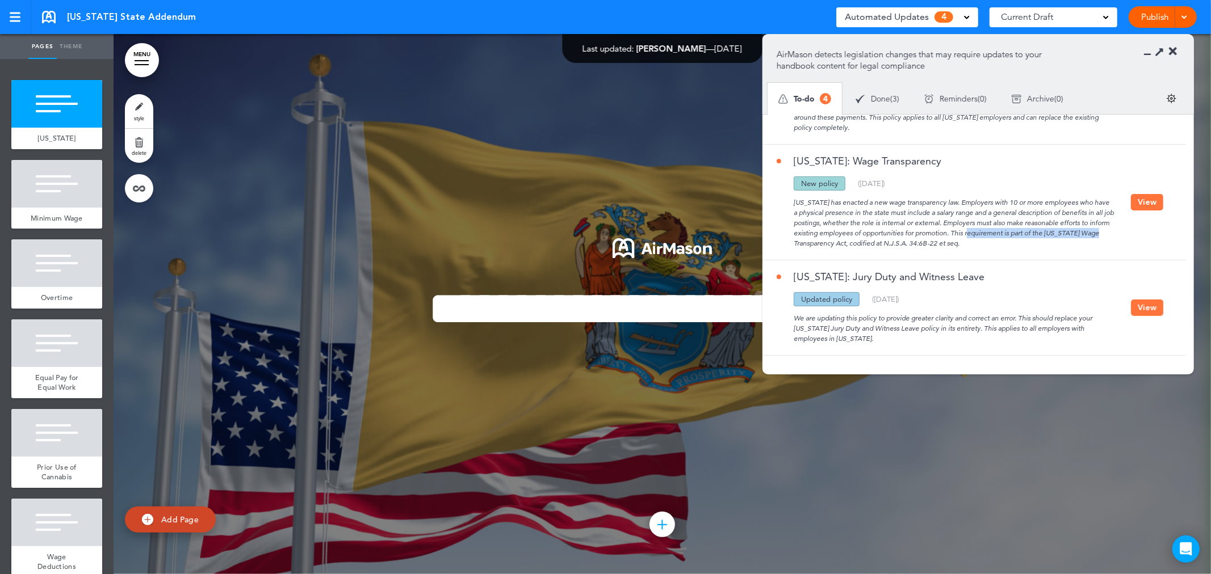
drag, startPoint x: 954, startPoint y: 231, endPoint x: 1076, endPoint y: 232, distance: 122.0
click at [1076, 232] on div "[US_STATE] has enacted a new wage transparency law. Employers with 10 or more e…" at bounding box center [953, 220] width 354 height 58
drag, startPoint x: 1001, startPoint y: 240, endPoint x: 767, endPoint y: 203, distance: 236.7
click at [767, 203] on div "[US_STATE]: Wage Transparency Updated policy New policy Deleted policy ( [DATE]…" at bounding box center [971, 202] width 418 height 115
click at [960, 324] on div "We are updating this policy to provide greater clarity and correct an error. Th…" at bounding box center [953, 325] width 354 height 37
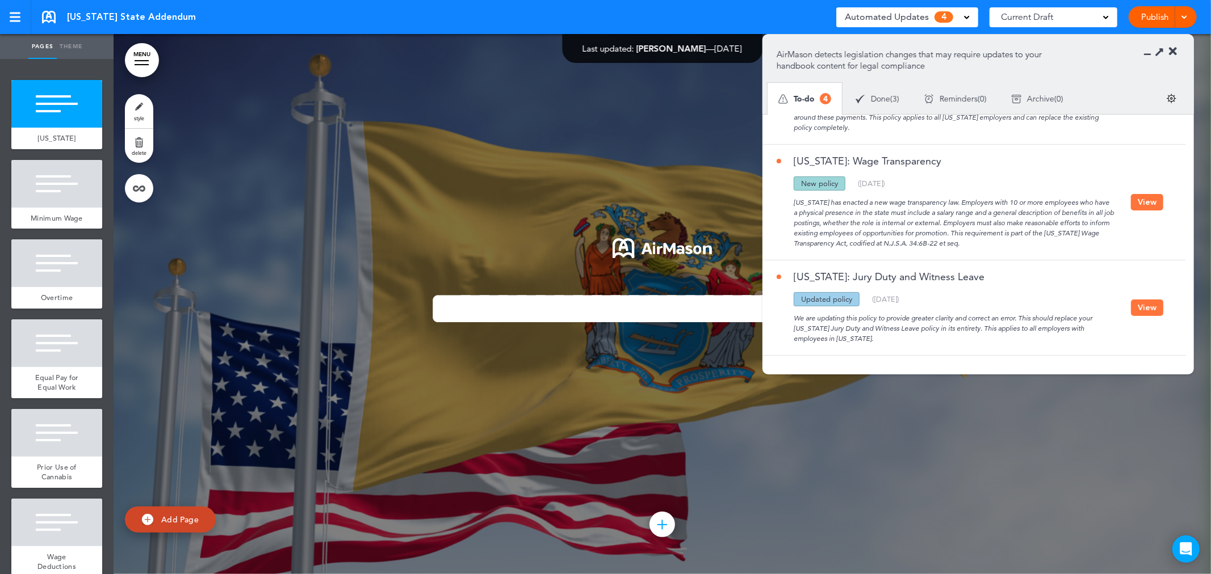
drag, startPoint x: 833, startPoint y: 338, endPoint x: 787, endPoint y: 322, distance: 49.0
click at [787, 322] on div "We are updating this policy to provide greater clarity and correct an error. Th…" at bounding box center [953, 325] width 354 height 37
click at [849, 335] on div "We are updating this policy to provide greater clarity and correct an error. Th…" at bounding box center [953, 325] width 354 height 37
drag, startPoint x: 1026, startPoint y: 315, endPoint x: 1109, endPoint y: 320, distance: 83.6
click at [1109, 320] on div "We are updating this policy to provide greater clarity and correct an error. Th…" at bounding box center [953, 325] width 354 height 37
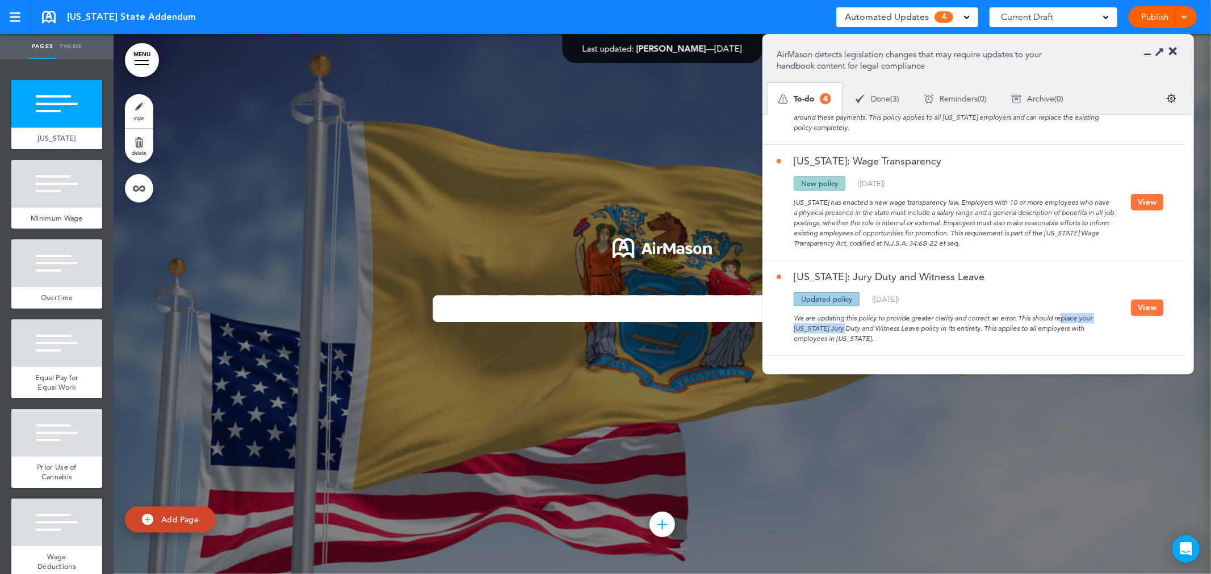
drag, startPoint x: 824, startPoint y: 328, endPoint x: 1119, endPoint y: 331, distance: 294.6
click at [1119, 331] on div "We are updating this policy to provide greater clarity and correct an error. Th…" at bounding box center [953, 325] width 354 height 37
click at [869, 344] on div "[US_STATE]: Jury Duty and Witness Leave Updated policy New policy Deleted polic…" at bounding box center [971, 308] width 418 height 95
click at [629, 95] on div at bounding box center [662, 304] width 1097 height 540
click at [1177, 49] on section "AirMason detects legislation changes that may require updates to your handbook …" at bounding box center [977, 74] width 431 height 79
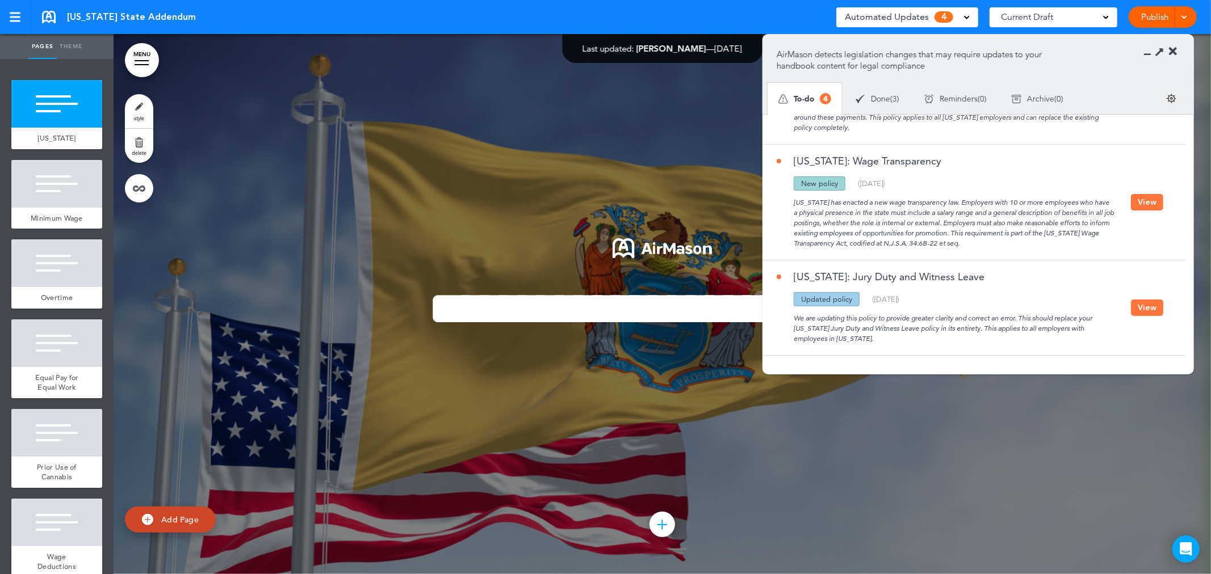
click at [1170, 56] on icon at bounding box center [1173, 51] width 8 height 11
